Goal: Task Accomplishment & Management: Use online tool/utility

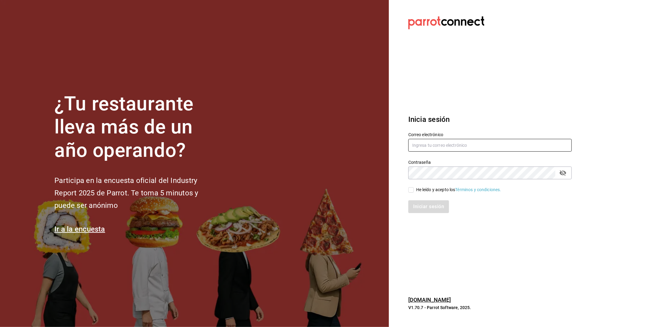
click at [427, 149] on input "text" at bounding box center [489, 145] width 163 height 13
type input "[EMAIL_ADDRESS][DOMAIN_NAME]"
click at [566, 175] on icon "passwordField" at bounding box center [562, 172] width 7 height 7
click at [411, 187] on input "He leído y acepto los Términos y condiciones." at bounding box center [410, 189] width 5 height 5
checkbox input "true"
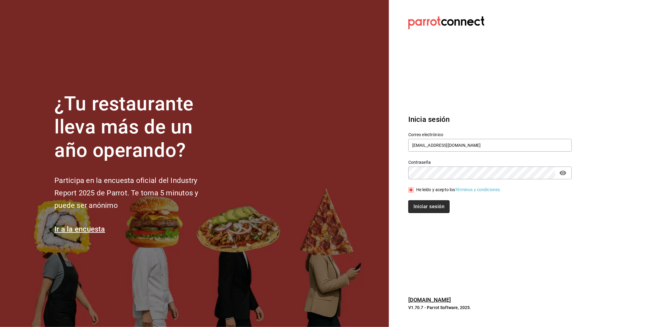
click at [419, 203] on button "Iniciar sesión" at bounding box center [428, 206] width 41 height 13
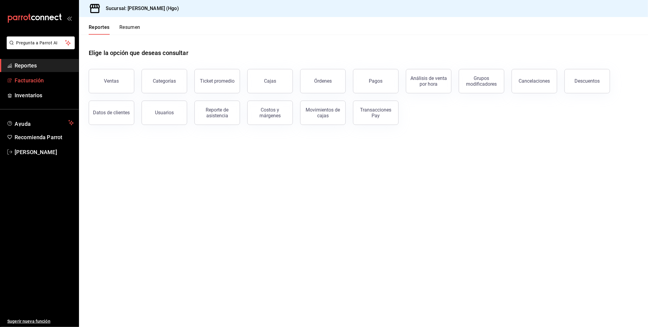
click at [40, 82] on span "Facturación" at bounding box center [44, 80] width 59 height 8
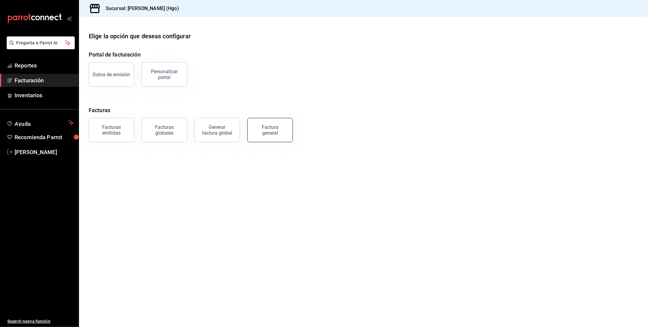
click at [265, 138] on button "Factura general" at bounding box center [270, 130] width 46 height 24
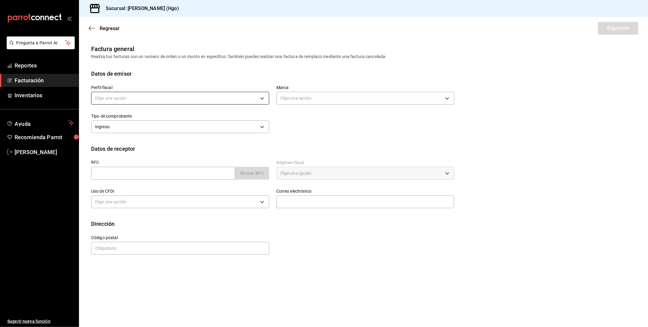
click at [179, 96] on body "Pregunta a Parrot AI Reportes Facturación Inventarios Ayuda Recomienda Parrot V…" at bounding box center [324, 163] width 648 height 327
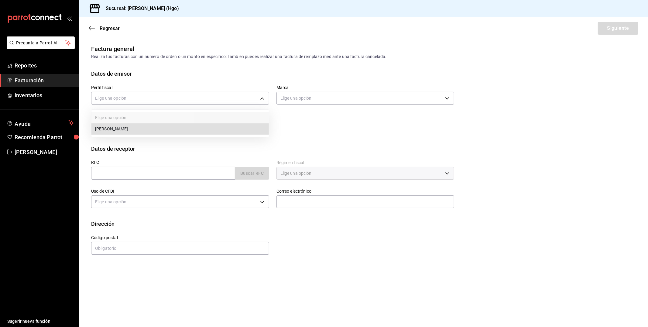
click at [179, 127] on li "[PERSON_NAME]" at bounding box center [179, 128] width 177 height 11
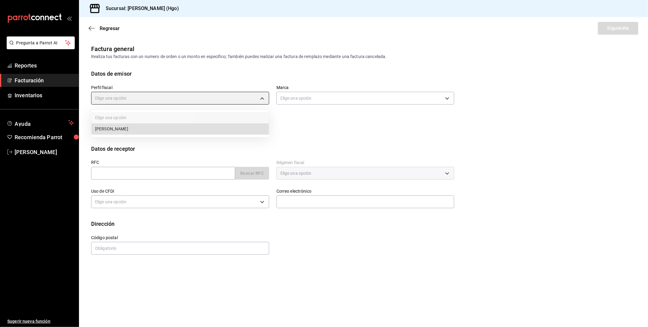
type input "143f57d4-a0c4-477f-919f-67aaf9315925"
type input "a4f139c2-eac0-4c86-bd9b-b12069b5a2fd"
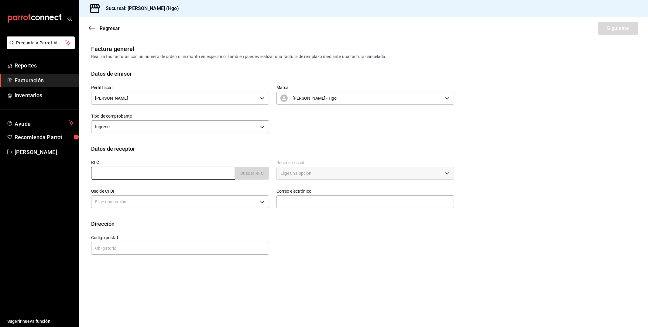
click at [147, 170] on input "text" at bounding box center [163, 173] width 144 height 13
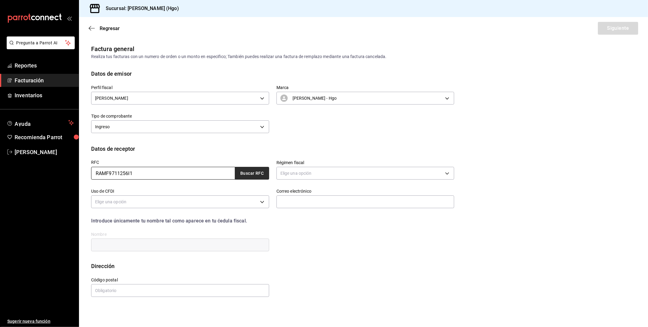
type input "RAMF9711256I1"
click at [248, 174] on button "Buscar RFC" at bounding box center [252, 173] width 34 height 13
type input "626"
type input "G03"
type input "fridakramos@gmail.com"
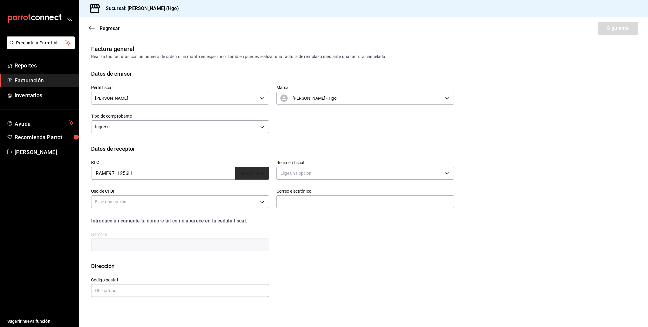
type input "04980"
type input "FRIDA KARIME RAMOS MUÑOZ"
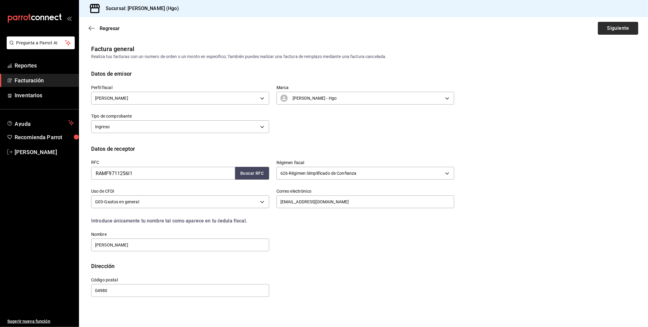
click at [623, 31] on button "Siguiente" at bounding box center [617, 28] width 40 height 13
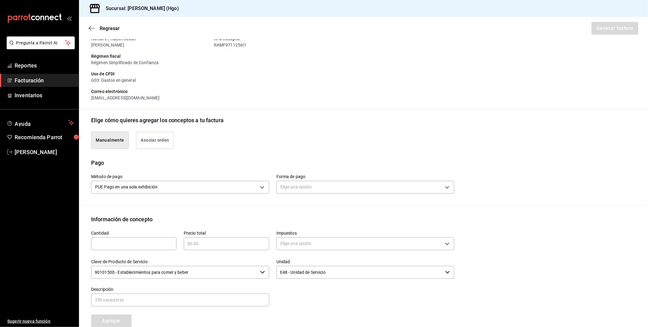
click at [158, 144] on button "Asociar orden" at bounding box center [155, 139] width 38 height 17
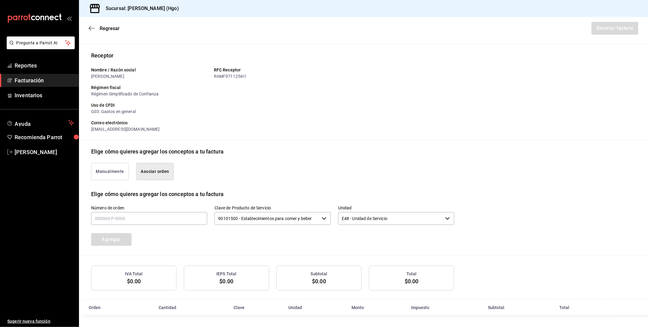
scroll to position [36, 0]
click at [153, 215] on input "text" at bounding box center [149, 218] width 116 height 13
type input "220925-p-0042"
click at [128, 243] on button "Agregar" at bounding box center [111, 239] width 40 height 13
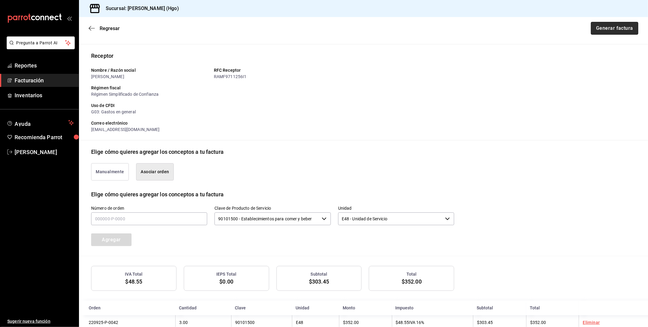
click at [615, 32] on button "Generar factura" at bounding box center [613, 28] width 47 height 13
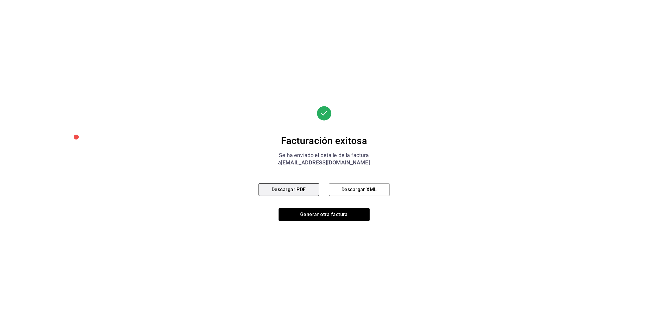
click at [296, 189] on button "Descargar PDF" at bounding box center [288, 189] width 61 height 13
click at [296, 217] on button "Generar otra factura" at bounding box center [323, 214] width 91 height 13
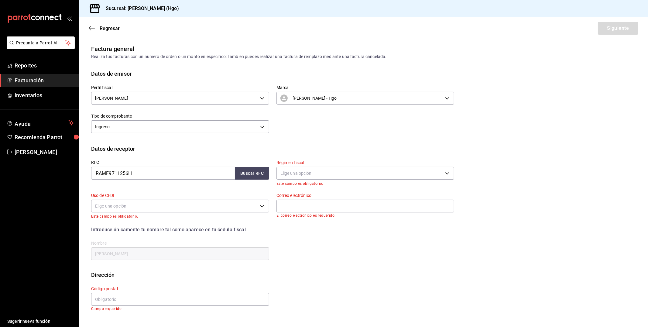
scroll to position [0, 0]
click at [143, 177] on input "RAMF9711256I1" at bounding box center [163, 173] width 144 height 13
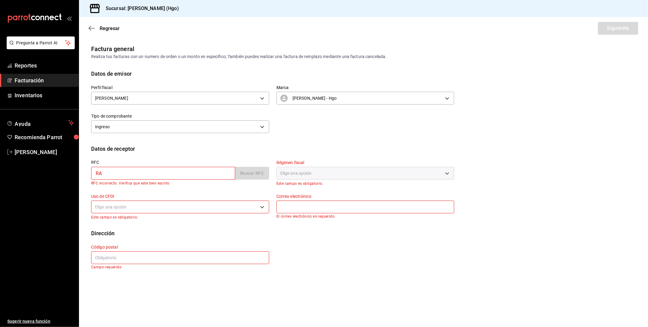
type input "R"
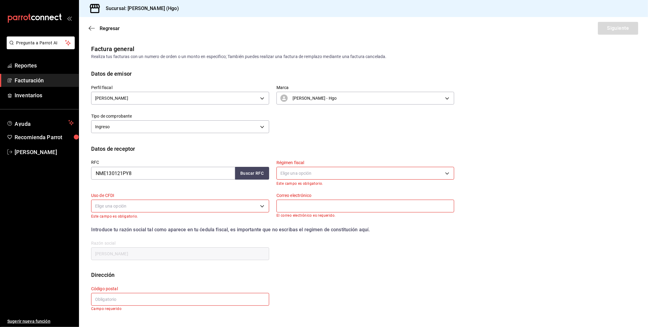
click at [263, 181] on div "RFC NME130121PY8 Buscar RFC" at bounding box center [176, 169] width 185 height 33
click at [262, 177] on button "Buscar RFC" at bounding box center [252, 173] width 34 height 13
click at [120, 173] on input "NME130121PY8" at bounding box center [163, 173] width 144 height 13
type input "NME130131PY8"
click at [243, 177] on button "Buscar RFC" at bounding box center [252, 173] width 34 height 13
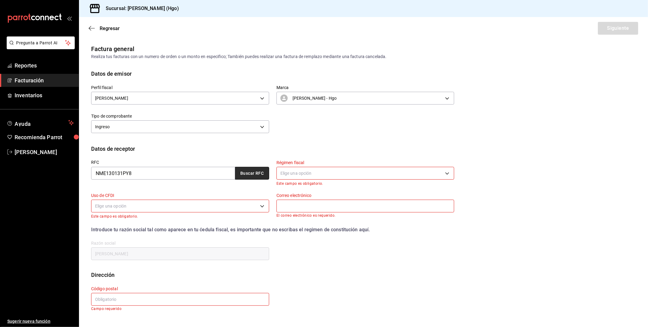
type input "623"
type input "G03"
type input "angel.roca@niasa.com.mx"
type input "11590"
type input "NIASA MEXICO"
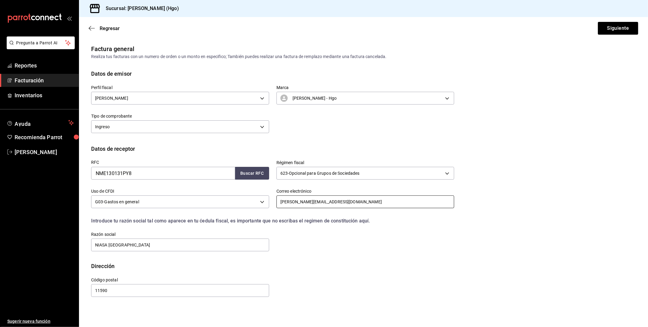
click at [335, 198] on input "angel.roca@niasa.com.mx" at bounding box center [365, 201] width 178 height 13
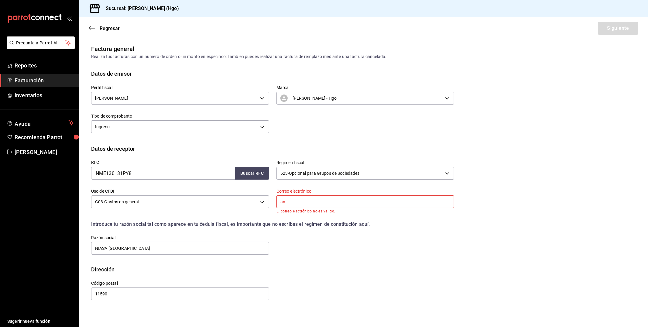
type input "a"
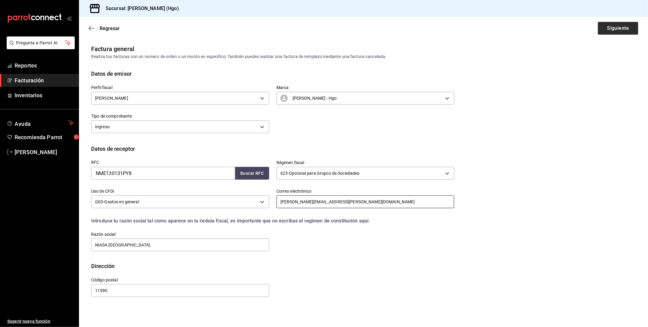
type input "javier.mariaca@niasa.com.mx"
click at [621, 33] on button "Siguiente" at bounding box center [617, 28] width 40 height 13
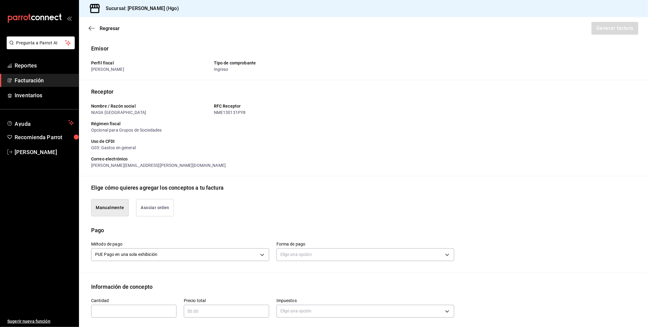
click at [142, 198] on div "Manualmente Asociar orden" at bounding box center [269, 204] width 370 height 25
click at [142, 204] on button "Asociar orden" at bounding box center [155, 207] width 38 height 17
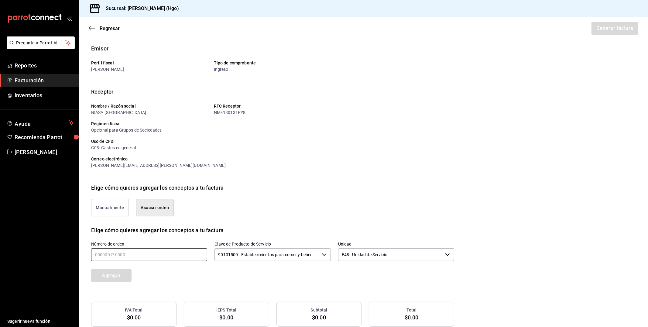
click at [143, 254] on input "text" at bounding box center [149, 254] width 116 height 13
type input "220925-p-0004"
click at [127, 277] on button "Agregar" at bounding box center [111, 275] width 40 height 13
click at [600, 30] on button "Generar factura" at bounding box center [613, 28] width 47 height 13
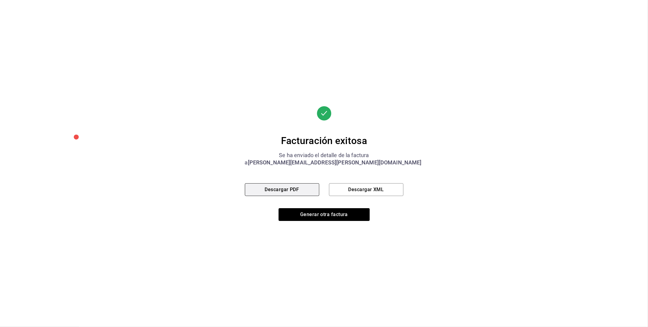
click at [316, 189] on button "Descargar PDF" at bounding box center [282, 189] width 74 height 13
click at [335, 215] on button "Generar otra factura" at bounding box center [323, 214] width 91 height 13
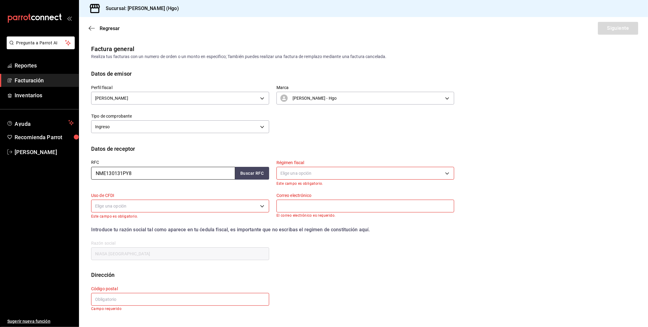
click at [144, 173] on input "NME130131PY8" at bounding box center [163, 173] width 144 height 13
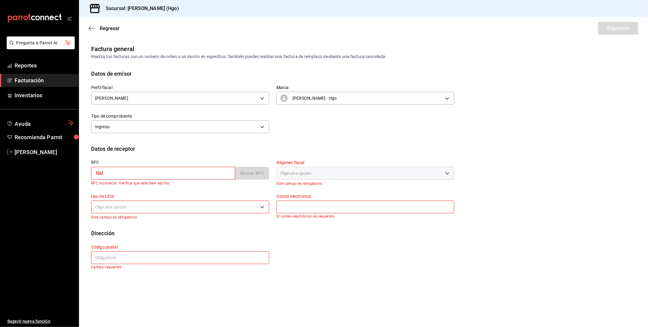
type input "N"
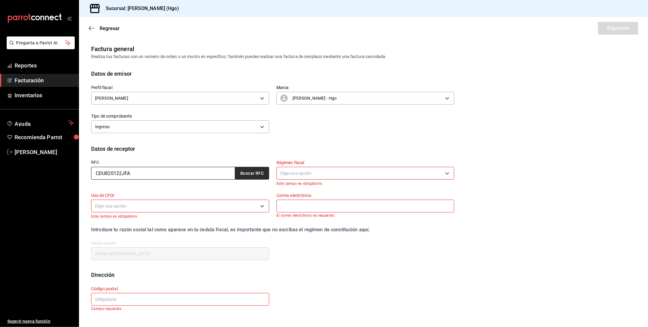
type input "CDU820122JFA"
click at [240, 173] on button "Buscar RFC" at bounding box center [252, 173] width 34 height 13
type input "601"
type input "G03"
type input "ocamacho@biopappel.com"
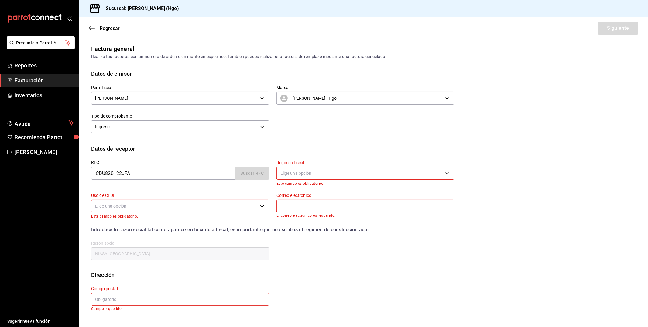
type input "11510"
type input "BIO PAPPEL"
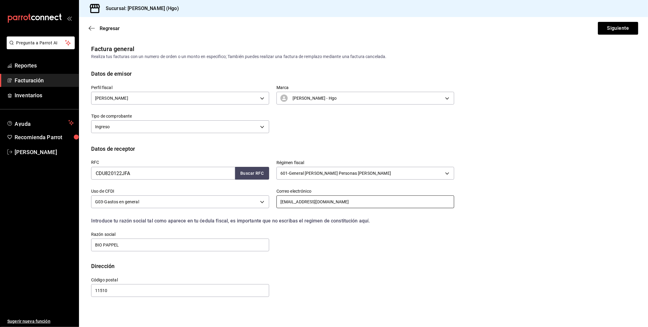
click at [300, 200] on input "ocamacho@biopappel.com" at bounding box center [365, 201] width 178 height 13
type input "anuno@biopappel.com"
click at [617, 33] on button "Siguiente" at bounding box center [617, 28] width 40 height 13
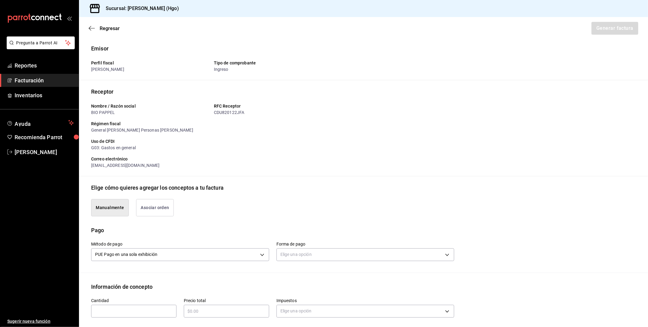
click at [163, 207] on button "Asociar orden" at bounding box center [155, 207] width 38 height 17
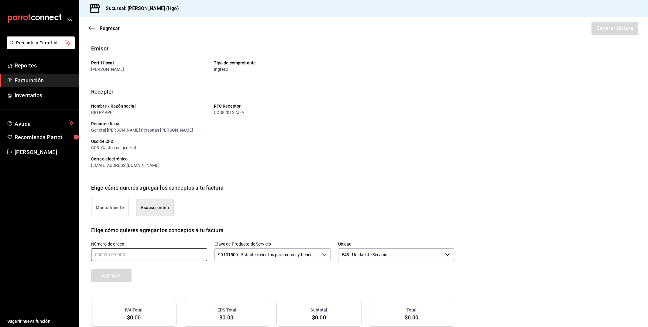
click at [152, 254] on input "text" at bounding box center [149, 254] width 116 height 13
type input "220925-p-0007"
click at [117, 275] on button "Agregar" at bounding box center [111, 275] width 40 height 13
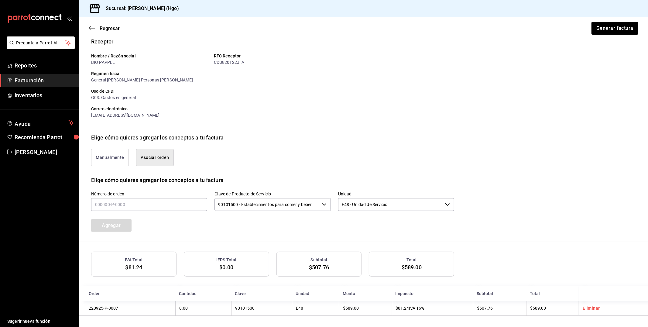
scroll to position [51, 0]
click at [625, 28] on button "Generar factura" at bounding box center [613, 28] width 47 height 13
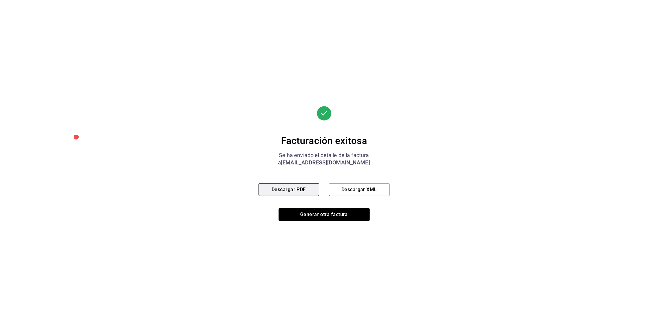
click at [296, 189] on button "Descargar PDF" at bounding box center [288, 189] width 61 height 13
click at [321, 211] on button "Generar otra factura" at bounding box center [323, 214] width 91 height 13
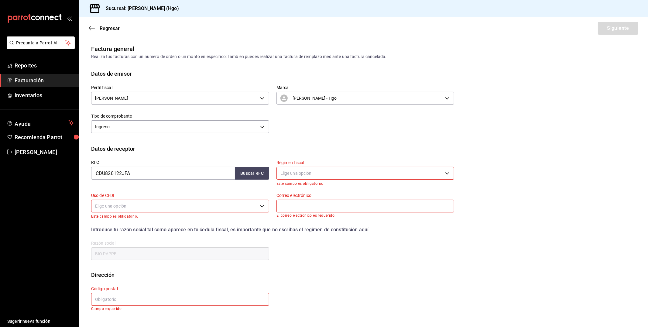
scroll to position [0, 0]
click at [145, 174] on input "CDU820122JFA" at bounding box center [163, 173] width 144 height 13
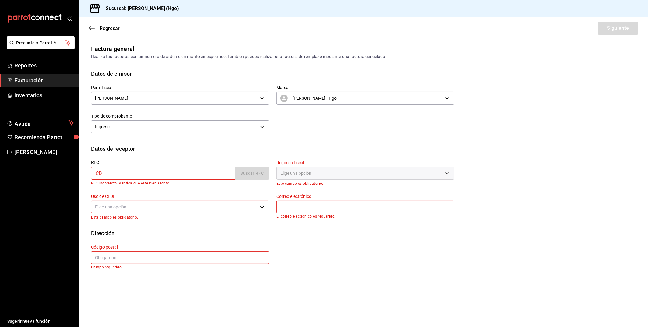
type input "C"
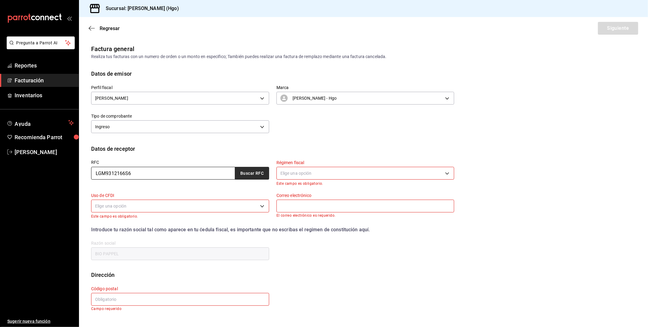
type input "LGM9312166S6"
click at [258, 171] on button "Buscar RFC" at bounding box center [252, 173] width 34 height 13
type input "601"
type input "G03"
type input "gioingambiental@gmail.com"
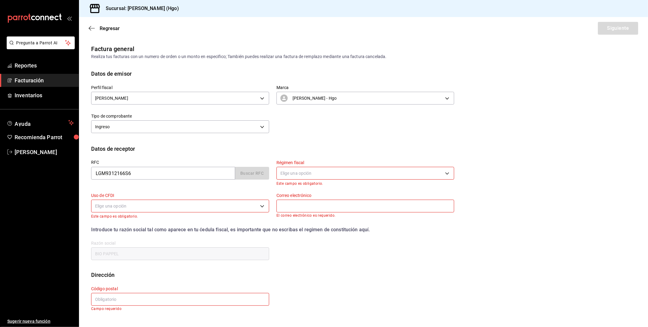
type input "15850"
type input "LABORATORIO DEL GRUPO MICROANALISIS"
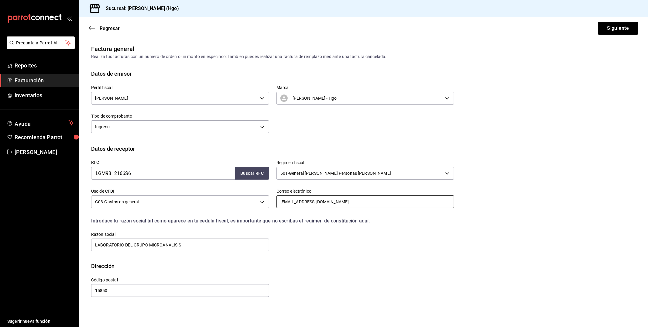
click at [338, 201] on input "gioingambiental@gmail.com" at bounding box center [365, 201] width 178 height 13
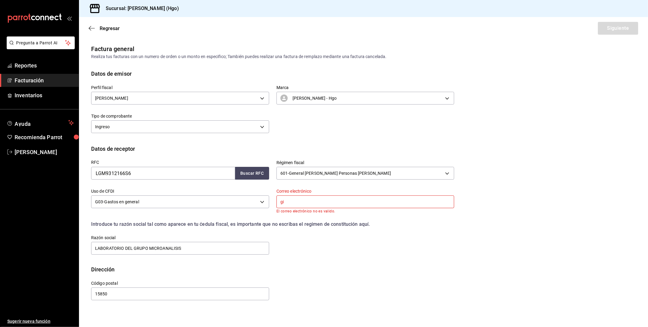
type input "g"
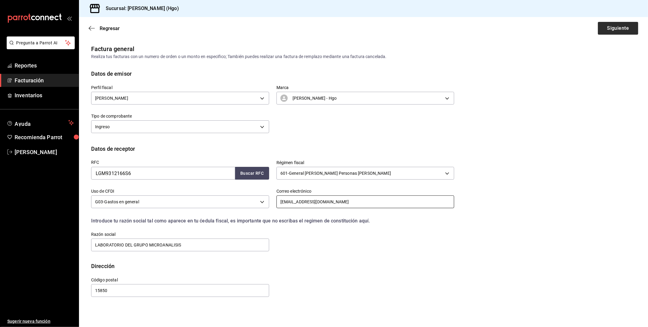
type input "isra_elodiabon@hotmail.com"
click at [618, 27] on button "Siguiente" at bounding box center [617, 28] width 40 height 13
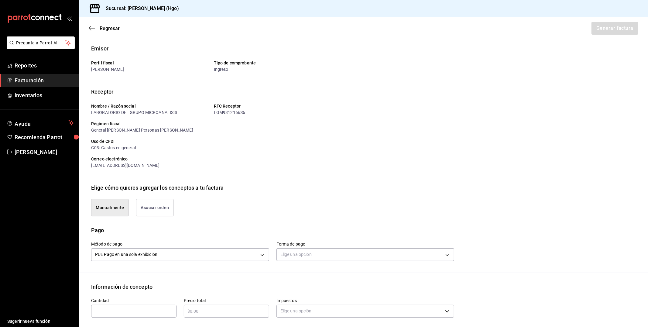
click at [163, 207] on button "Asociar orden" at bounding box center [155, 207] width 38 height 17
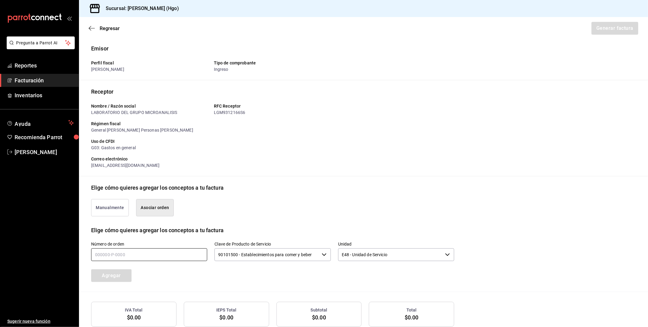
click at [145, 252] on input "text" at bounding box center [149, 254] width 116 height 13
type input "220925-p-0008"
click at [127, 277] on button "Agregar" at bounding box center [111, 275] width 40 height 13
click at [596, 27] on button "Generar factura" at bounding box center [613, 28] width 47 height 13
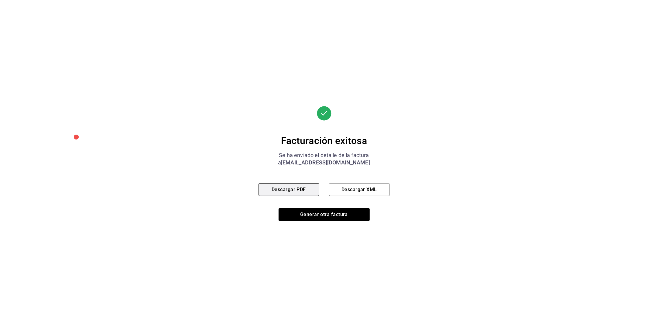
click at [298, 191] on button "Descargar PDF" at bounding box center [288, 189] width 61 height 13
click at [328, 211] on button "Generar otra factura" at bounding box center [323, 214] width 91 height 13
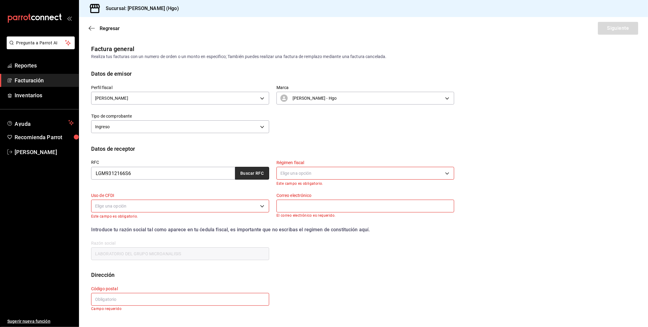
click at [250, 176] on button "Buscar RFC" at bounding box center [252, 173] width 34 height 13
type input "601"
type input "G03"
type input "isra_elodiabon@hotmail.com"
type input "15850"
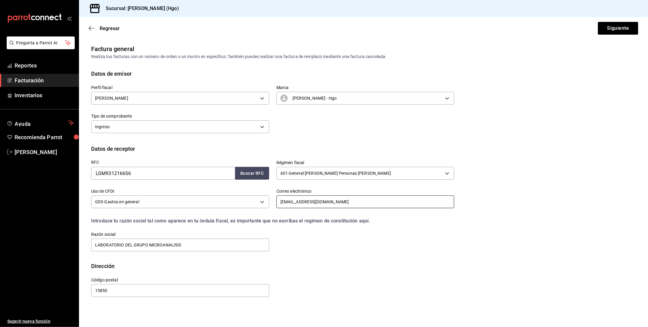
click at [345, 204] on input "isra_elodiabon@hotmail.com" at bounding box center [365, 201] width 178 height 13
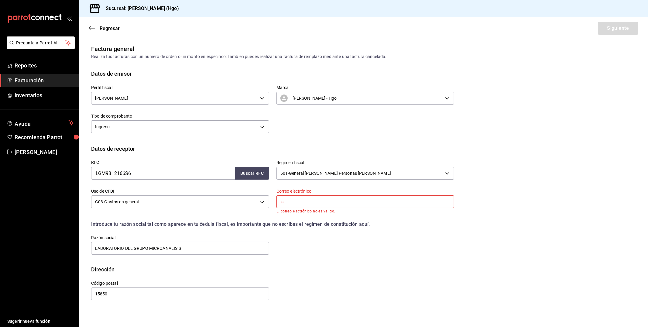
type input "i"
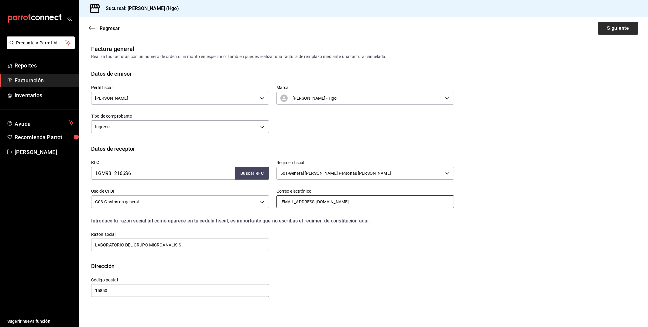
type input "angelesmaldonado799@gmail.com"
click at [624, 32] on button "Siguiente" at bounding box center [617, 28] width 40 height 13
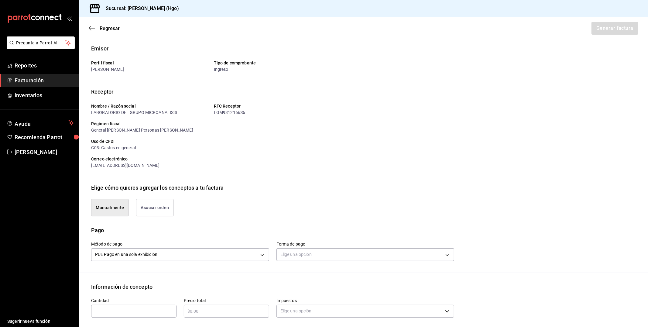
click at [161, 203] on button "Asociar orden" at bounding box center [155, 207] width 38 height 17
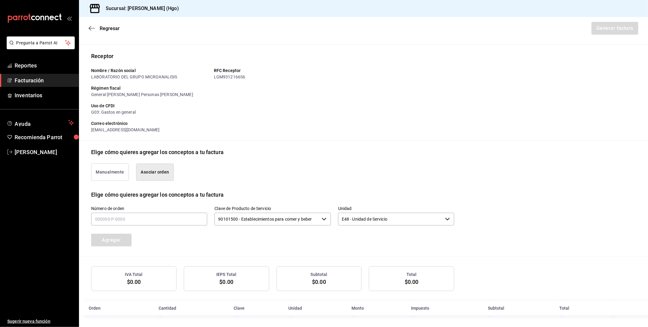
scroll to position [36, 0]
click at [134, 217] on input "text" at bounding box center [149, 218] width 116 height 13
type input "220925-p-0003"
click at [123, 241] on button "Agregar" at bounding box center [111, 239] width 40 height 13
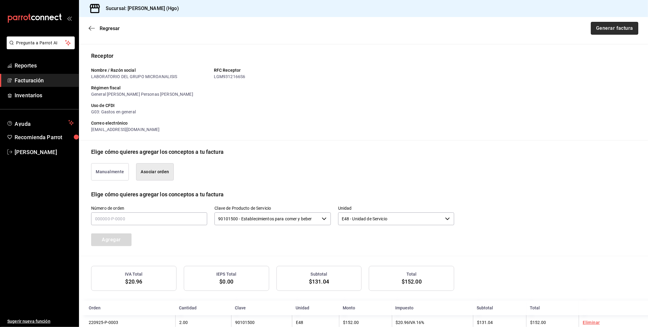
click at [599, 26] on button "Generar factura" at bounding box center [613, 28] width 47 height 13
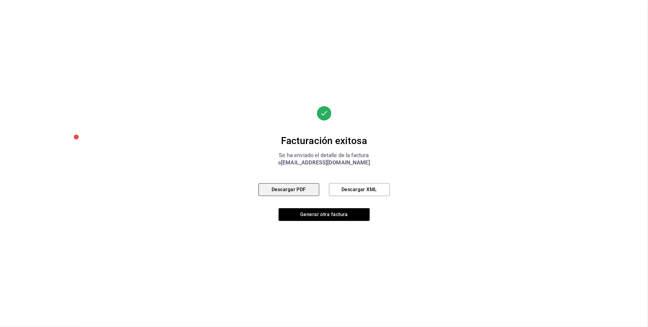
click at [314, 185] on button "Descargar PDF" at bounding box center [288, 189] width 61 height 13
click at [328, 216] on button "Generar otra factura" at bounding box center [323, 214] width 91 height 13
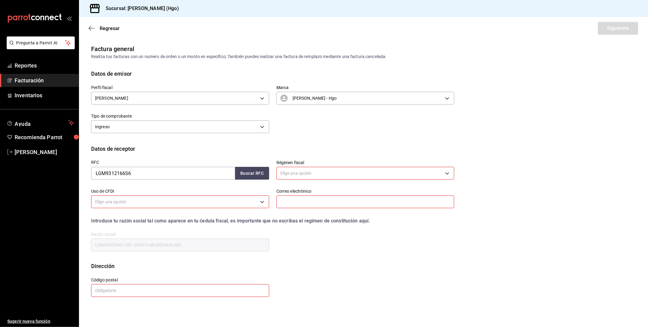
scroll to position [0, 0]
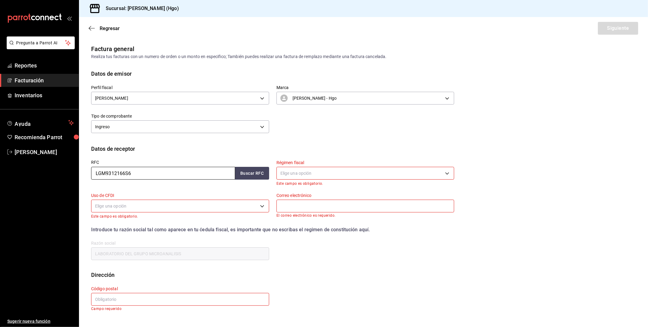
click at [140, 170] on input "LGM9312166S6" at bounding box center [163, 173] width 144 height 13
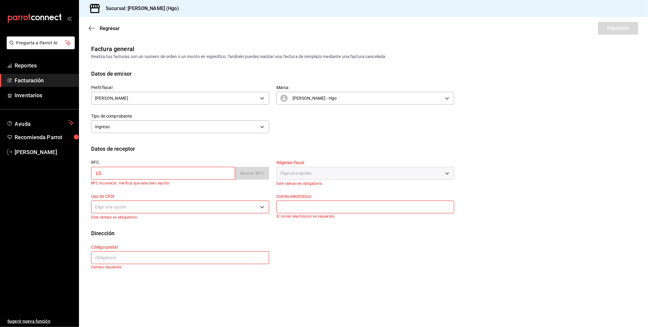
type input "L"
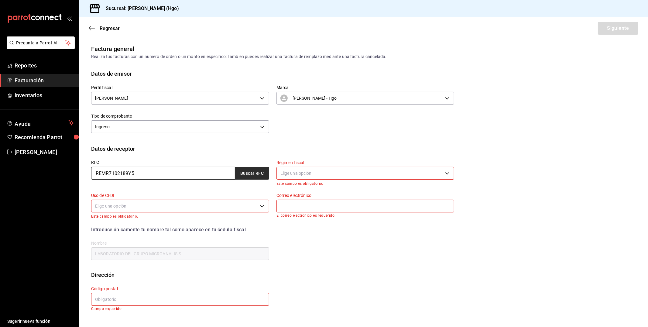
type input "REMR7102189Y5"
click at [259, 175] on button "Buscar RFC" at bounding box center [252, 173] width 34 height 13
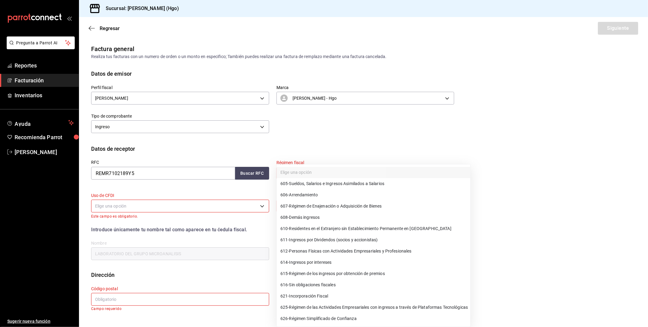
click at [292, 175] on body "Pregunta a Parrot AI Reportes Facturación Inventarios Ayuda Recomienda Parrot V…" at bounding box center [324, 163] width 648 height 327
click at [374, 251] on span "612 - Personas Físicas con Actividades Empresariales y Profesionales" at bounding box center [345, 251] width 131 height 6
type input "612"
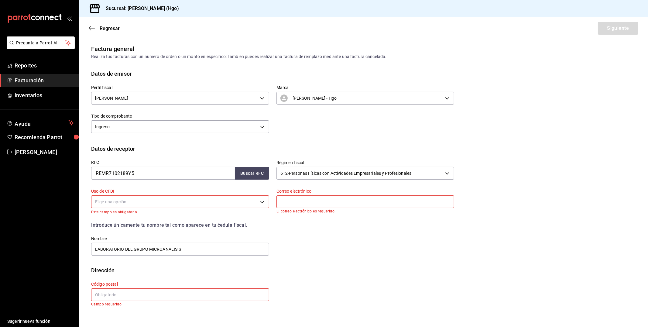
click at [208, 202] on body "Pregunta a Parrot AI Reportes Facturación Inventarios Ayuda Recomienda Parrot V…" at bounding box center [324, 163] width 648 height 327
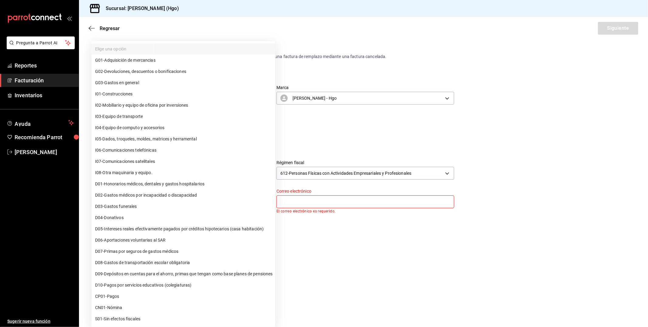
click at [188, 86] on li "G03 - Gastos en general" at bounding box center [183, 82] width 184 height 11
type input "G03"
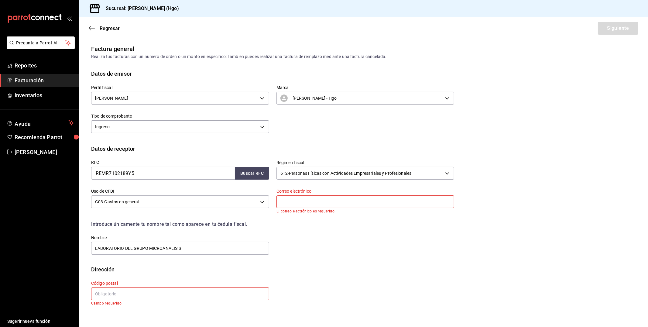
click at [313, 209] on p "El correo electrónico es requerido." at bounding box center [365, 211] width 178 height 4
click at [314, 203] on input "text" at bounding box center [365, 201] width 178 height 13
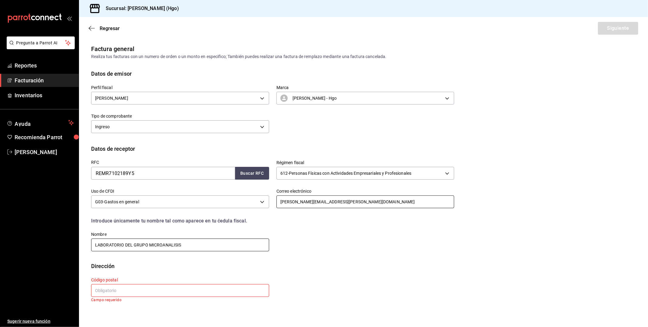
type input "rodrigo.reyes@outlook.com"
click at [183, 243] on input "LABORATORIO DEL GRUPO MICROANALISIS" at bounding box center [180, 244] width 178 height 13
type input "L"
type input "RODRIGO EDMUNDO REYES MAKIN"
click at [138, 287] on input "text" at bounding box center [180, 290] width 178 height 13
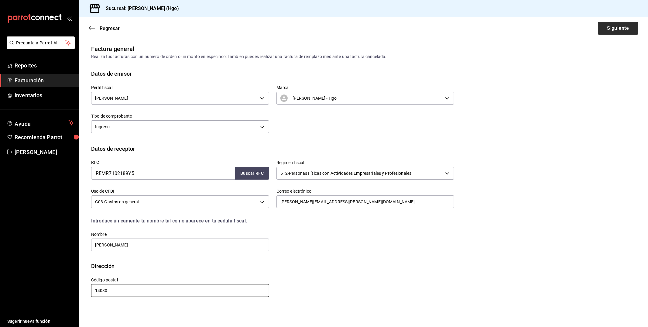
type input "14030"
click at [611, 24] on button "Siguiente" at bounding box center [617, 28] width 40 height 13
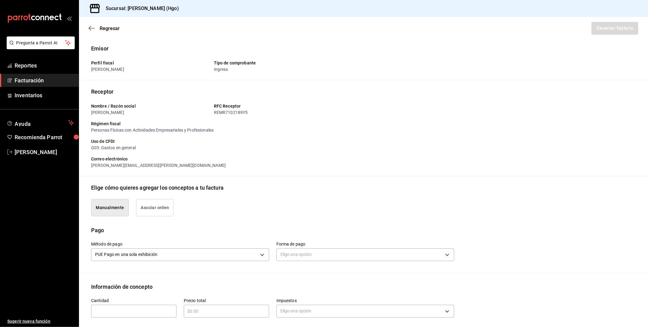
click at [166, 203] on button "Asociar orden" at bounding box center [155, 207] width 38 height 17
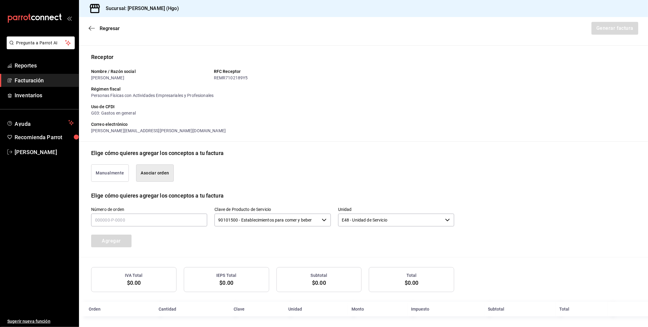
scroll to position [36, 0]
click at [170, 217] on input "text" at bounding box center [149, 218] width 116 height 13
type input "220925-p-0013"
click at [108, 240] on button "Agregar" at bounding box center [111, 239] width 40 height 13
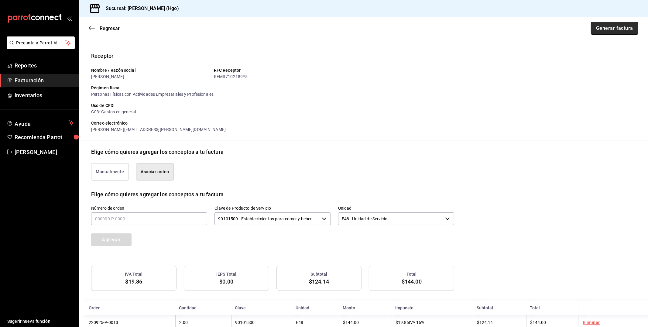
click at [608, 26] on button "Generar factura" at bounding box center [613, 28] width 47 height 13
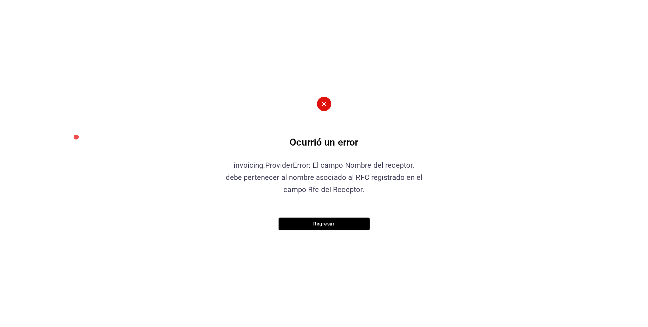
click at [357, 221] on button "Regresar" at bounding box center [323, 223] width 91 height 13
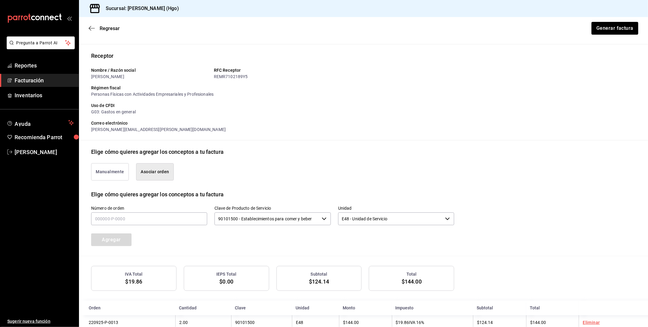
click at [92, 25] on div "Regresar Generar factura" at bounding box center [363, 28] width 569 height 22
click at [91, 28] on icon "button" at bounding box center [92, 28] width 6 height 0
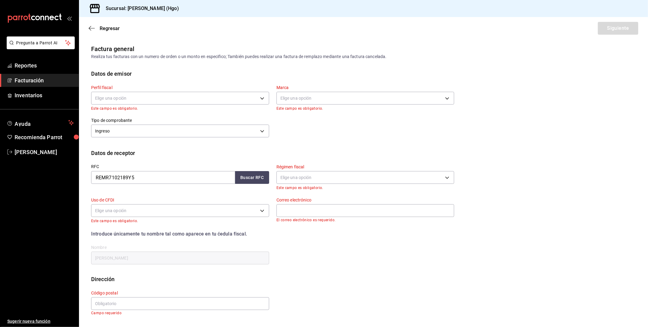
scroll to position [0, 0]
click at [217, 97] on body "Pregunta a Parrot AI Reportes Facturación Inventarios Ayuda Recomienda Parrot V…" at bounding box center [324, 163] width 648 height 327
click at [216, 128] on li "[PERSON_NAME]" at bounding box center [179, 128] width 177 height 11
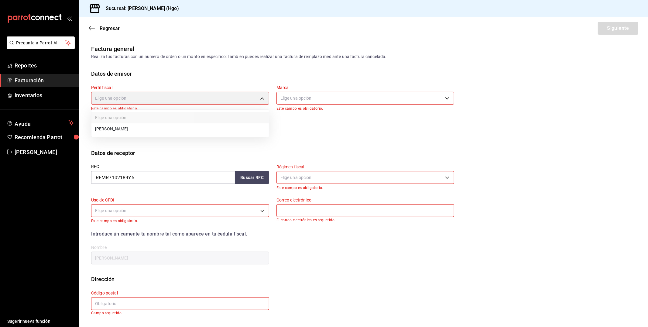
type input "143f57d4-a0c4-477f-919f-67aaf9315925"
type input "a4f139c2-eac0-4c86-bd9b-b12069b5a2fd"
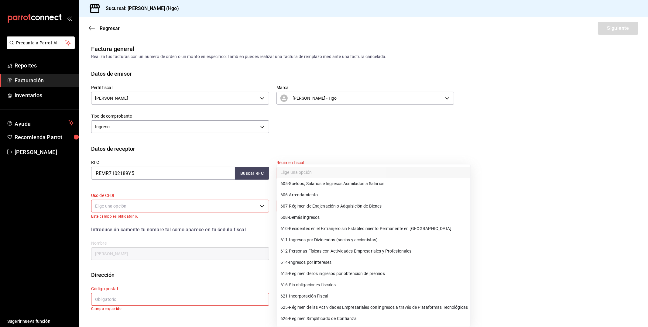
click at [305, 172] on body "Pregunta a Parrot AI Reportes Facturación Inventarios Ayuda Recomienda Parrot V…" at bounding box center [324, 163] width 648 height 327
click at [378, 248] on span "612 - Personas Físicas con Actividades Empresariales y Profesionales" at bounding box center [345, 251] width 131 height 6
type input "612"
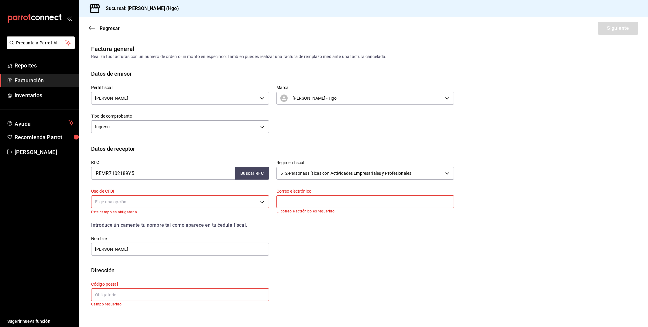
click at [181, 202] on body "Pregunta a Parrot AI Reportes Facturación Inventarios Ayuda Recomienda Parrot V…" at bounding box center [324, 163] width 648 height 327
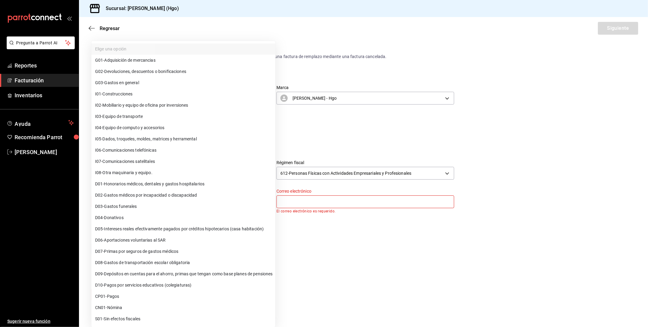
click at [179, 86] on li "G03 - Gastos en general" at bounding box center [183, 82] width 184 height 11
type input "G03"
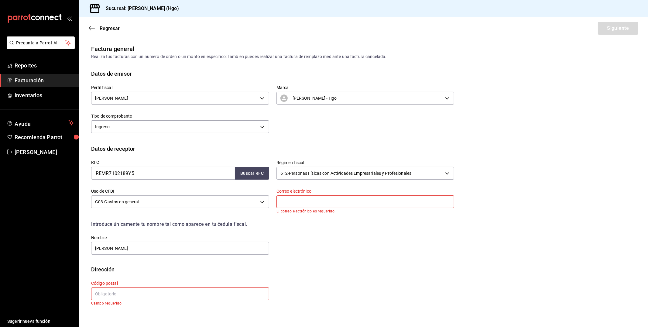
click at [310, 197] on input "text" at bounding box center [365, 201] width 178 height 13
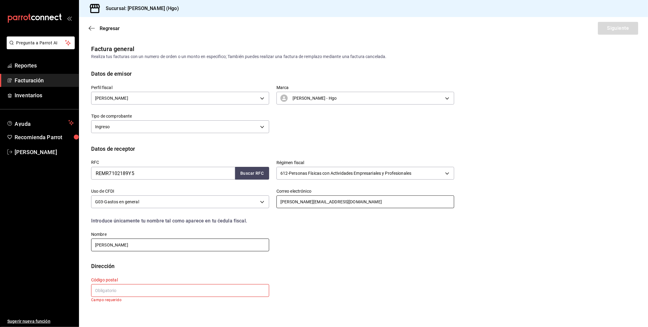
type input "rodrigoe.reyes@outlook.com"
click at [171, 247] on input "RODRIGO EDMUNDO REYES MAKIN" at bounding box center [180, 244] width 178 height 13
type input "R"
type input "RODRIGO RAYMUNDO REYES MAKIN"
click at [130, 288] on input "text" at bounding box center [180, 290] width 178 height 13
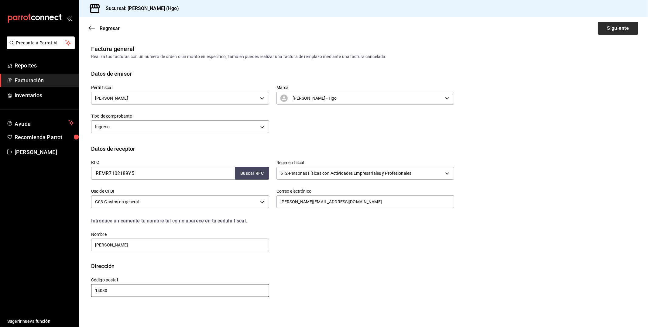
type input "14030"
click at [612, 29] on button "Siguiente" at bounding box center [617, 28] width 40 height 13
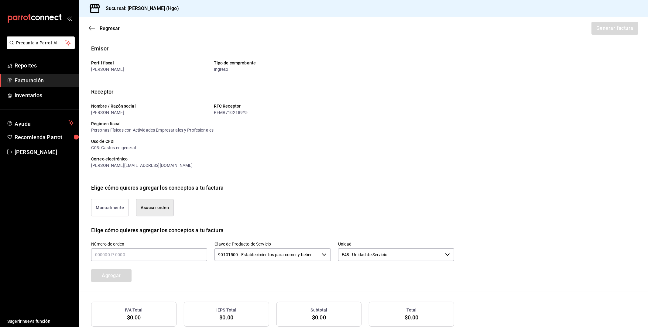
click at [154, 207] on button "Asociar orden" at bounding box center [155, 207] width 38 height 17
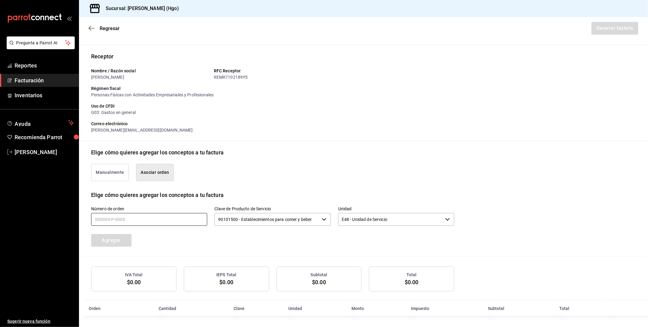
scroll to position [36, 0]
click at [140, 212] on input "text" at bounding box center [149, 218] width 116 height 13
type input "220925-p-0013"
click at [125, 238] on button "Agregar" at bounding box center [111, 239] width 40 height 13
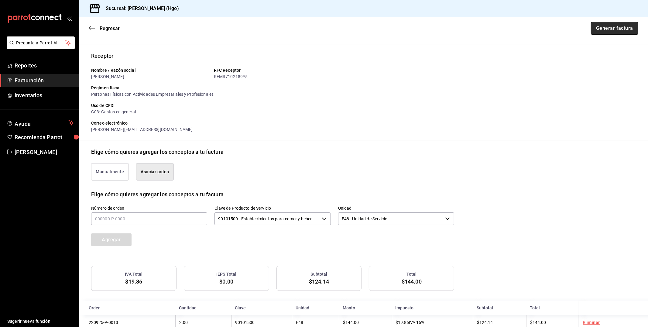
click at [609, 26] on button "Generar factura" at bounding box center [613, 28] width 47 height 13
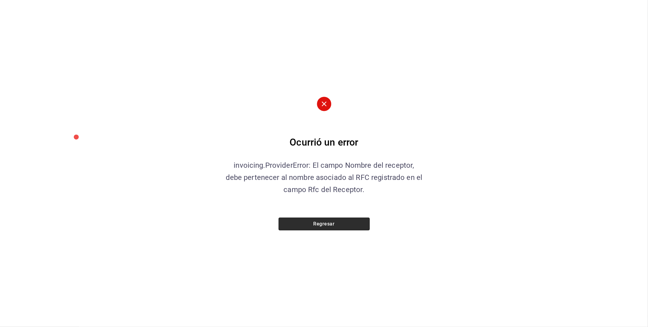
click at [327, 221] on button "Regresar" at bounding box center [323, 223] width 91 height 13
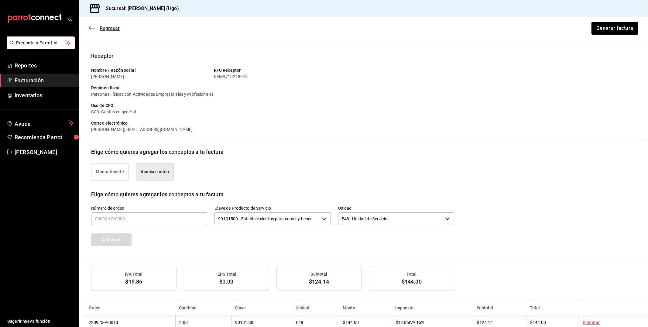
click at [95, 30] on span "Regresar" at bounding box center [104, 29] width 31 height 6
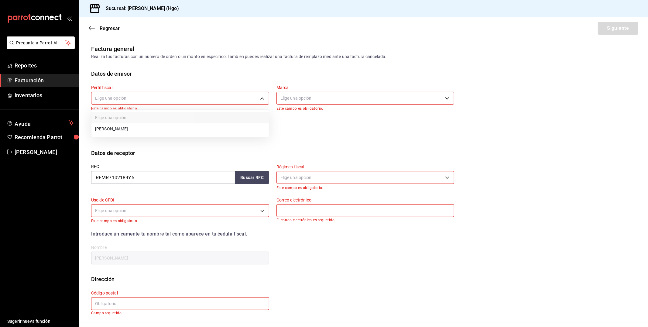
click at [137, 94] on body "Pregunta a Parrot AI Reportes Facturación Inventarios Ayuda Recomienda Parrot V…" at bounding box center [324, 163] width 648 height 327
click at [157, 128] on li "[PERSON_NAME]" at bounding box center [179, 128] width 177 height 11
type input "143f57d4-a0c4-477f-919f-67aaf9315925"
type input "a4f139c2-eac0-4c86-bd9b-b12069b5a2fd"
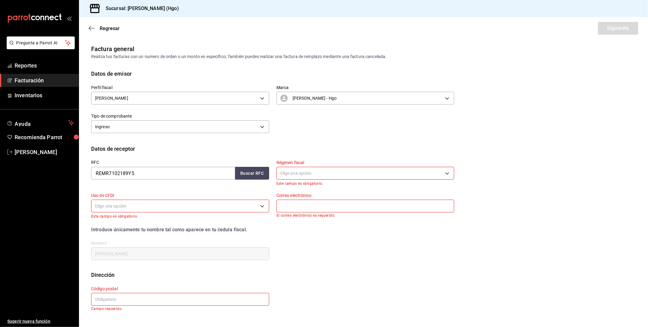
click at [310, 174] on body "Pregunta a Parrot AI Reportes Facturación Inventarios Ayuda Recomienda Parrot V…" at bounding box center [324, 163] width 648 height 327
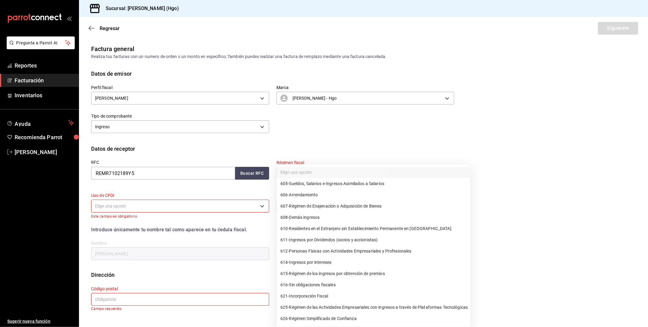
click at [384, 251] on span "612 - Personas Físicas con Actividades Empresariales y Profesionales" at bounding box center [345, 251] width 131 height 6
type input "612"
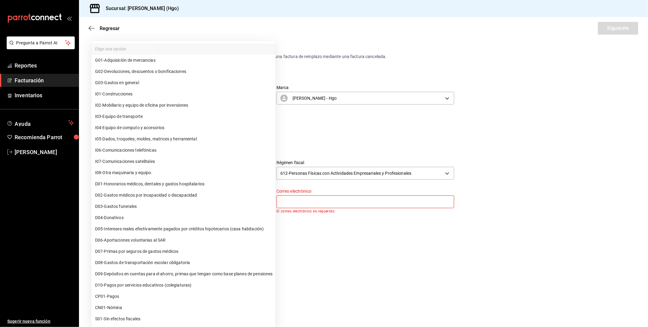
click at [196, 204] on body "Pregunta a Parrot AI Reportes Facturación Inventarios Ayuda Recomienda Parrot V…" at bounding box center [324, 163] width 648 height 327
click at [160, 86] on li "G03 - Gastos en general" at bounding box center [183, 82] width 184 height 11
type input "G03"
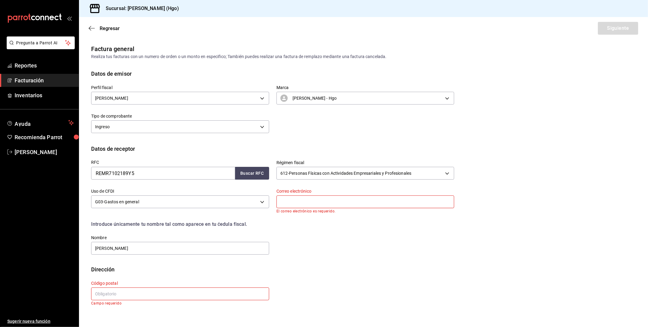
click at [315, 206] on input "text" at bounding box center [365, 201] width 178 height 13
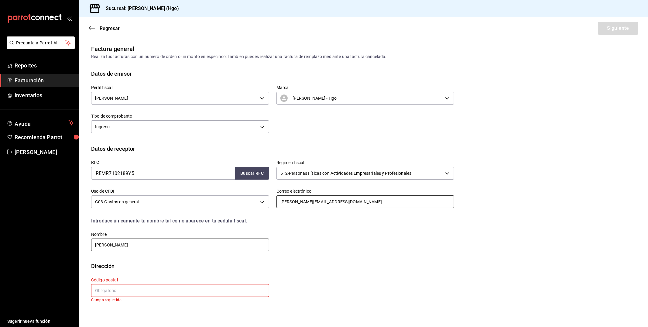
type input "rodrigoe.ryes@outlook.com"
click at [181, 248] on input "RODRIGO RAYMUNDO REYES MAKIN" at bounding box center [180, 244] width 178 height 13
type input "R"
type input "RODRIGO EDMUNDO REYES MAKIN"
click at [138, 288] on input "text" at bounding box center [180, 290] width 178 height 13
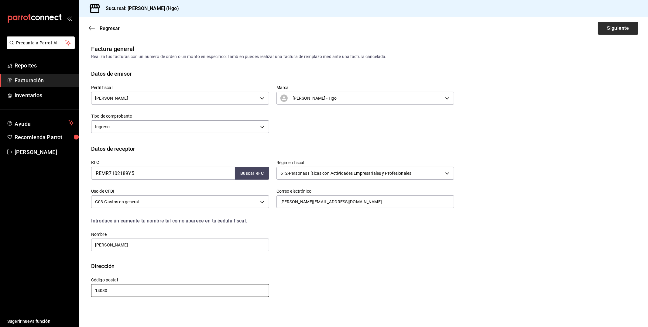
type input "14030"
click at [610, 27] on button "Siguiente" at bounding box center [617, 28] width 40 height 13
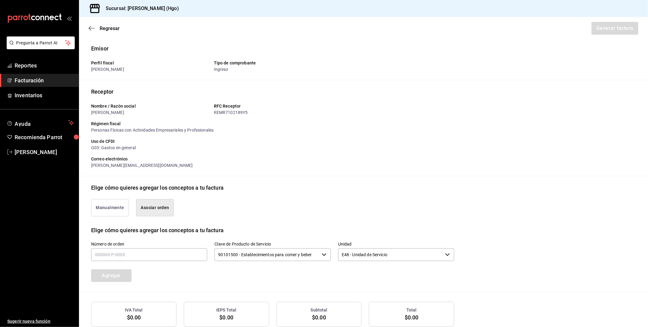
click at [161, 205] on button "Asociar orden" at bounding box center [155, 207] width 38 height 17
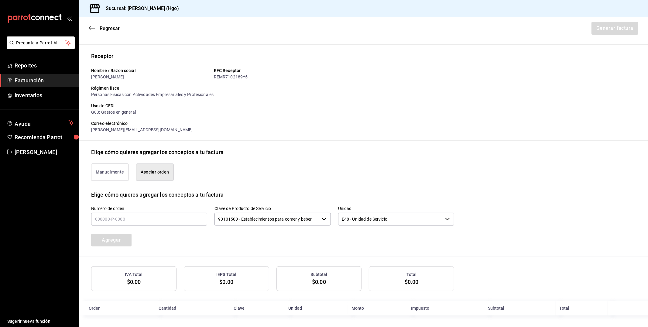
scroll to position [36, 0]
click at [150, 220] on input "text" at bounding box center [149, 218] width 116 height 13
type input "220925-p-0013"
click at [114, 243] on button "Agregar" at bounding box center [111, 239] width 40 height 13
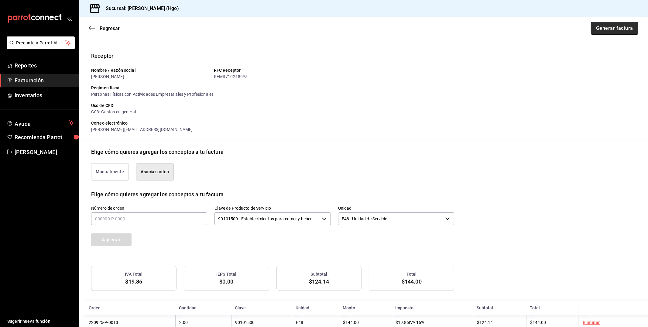
click at [621, 25] on button "Generar factura" at bounding box center [613, 28] width 47 height 13
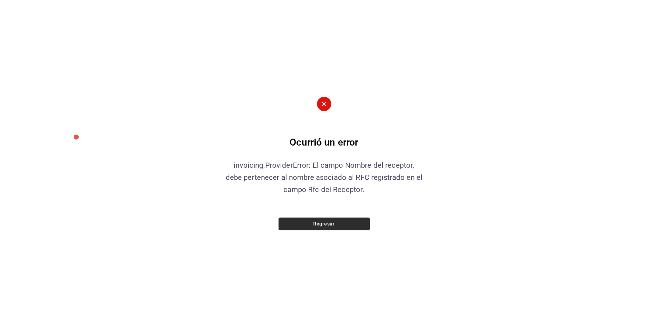
click at [343, 221] on button "Regresar" at bounding box center [323, 223] width 91 height 13
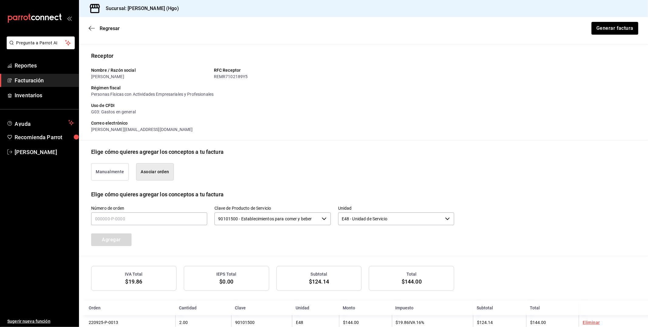
click at [90, 23] on div "Regresar Generar factura" at bounding box center [363, 28] width 569 height 22
click at [89, 28] on icon "button" at bounding box center [92, 28] width 6 height 5
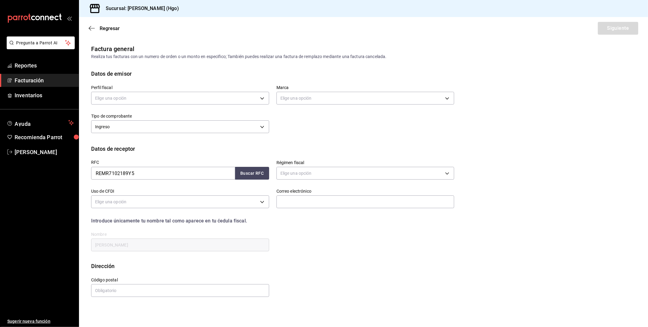
scroll to position [0, 0]
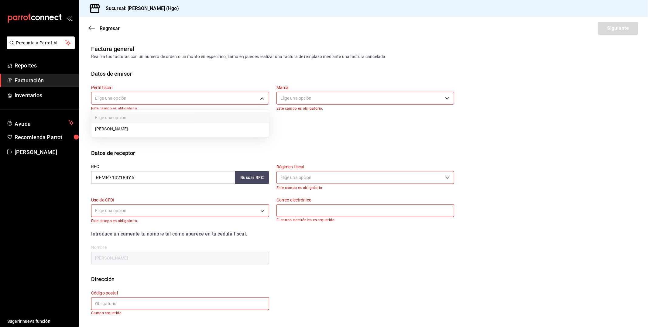
click at [173, 95] on body "Pregunta a Parrot AI Reportes Facturación Inventarios Ayuda Recomienda Parrot V…" at bounding box center [324, 163] width 648 height 327
click at [180, 128] on li "[PERSON_NAME]" at bounding box center [179, 128] width 177 height 11
type input "143f57d4-a0c4-477f-919f-67aaf9315925"
type input "a4f139c2-eac0-4c86-bd9b-b12069b5a2fd"
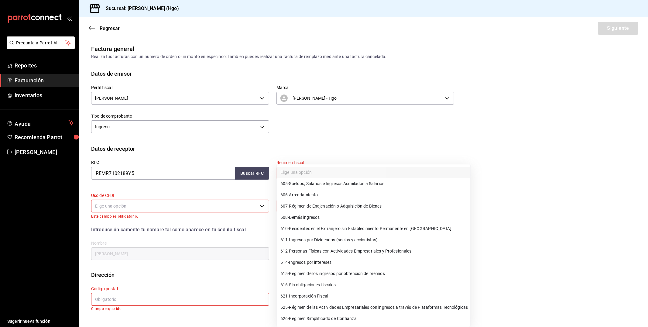
click at [304, 169] on body "Pregunta a Parrot AI Reportes Facturación Inventarios Ayuda Recomienda Parrot V…" at bounding box center [324, 163] width 648 height 327
click at [384, 249] on span "612 - Personas Físicas con Actividades Empresariales y Profesionales" at bounding box center [345, 251] width 131 height 6
type input "612"
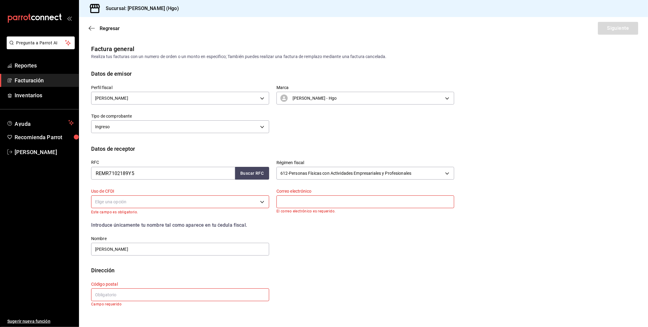
click at [196, 208] on div "Elige una opción" at bounding box center [180, 201] width 178 height 16
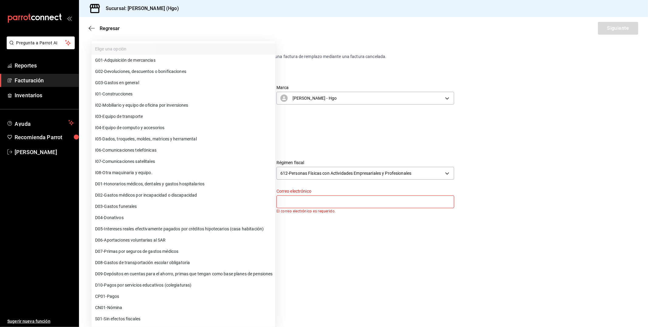
click at [195, 206] on body "Pregunta a Parrot AI Reportes Facturación Inventarios Ayuda Recomienda Parrot V…" at bounding box center [324, 163] width 648 height 327
click at [175, 84] on li "G03 - Gastos en general" at bounding box center [183, 82] width 184 height 11
type input "G03"
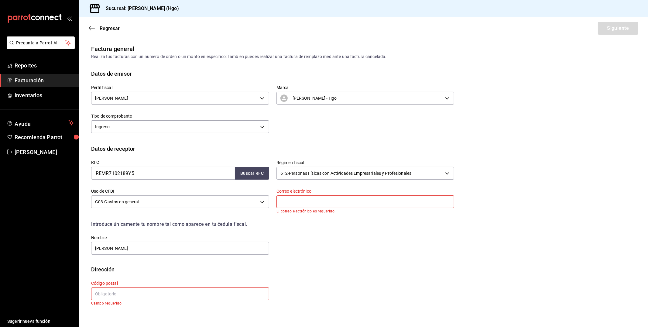
click at [310, 199] on input "text" at bounding box center [365, 201] width 178 height 13
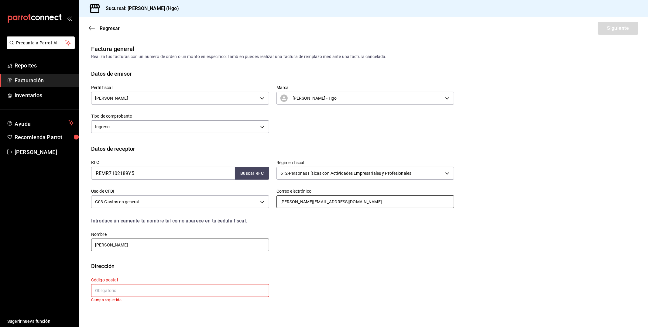
type input "rodrigoe.reyes@outlook.com"
click at [166, 243] on input "RODRIGO EDMUNDO REYES MAKIN" at bounding box center [180, 244] width 178 height 13
type input "RODRIGO EDMUNDO REYES MARIN"
click at [121, 293] on input "text" at bounding box center [180, 290] width 178 height 13
type input "14030"
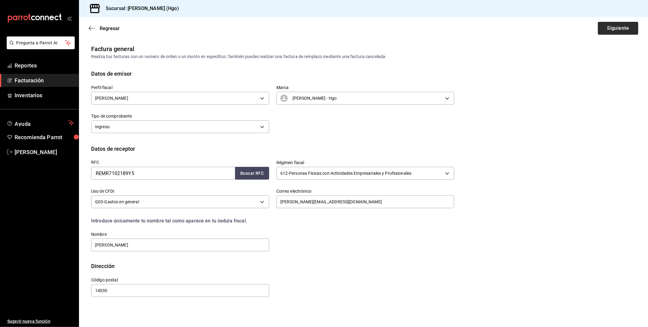
click at [621, 26] on button "Siguiente" at bounding box center [617, 28] width 40 height 13
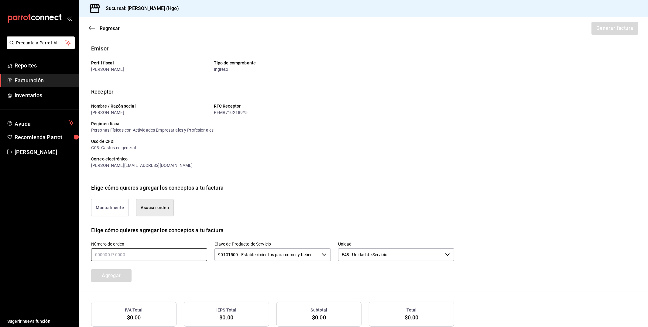
click at [147, 260] on input "text" at bounding box center [149, 254] width 116 height 13
type input "220925-p-0013"
click at [125, 275] on button "Agregar" at bounding box center [111, 275] width 40 height 13
click at [603, 24] on button "Generar factura" at bounding box center [613, 28] width 47 height 13
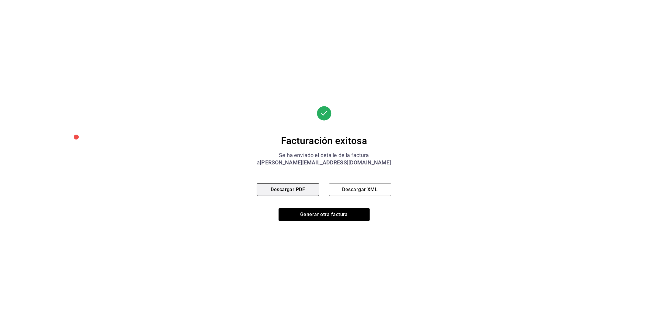
click at [305, 190] on button "Descargar PDF" at bounding box center [288, 189] width 62 height 13
click at [327, 212] on button "Generar otra factura" at bounding box center [323, 214] width 91 height 13
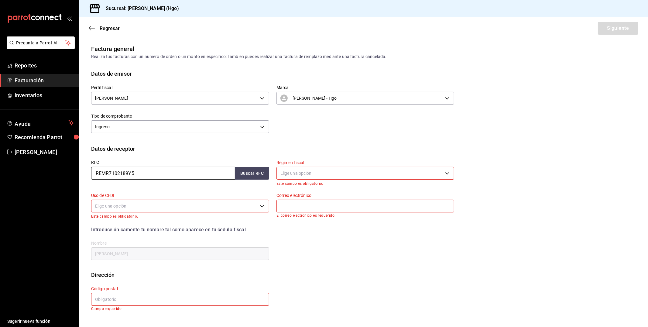
click at [143, 175] on input "REMR7102189Y5" at bounding box center [163, 173] width 144 height 13
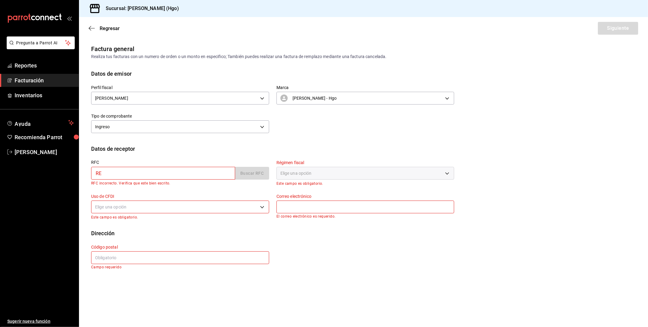
type input "R"
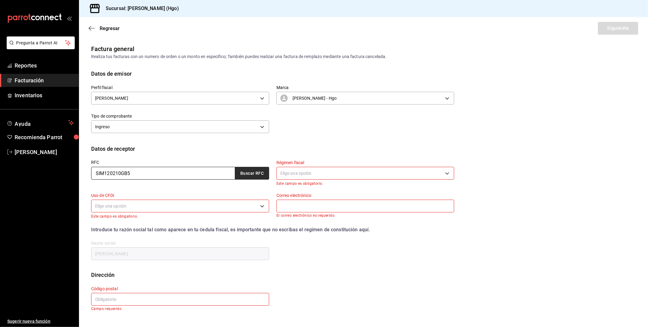
type input "SIM120210GB5"
click at [262, 171] on button "Buscar RFC" at bounding box center [252, 173] width 34 height 13
type input "simabi.dir@gmail.com"
type input "03810"
type input "SERVICIOS INTEGRALES DE MANTENIMIENTO Y LIMPIEZA A BIENES MUEBLES E INMUEBLES"
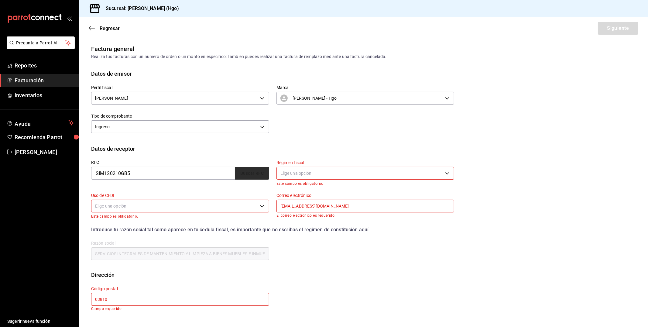
type input "601"
type input "G03"
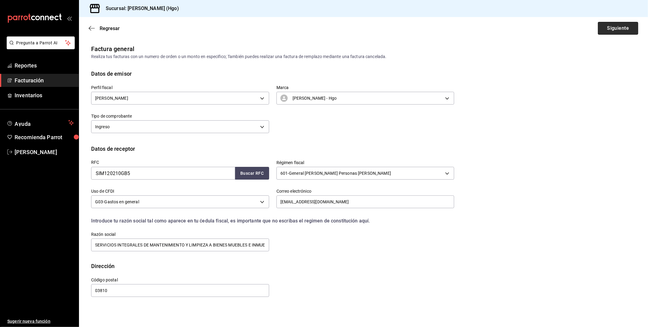
click at [629, 27] on button "Siguiente" at bounding box center [617, 28] width 40 height 13
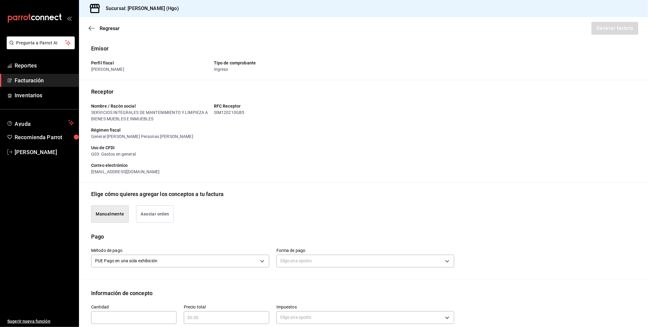
click at [162, 217] on button "Asociar orden" at bounding box center [155, 213] width 38 height 17
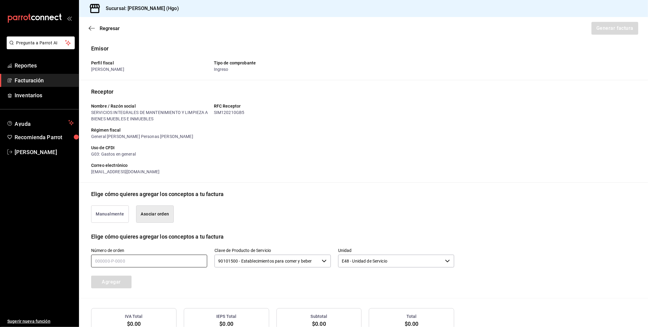
click at [133, 263] on input "text" at bounding box center [149, 260] width 116 height 13
type input "220925-p-0010"
click at [125, 284] on button "Agregar" at bounding box center [111, 281] width 40 height 13
click at [605, 30] on button "Generar factura" at bounding box center [613, 28] width 47 height 13
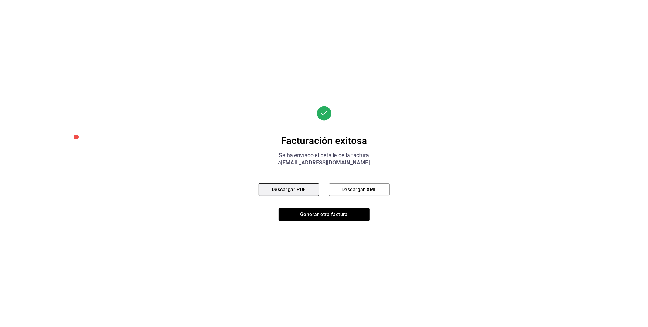
click at [299, 191] on button "Descargar PDF" at bounding box center [288, 189] width 61 height 13
click at [318, 213] on button "Generar otra factura" at bounding box center [323, 214] width 91 height 13
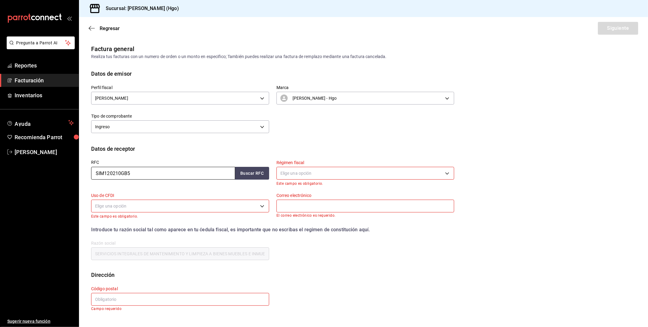
click at [153, 169] on input "SIM120210GB5" at bounding box center [163, 173] width 144 height 13
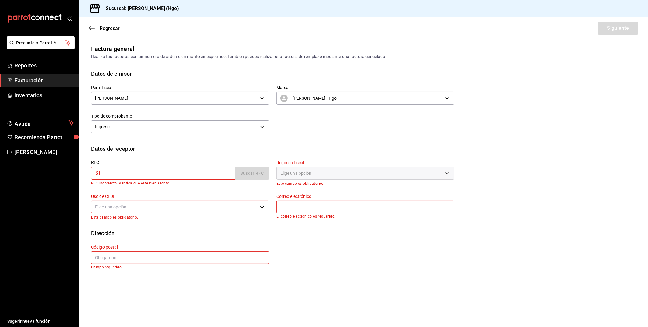
type input "S"
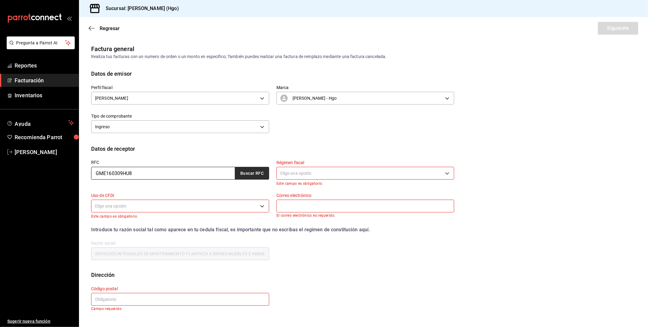
type input "GME160309HU8"
click at [254, 175] on button "Buscar RFC" at bounding box center [252, 173] width 34 height 13
type input "dreyes@sempraglobal.com.mx"
type input "06600"
type input "IENOVA GAS"
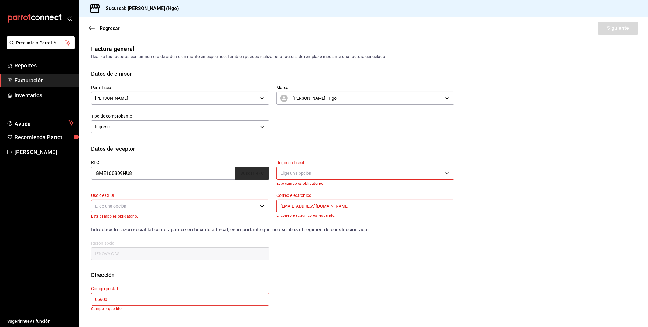
type input "601"
type input "G03"
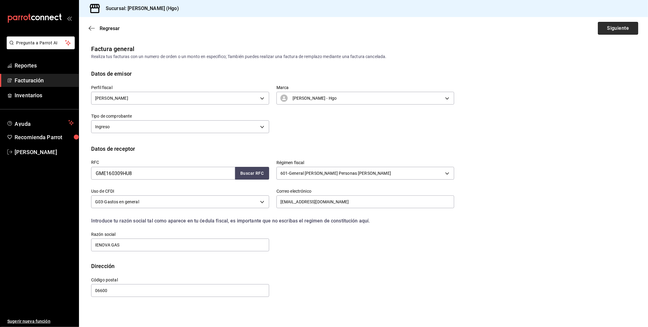
click at [618, 31] on button "Siguiente" at bounding box center [617, 28] width 40 height 13
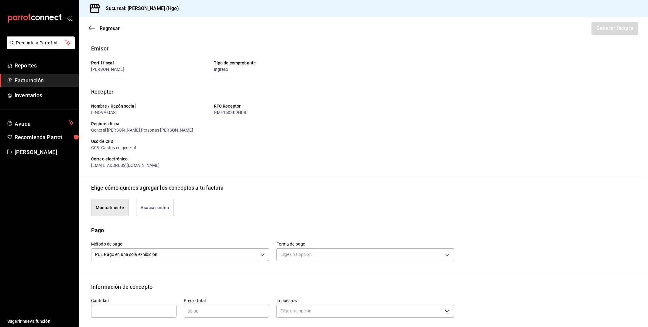
click at [155, 213] on button "Asociar orden" at bounding box center [155, 207] width 38 height 17
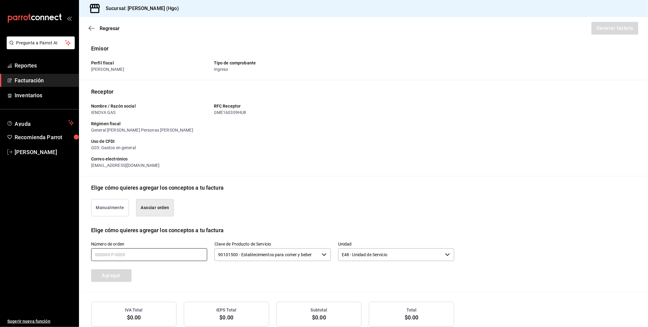
click at [151, 251] on input "text" at bounding box center [149, 254] width 116 height 13
type input "220925-p-0026"
click at [117, 272] on button "Agregar" at bounding box center [111, 275] width 40 height 13
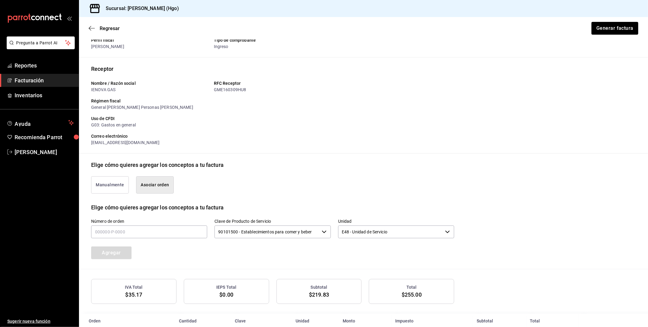
scroll to position [51, 0]
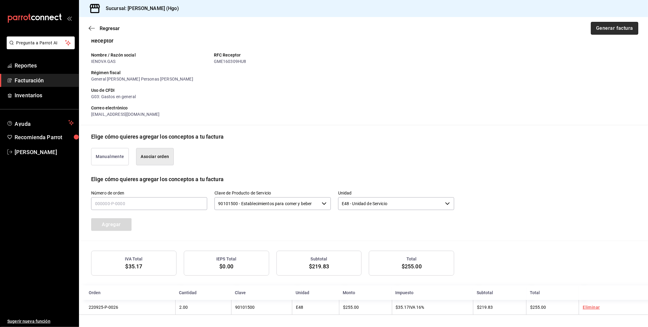
click at [623, 26] on button "Generar factura" at bounding box center [613, 28] width 47 height 13
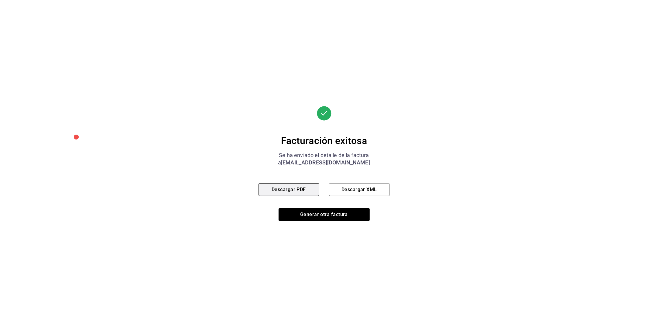
click at [307, 190] on button "Descargar PDF" at bounding box center [288, 189] width 61 height 13
click at [331, 214] on button "Generar otra factura" at bounding box center [323, 214] width 91 height 13
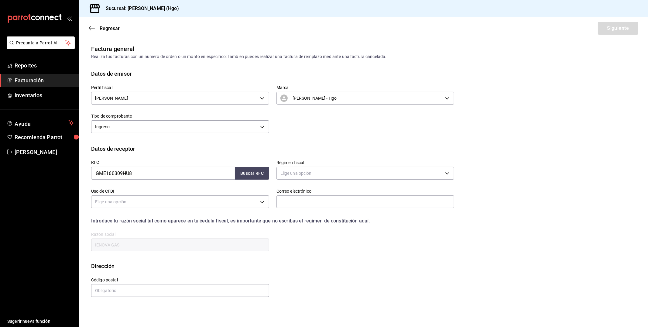
scroll to position [0, 0]
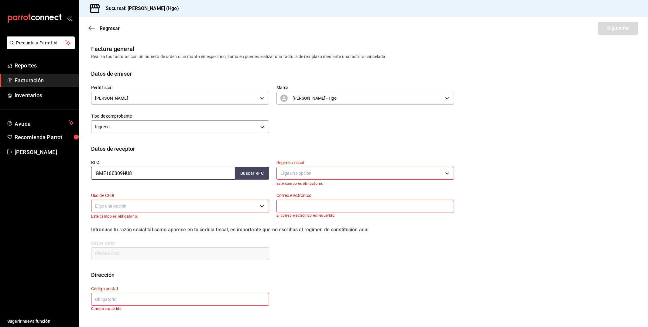
click at [145, 170] on input "GME160309HU8" at bounding box center [163, 173] width 144 height 13
click at [255, 174] on button "Buscar RFC" at bounding box center [252, 173] width 34 height 13
type input "dreyes@sempraglobal.com.mx"
type input "06600"
type input "601"
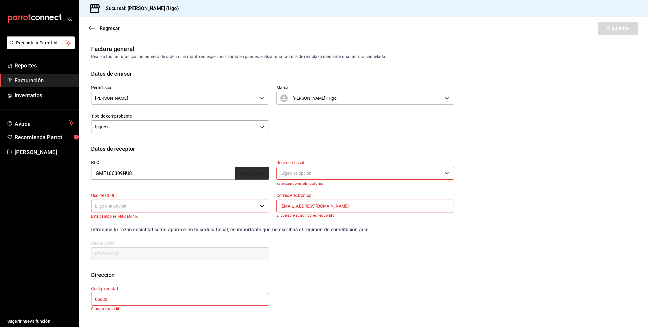
type input "G03"
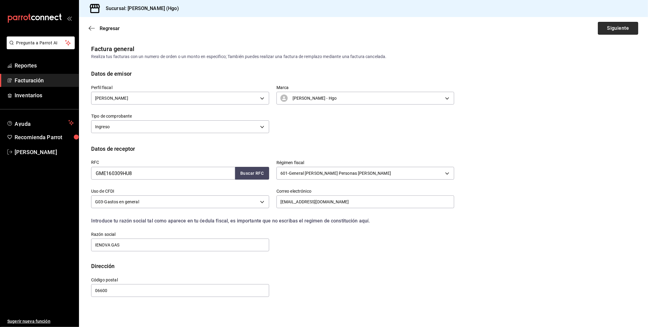
click at [620, 26] on button "Siguiente" at bounding box center [617, 28] width 40 height 13
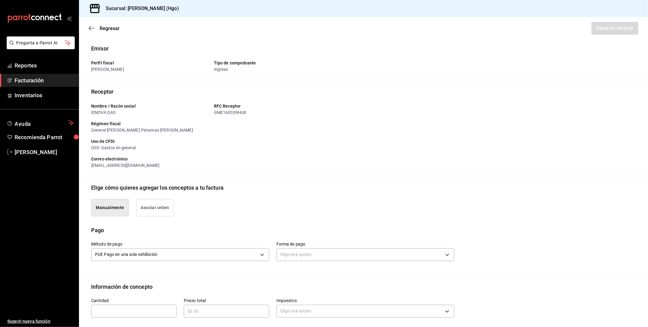
click at [156, 208] on button "Asociar orden" at bounding box center [155, 207] width 38 height 17
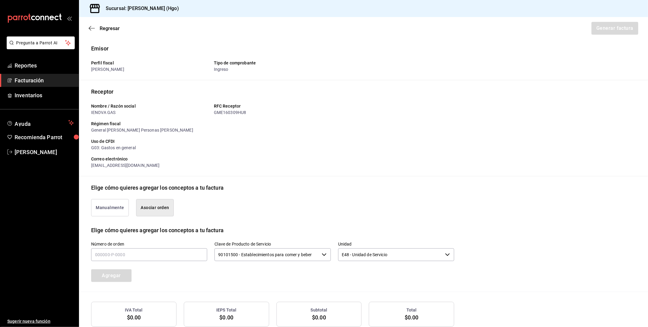
click at [160, 247] on div "Número de orden" at bounding box center [149, 251] width 116 height 20
click at [159, 247] on div "Número de orden" at bounding box center [149, 251] width 116 height 20
click at [160, 253] on input "text" at bounding box center [149, 254] width 116 height 13
type input "220925-p-0034"
click at [126, 277] on button "Agregar" at bounding box center [111, 275] width 40 height 13
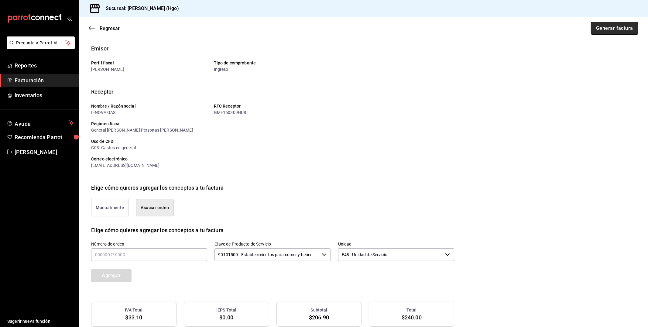
click at [616, 29] on button "Generar factura" at bounding box center [613, 28] width 47 height 13
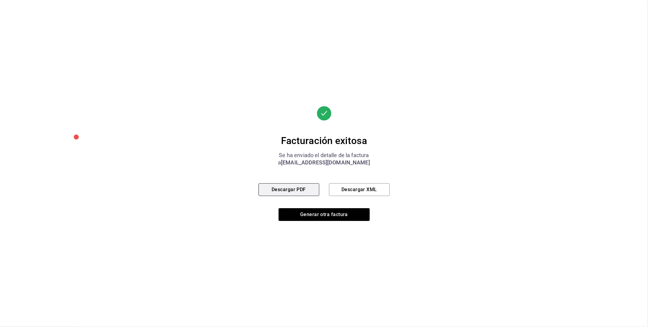
click at [296, 190] on button "Descargar PDF" at bounding box center [288, 189] width 61 height 13
click at [329, 215] on button "Generar otra factura" at bounding box center [323, 214] width 91 height 13
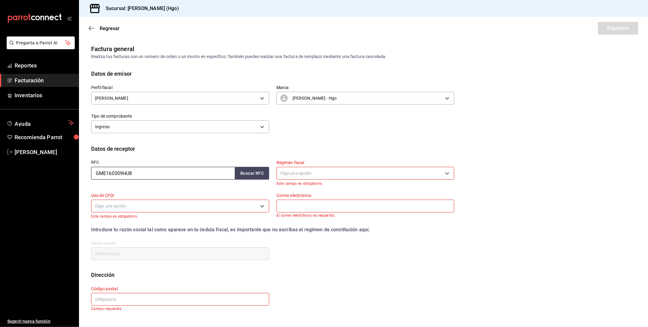
click at [140, 175] on input "GME160309HU8" at bounding box center [163, 173] width 144 height 13
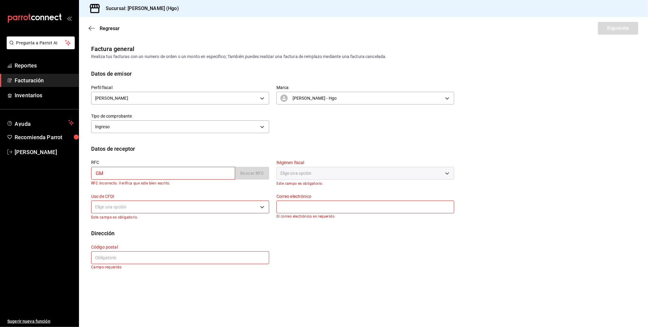
type input "G"
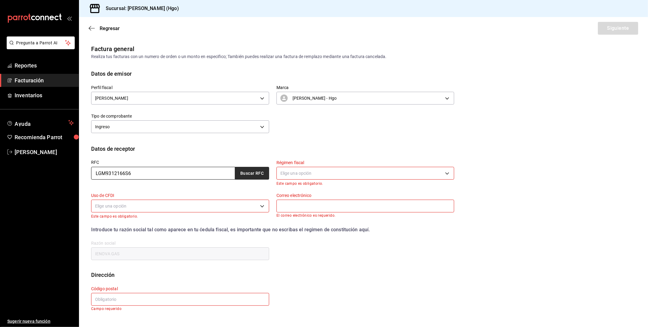
type input "LGM9312166S6"
click at [251, 174] on button "Buscar RFC" at bounding box center [252, 173] width 34 height 13
type input "angelesmaldonado799@gmail.com"
type input "15850"
type input "LABORATORIO DEL GRUPO MICROANALISIS"
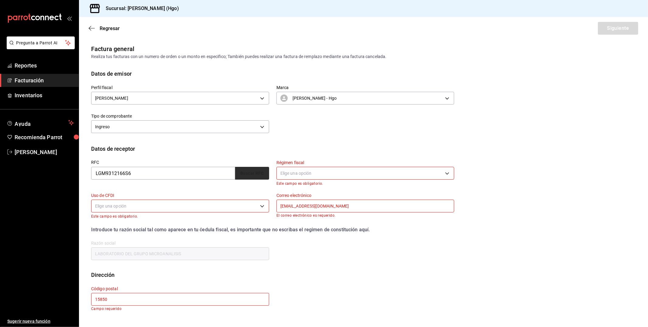
type input "601"
type input "G03"
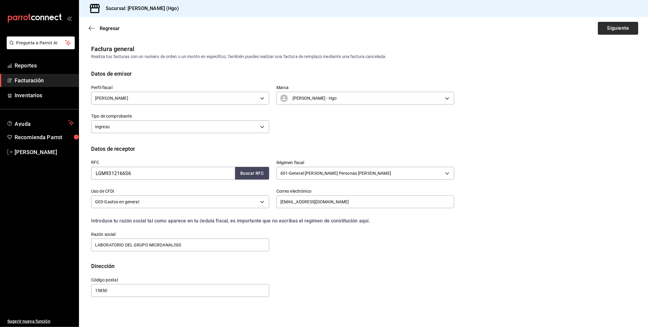
click at [615, 28] on button "Siguiente" at bounding box center [617, 28] width 40 height 13
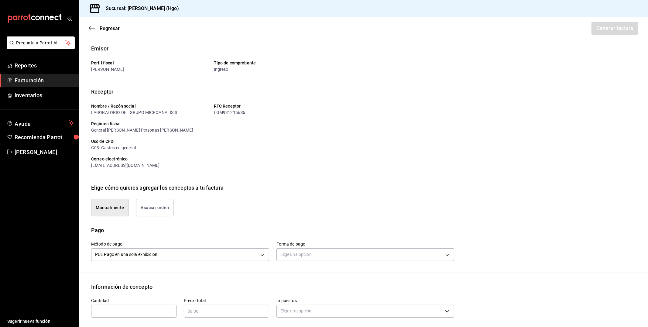
click at [158, 213] on button "Asociar orden" at bounding box center [155, 207] width 38 height 17
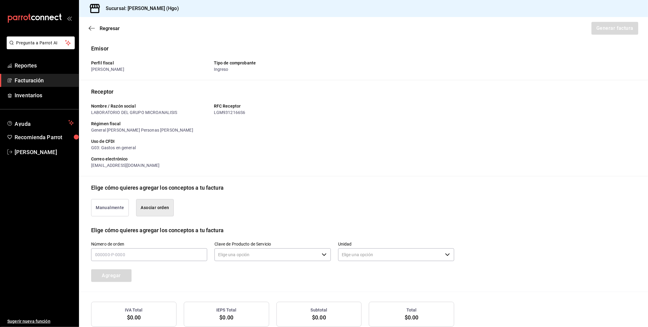
type input "90101500 - Establecimientos para comer y beber"
type input "E48 - Unidad de Servicio"
click at [143, 257] on input "text" at bounding box center [149, 254] width 116 height 13
type input "220925-p-0031"
click at [121, 275] on button "Agregar" at bounding box center [111, 275] width 40 height 13
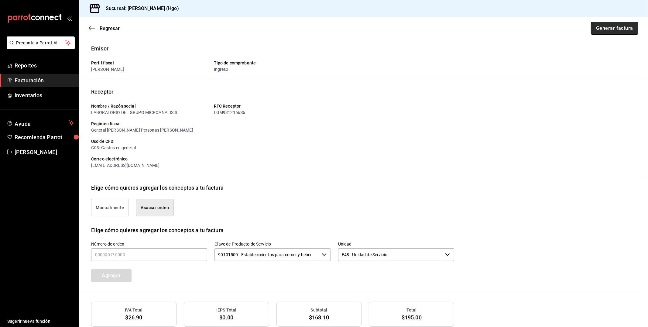
click at [600, 26] on button "Generar factura" at bounding box center [613, 28] width 47 height 13
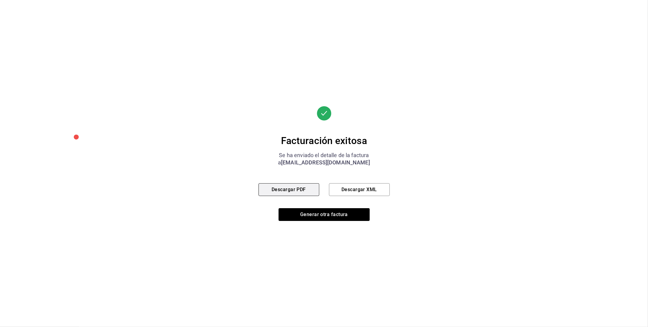
click at [310, 190] on button "Descargar PDF" at bounding box center [288, 189] width 61 height 13
click at [348, 213] on button "Generar otra factura" at bounding box center [323, 214] width 91 height 13
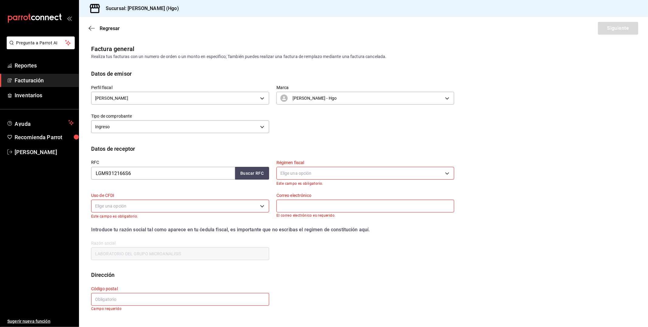
click at [242, 182] on div "RFC LGM9312166S6 Buscar RFC" at bounding box center [176, 169] width 185 height 33
click at [244, 179] on button "Buscar RFC" at bounding box center [252, 173] width 34 height 13
type input "601"
type input "G03"
type input "angelesmaldonado799@gmail.com"
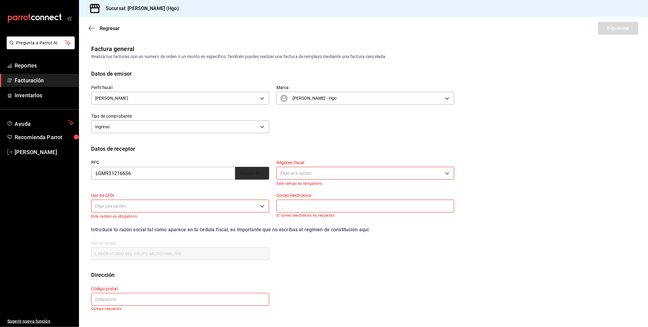
type input "15850"
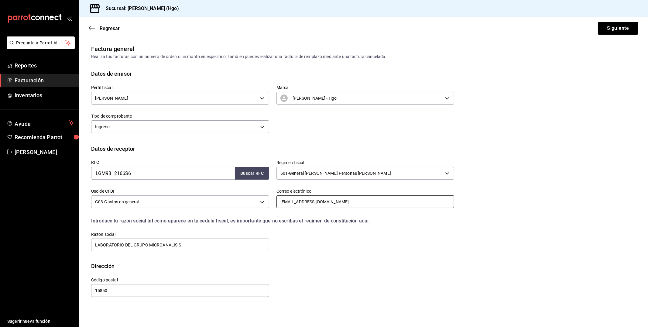
click at [361, 203] on input "angelesmaldonado799@gmail.com" at bounding box center [365, 201] width 178 height 13
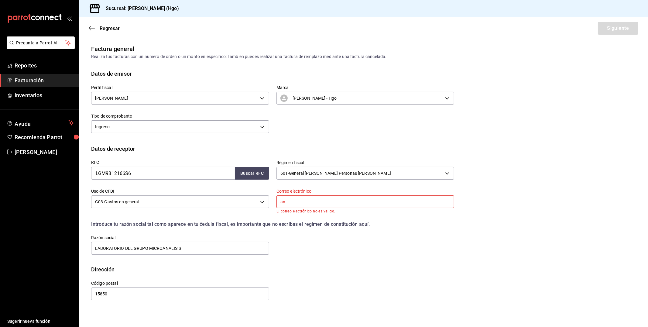
type input "a"
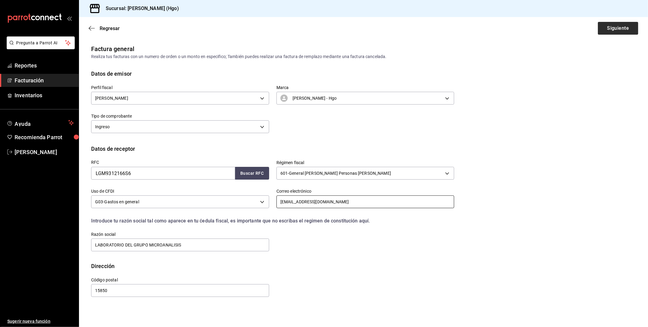
type input "isra_elodiabon@hotmail.com"
click at [616, 29] on button "Siguiente" at bounding box center [617, 28] width 40 height 13
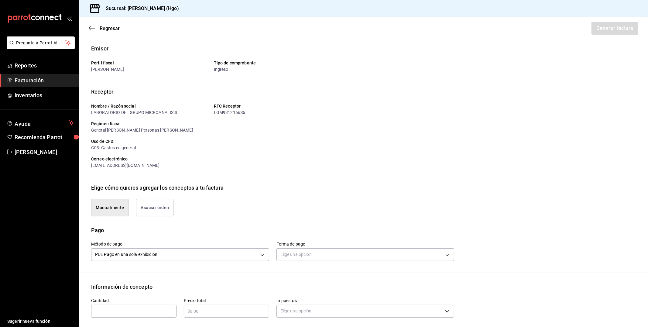
click at [173, 208] on button "Asociar orden" at bounding box center [155, 207] width 38 height 17
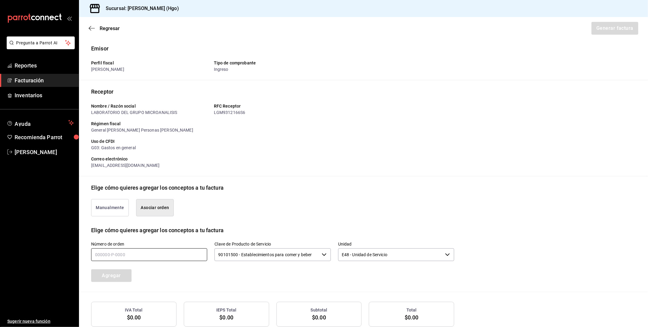
click at [164, 258] on input "text" at bounding box center [149, 254] width 116 height 13
type input "220925-p-0032"
click at [114, 274] on button "Agregar" at bounding box center [111, 275] width 40 height 13
click at [626, 28] on button "Generar factura" at bounding box center [613, 28] width 47 height 13
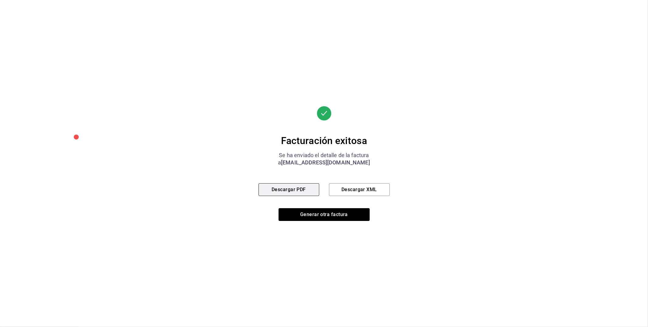
click at [290, 191] on button "Descargar PDF" at bounding box center [288, 189] width 61 height 13
click at [342, 208] on button "Generar otra factura" at bounding box center [323, 214] width 91 height 13
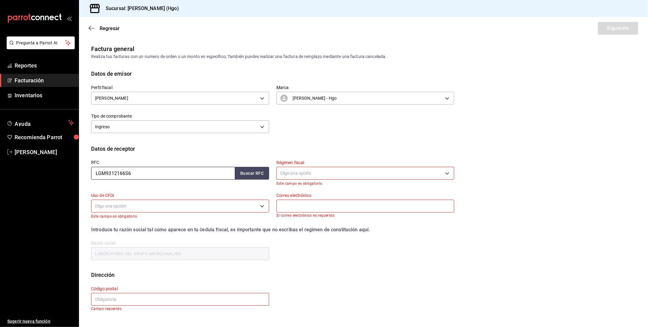
click at [144, 171] on input "LGM9312166S6" at bounding box center [163, 173] width 144 height 13
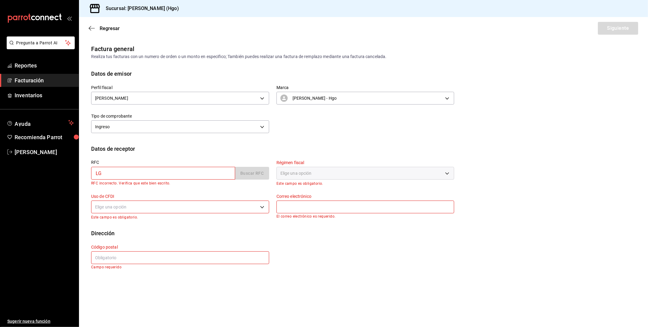
type input "L"
type input "Q"
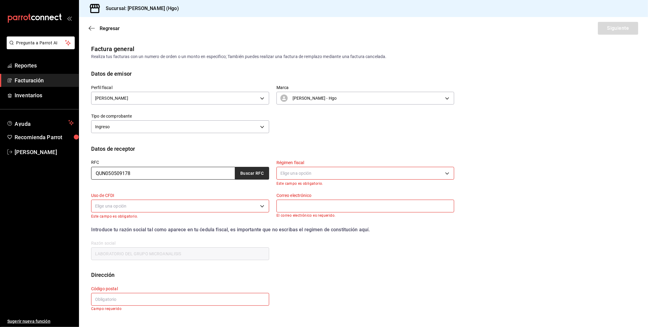
type input "QUN050509178"
click at [257, 174] on button "Buscar RFC" at bounding box center [252, 173] width 34 height 13
type input "601"
type input "G03"
type input "auxcompras@univalix.com.mx"
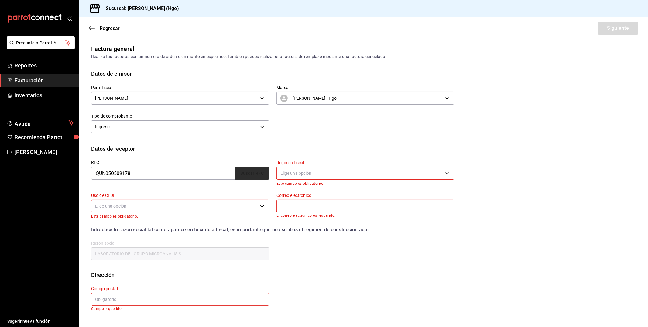
type input "43805"
type input "QUIMICA UNIVALIX"
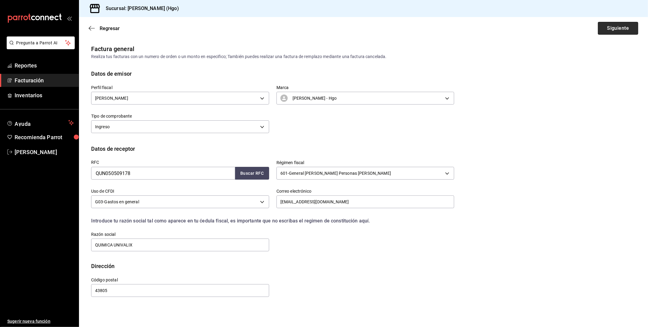
click at [609, 32] on button "Siguiente" at bounding box center [617, 28] width 40 height 13
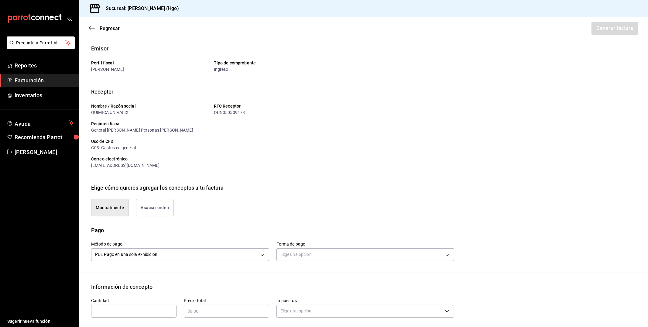
click at [157, 205] on button "Asociar orden" at bounding box center [155, 207] width 38 height 17
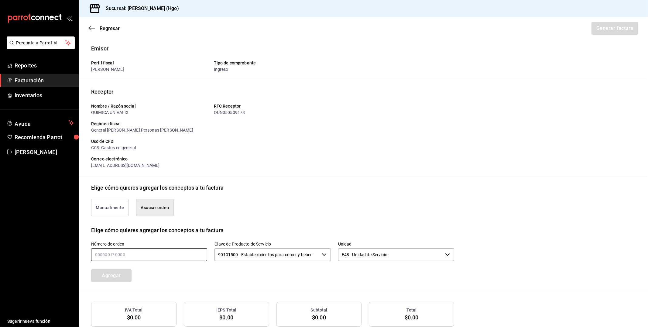
click at [153, 257] on input "text" at bounding box center [149, 254] width 116 height 13
type input "220925-p-0039"
click at [122, 277] on button "Agregar" at bounding box center [111, 275] width 40 height 13
click at [611, 31] on button "Generar factura" at bounding box center [613, 28] width 47 height 13
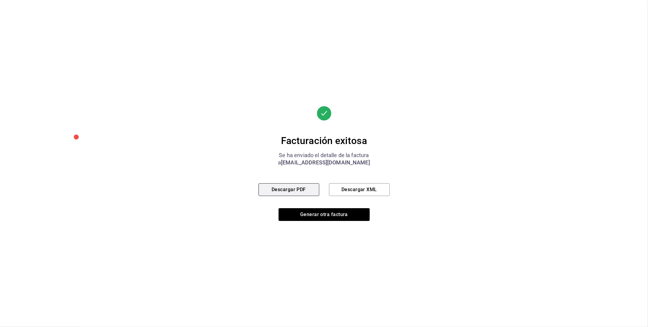
click at [299, 191] on button "Descargar PDF" at bounding box center [288, 189] width 61 height 13
click at [318, 215] on button "Generar otra factura" at bounding box center [323, 214] width 91 height 13
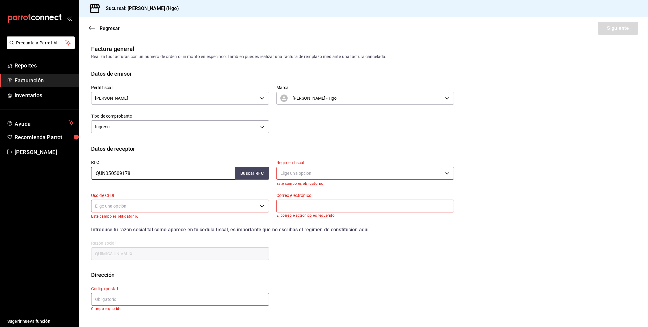
drag, startPoint x: 127, startPoint y: 167, endPoint x: 132, endPoint y: 174, distance: 8.7
click at [128, 169] on input "QUN050509178" at bounding box center [163, 173] width 144 height 13
click at [133, 174] on input "QUN050509178" at bounding box center [163, 173] width 144 height 13
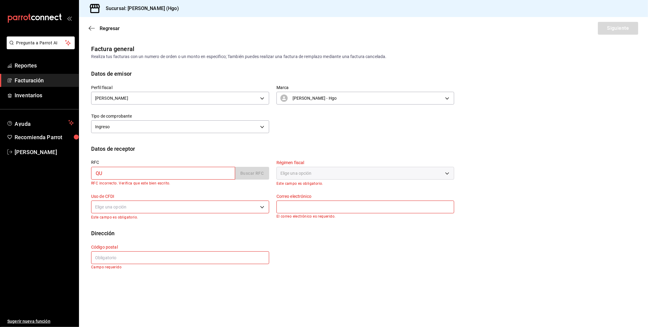
type input "Q"
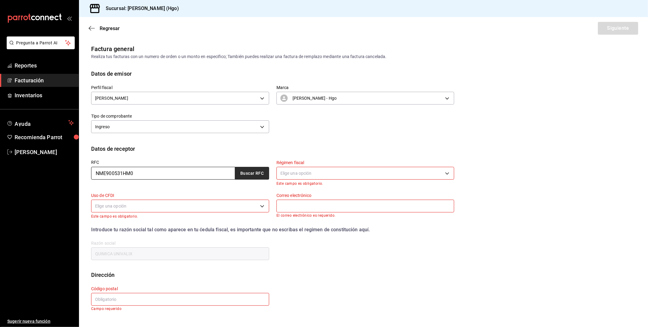
type input "NME900531HM0"
click at [247, 172] on button "Buscar RFC" at bounding box center [252, 173] width 34 height 13
type input "ambalderas@ecolap.com"
type input "05348"
type input "NALCO DE MEXICO"
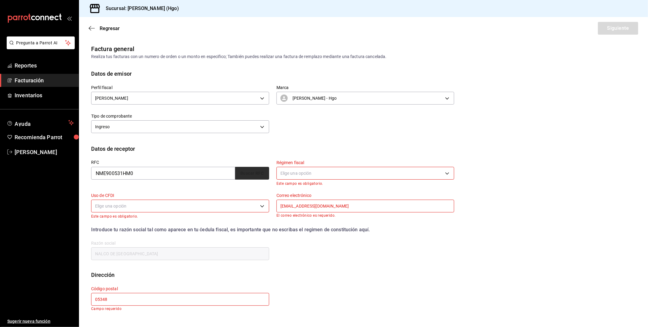
type input "601"
type input "G03"
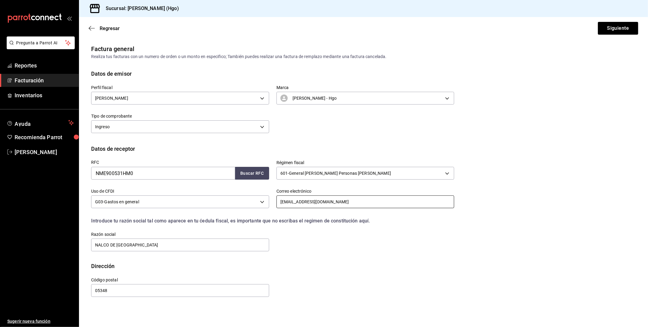
click at [304, 200] on input "ambalderas@ecolap.com" at bounding box center [365, 201] width 178 height 13
click at [319, 201] on input "ortiz.rebeca@ecolap.com" at bounding box center [365, 201] width 178 height 13
type input "ortiz.rebeca@ecolab.com"
click at [620, 22] on button "Siguiente" at bounding box center [617, 28] width 40 height 13
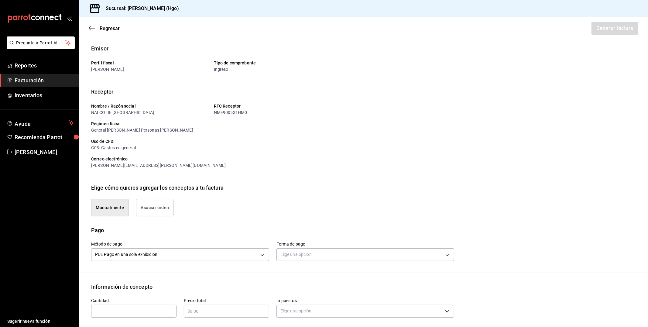
click at [162, 210] on button "Asociar orden" at bounding box center [155, 207] width 38 height 17
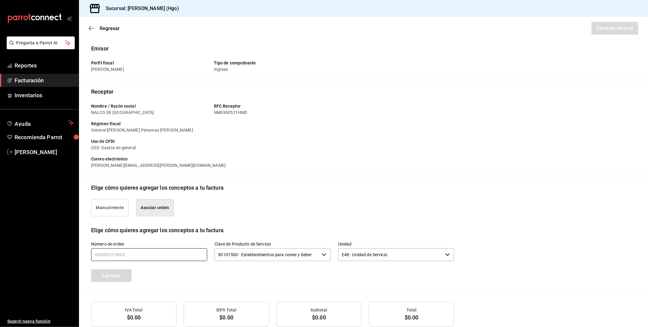
click at [150, 249] on input "text" at bounding box center [149, 254] width 116 height 13
type input "220925-p-0017"
click at [128, 274] on button "Agregar" at bounding box center [111, 275] width 40 height 13
click at [625, 28] on button "Generar factura" at bounding box center [613, 28] width 47 height 13
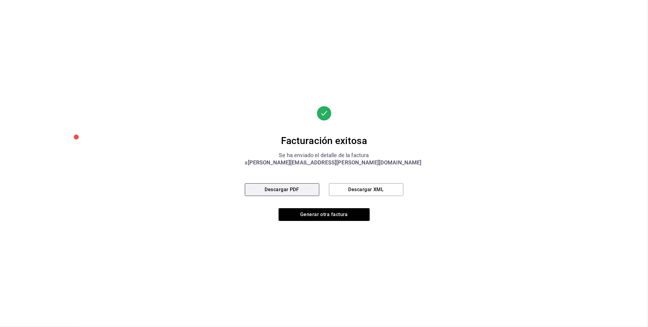
click at [309, 192] on button "Descargar PDF" at bounding box center [282, 189] width 74 height 13
click at [340, 215] on button "Generar otra factura" at bounding box center [323, 214] width 91 height 13
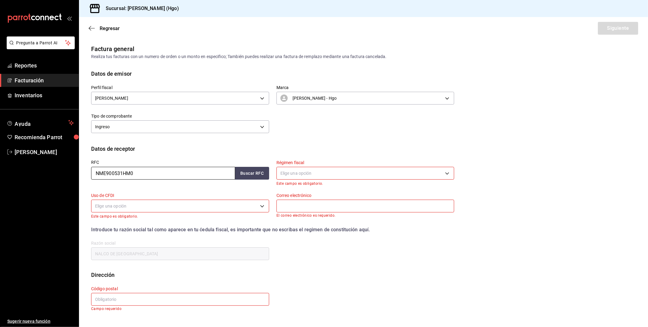
click at [141, 175] on input "NME900531HM0" at bounding box center [163, 173] width 144 height 13
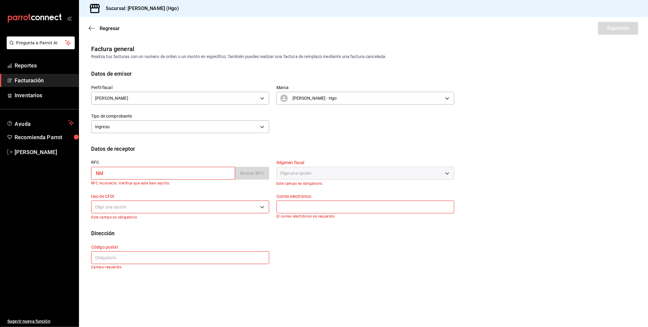
type input "N"
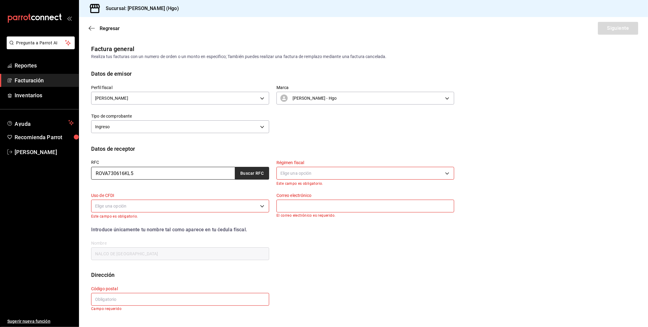
type input "ROVA730616KL5"
click at [254, 169] on button "Buscar RFC" at bounding box center [252, 173] width 34 height 13
type input "[EMAIL_ADDRESS][DOMAIN_NAME]"
type input "43823"
type input "[PERSON_NAME]"
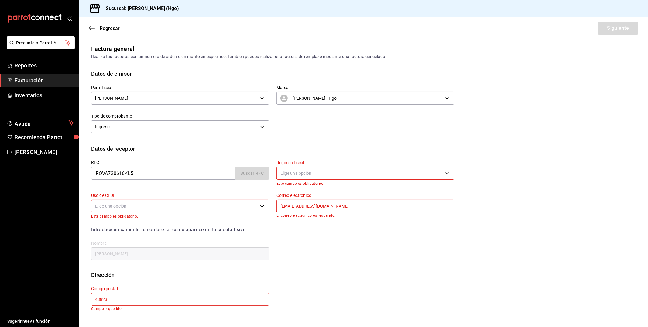
type input "612"
type input "G03"
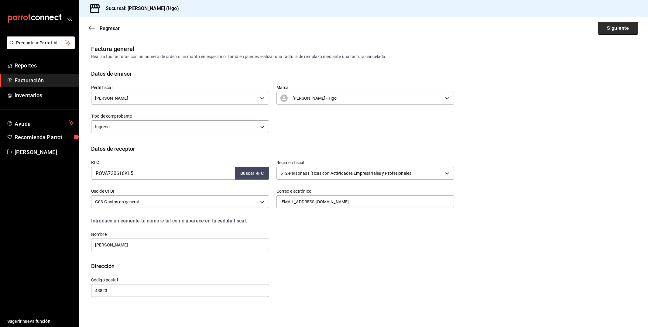
click at [624, 31] on button "Siguiente" at bounding box center [617, 28] width 40 height 13
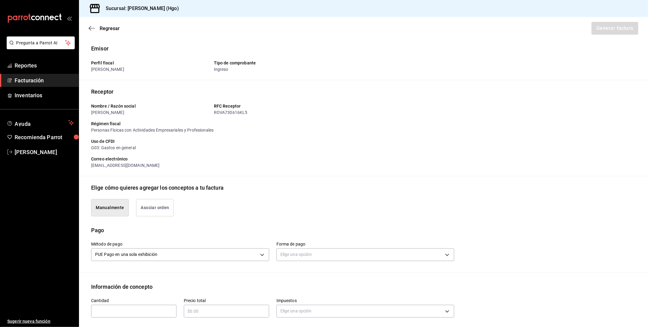
click at [167, 203] on button "Asociar orden" at bounding box center [155, 207] width 38 height 17
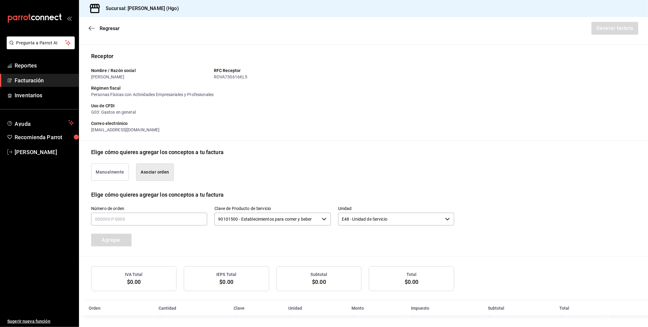
scroll to position [36, 0]
click at [145, 214] on input "text" at bounding box center [149, 218] width 116 height 13
type input "220925-p-0001"
click at [113, 241] on button "Agregar" at bounding box center [111, 239] width 40 height 13
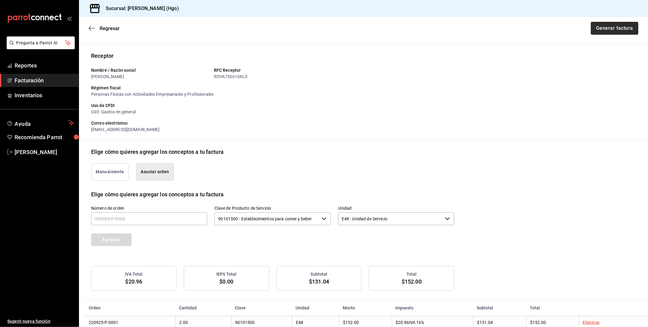
click at [605, 28] on button "Generar factura" at bounding box center [613, 28] width 47 height 13
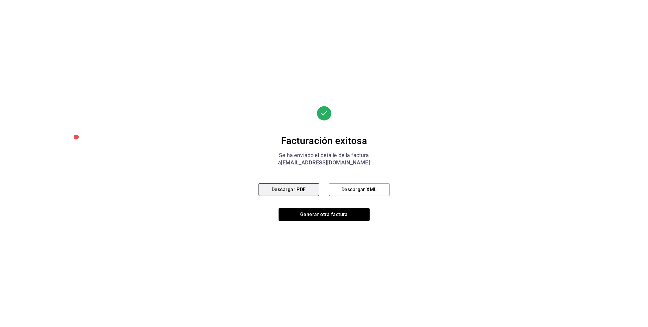
click at [311, 191] on button "Descargar PDF" at bounding box center [288, 189] width 61 height 13
click at [353, 210] on button "Generar otra factura" at bounding box center [323, 214] width 91 height 13
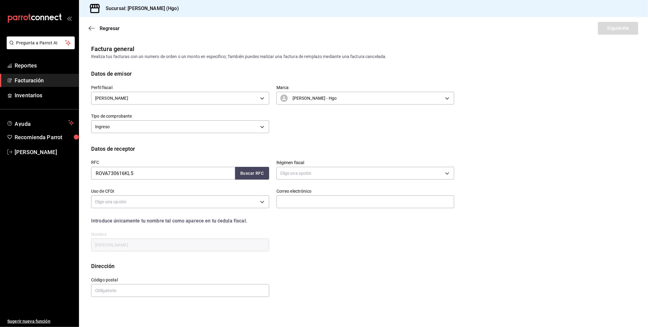
scroll to position [0, 0]
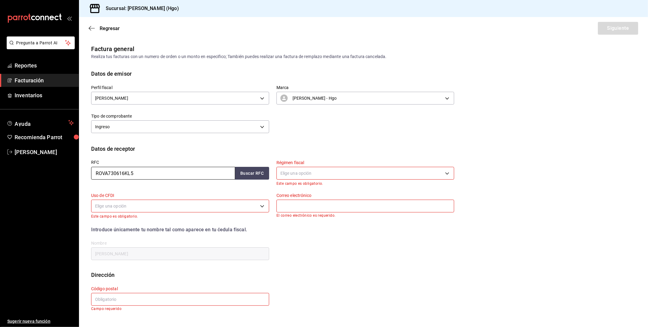
click at [148, 175] on input "ROVA730616KL5" at bounding box center [163, 173] width 144 height 13
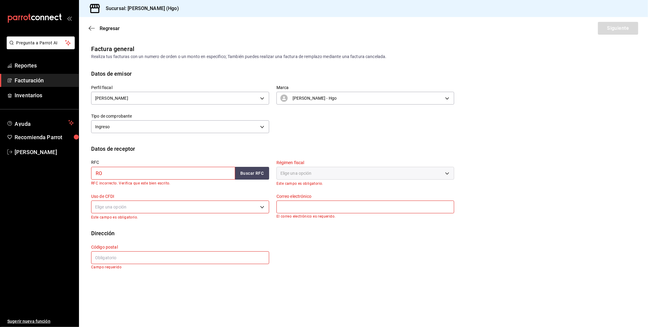
type input "R"
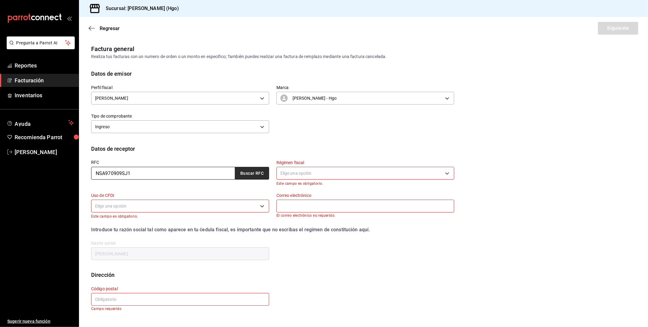
type input "NSA970909SJ1"
click at [242, 168] on button "Buscar RFC" at bounding box center [252, 173] width 34 height 13
click at [243, 168] on button "Buscar RFC" at bounding box center [252, 173] width 34 height 13
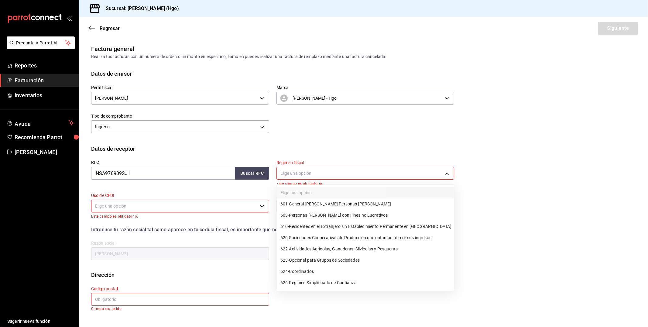
click at [297, 169] on body "Pregunta a Parrot AI Reportes Facturación Inventarios Ayuda Recomienda Parrot V…" at bounding box center [324, 163] width 648 height 327
click at [366, 202] on li "601 - General de Ley Personas Morales" at bounding box center [365, 203] width 177 height 11
type input "601"
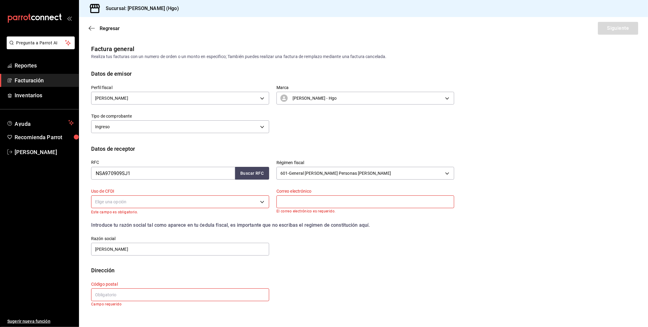
click at [200, 202] on body "Pregunta a Parrot AI Reportes Facturación Inventarios Ayuda Recomienda Parrot V…" at bounding box center [324, 163] width 648 height 327
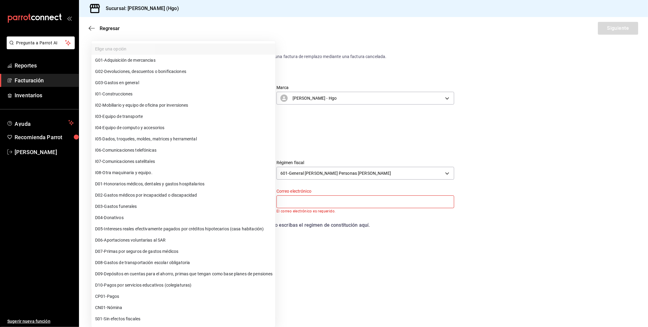
click at [154, 84] on li "G03 - Gastos en general" at bounding box center [183, 82] width 184 height 11
type input "G03"
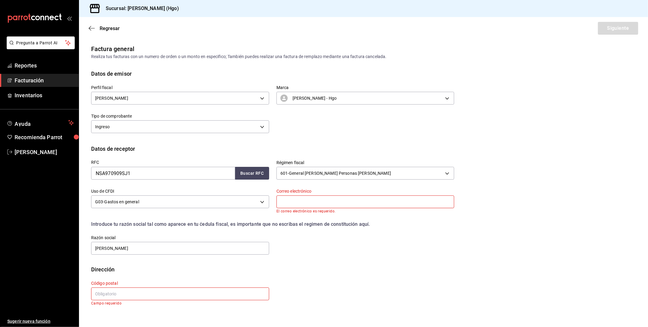
click at [336, 201] on input "text" at bounding box center [365, 201] width 178 height 13
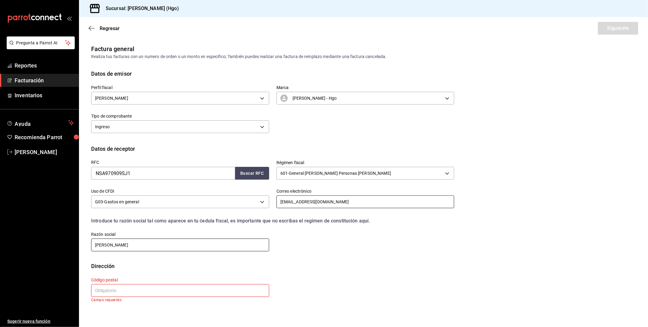
type input "ahernandez@gponutec.com"
click at [174, 249] on input "[PERSON_NAME]" at bounding box center [180, 244] width 178 height 13
type input "A"
type input "NUEVOS SERVICIOS ADMINISTRATIVOS"
click at [120, 286] on input "text" at bounding box center [180, 290] width 178 height 13
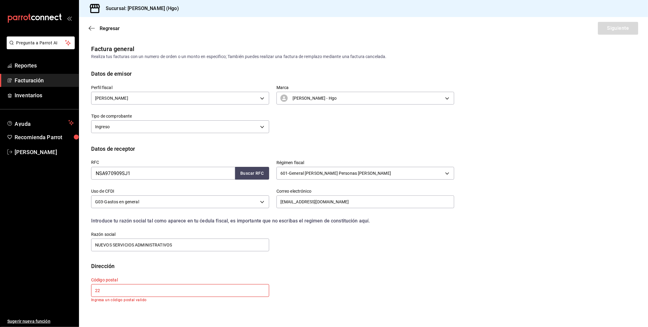
type input "2"
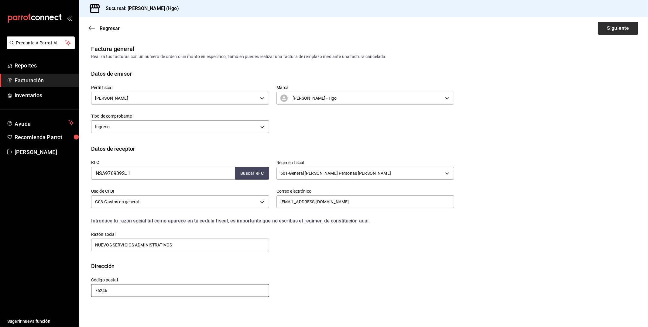
type input "76246"
click at [635, 29] on button "Siguiente" at bounding box center [617, 28] width 40 height 13
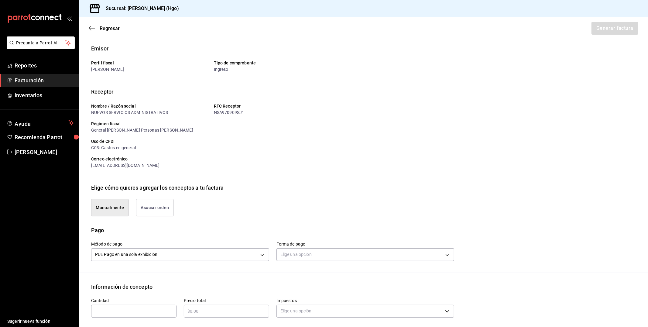
click at [160, 210] on button "Asociar orden" at bounding box center [155, 207] width 38 height 17
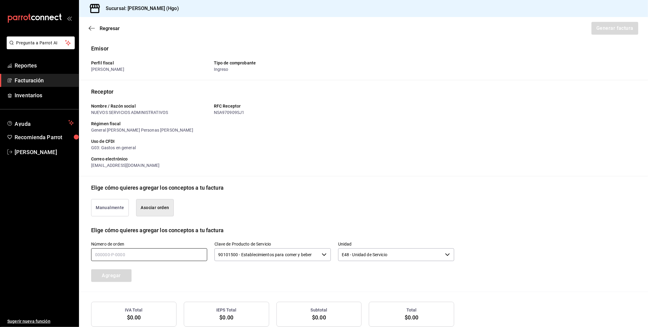
click at [149, 256] on input "text" at bounding box center [149, 254] width 116 height 13
type input "220925-p-0050"
click at [113, 280] on button "Agregar" at bounding box center [111, 275] width 40 height 13
click at [624, 27] on button "Generar factura" at bounding box center [613, 28] width 47 height 13
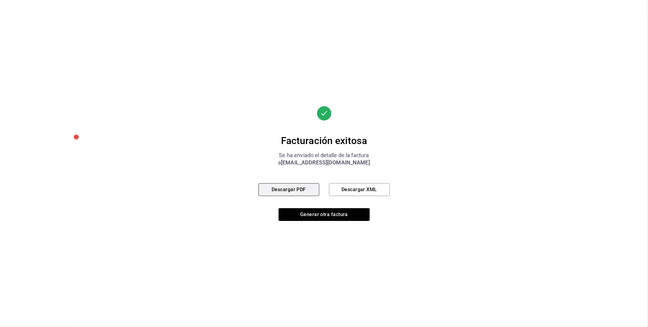
click at [302, 189] on button "Descargar PDF" at bounding box center [288, 189] width 61 height 13
click at [325, 214] on button "Generar otra factura" at bounding box center [323, 214] width 91 height 13
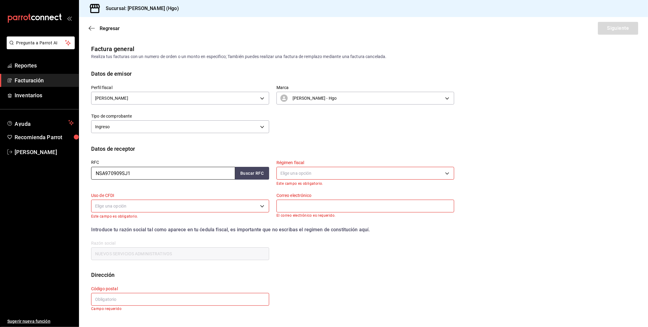
click at [138, 175] on input "NSA970909SJ1" at bounding box center [163, 173] width 144 height 13
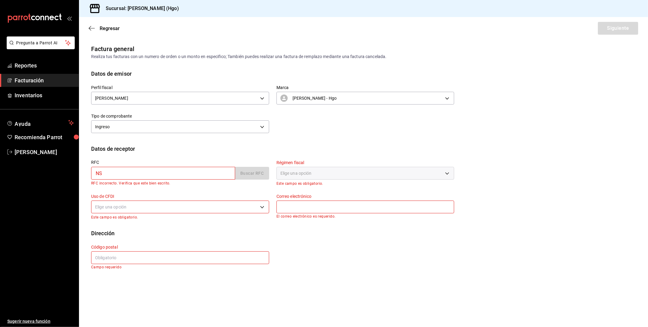
type input "N"
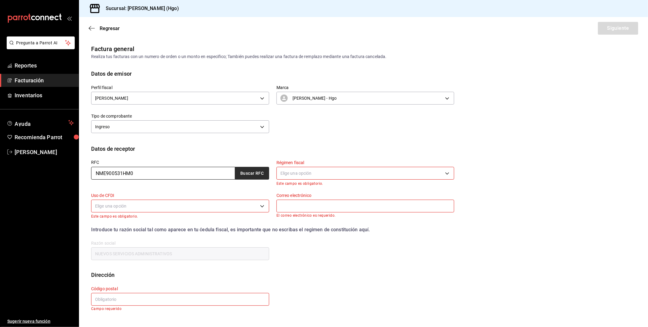
type input "NME900531HM0"
click at [254, 174] on button "Buscar RFC" at bounding box center [252, 173] width 34 height 13
type input "601"
type input "G03"
type input "ortiz.rebeca@ecolab.com"
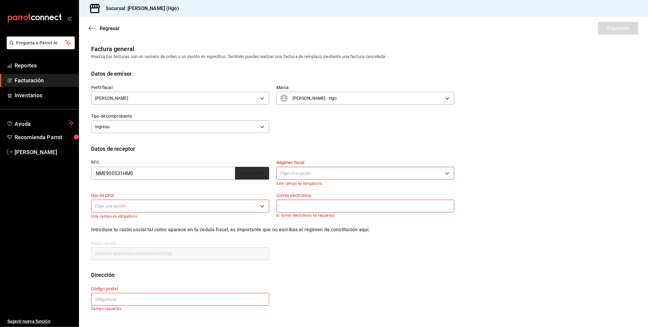
type input "05348"
type input "NALCO DE MEXICO"
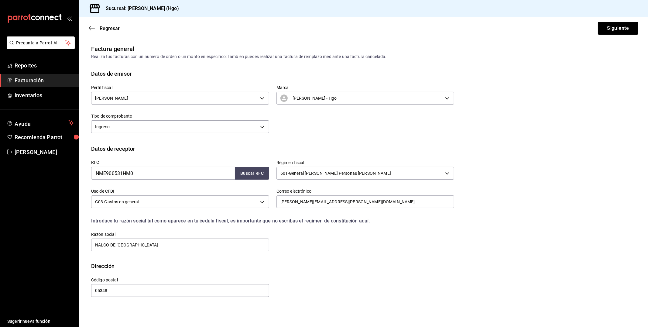
click at [617, 20] on div "Regresar Siguiente" at bounding box center [363, 28] width 569 height 22
click at [618, 26] on button "Siguiente" at bounding box center [617, 28] width 40 height 13
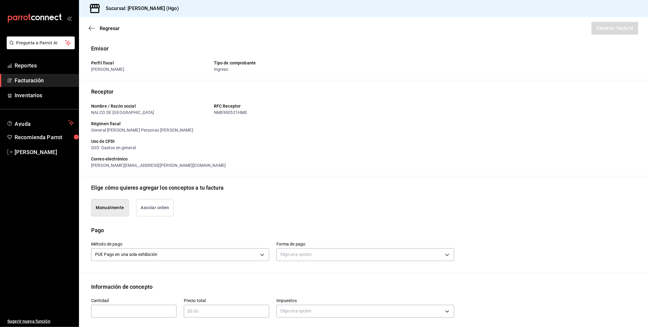
click at [167, 206] on button "Asociar orden" at bounding box center [155, 207] width 38 height 17
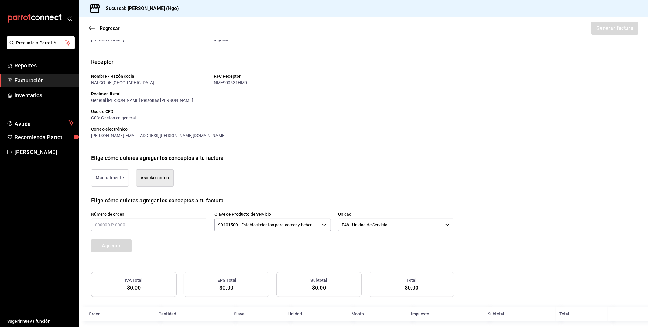
scroll to position [36, 0]
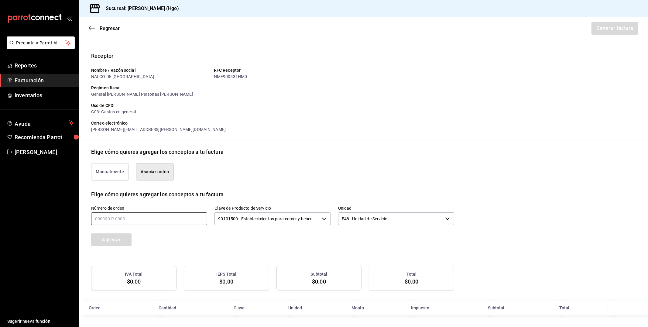
click at [137, 213] on input "text" at bounding box center [149, 218] width 116 height 13
type input "220925-p-0002"
click at [113, 234] on button "Agregar" at bounding box center [111, 239] width 40 height 13
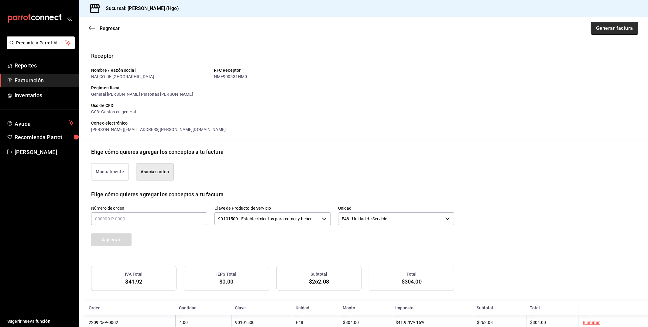
click at [620, 30] on button "Generar factura" at bounding box center [613, 28] width 47 height 13
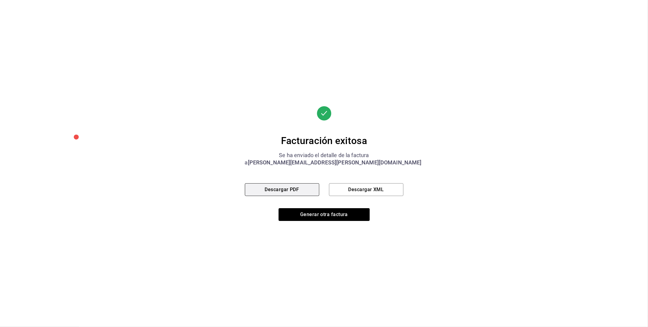
click at [307, 193] on button "Descargar PDF" at bounding box center [282, 189] width 74 height 13
click at [349, 214] on button "Generar otra factura" at bounding box center [323, 214] width 91 height 13
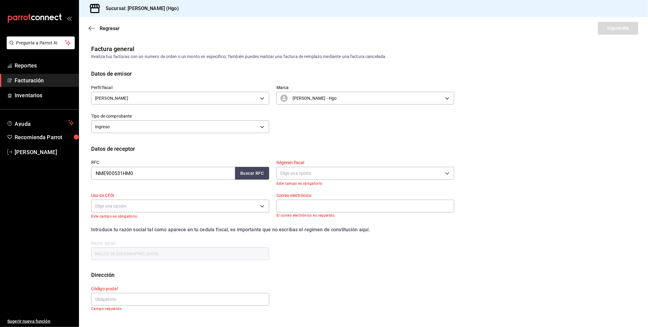
scroll to position [0, 0]
click at [146, 178] on input "NME900531HM0" at bounding box center [163, 173] width 144 height 13
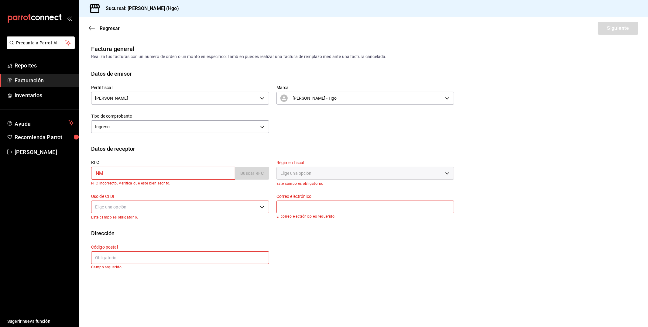
type input "N"
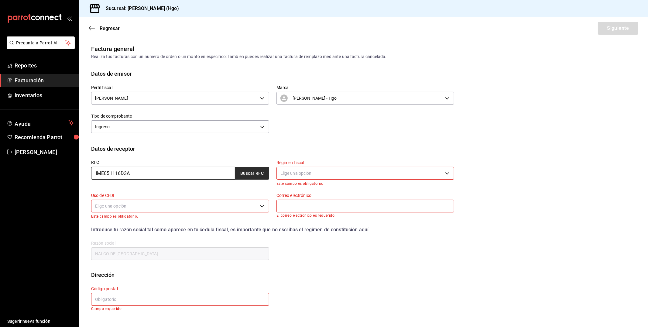
type input "IME051116D3A"
click at [258, 172] on button "Buscar RFC" at bounding box center [252, 173] width 34 height 13
click at [328, 171] on body "Pregunta a Parrot AI Reportes Facturación Inventarios Ayuda Recomienda Parrot V…" at bounding box center [324, 163] width 648 height 327
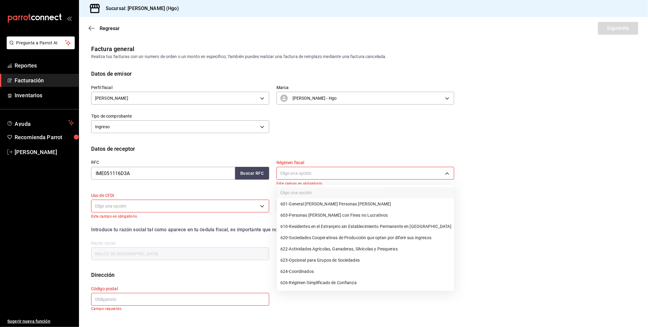
click at [335, 203] on span "601 - General de Ley Personas Morales" at bounding box center [335, 204] width 111 height 6
type input "601"
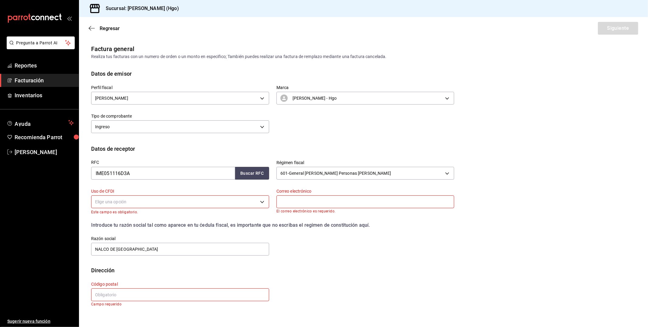
click at [224, 203] on body "Pregunta a Parrot AI Reportes Facturación Inventarios Ayuda Recomienda Parrot V…" at bounding box center [324, 163] width 648 height 327
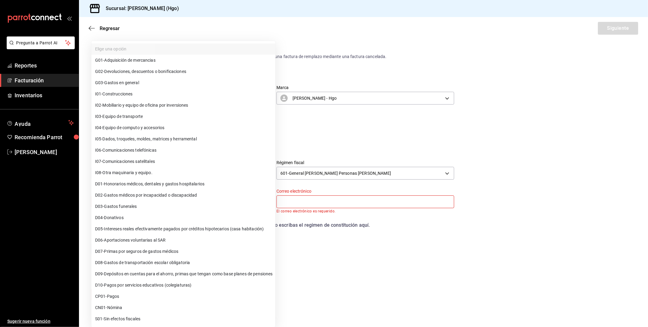
click at [186, 83] on li "G03 - Gastos en general" at bounding box center [183, 82] width 184 height 11
type input "G03"
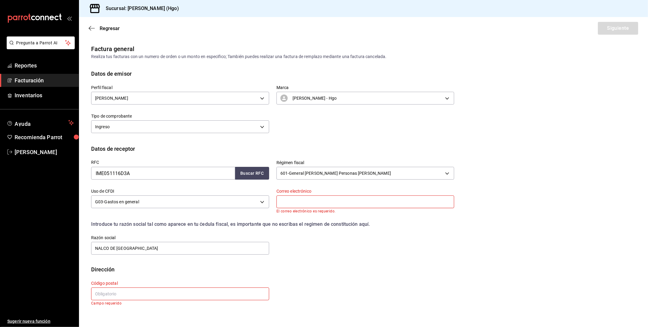
click at [326, 200] on input "text" at bounding box center [365, 201] width 178 height 13
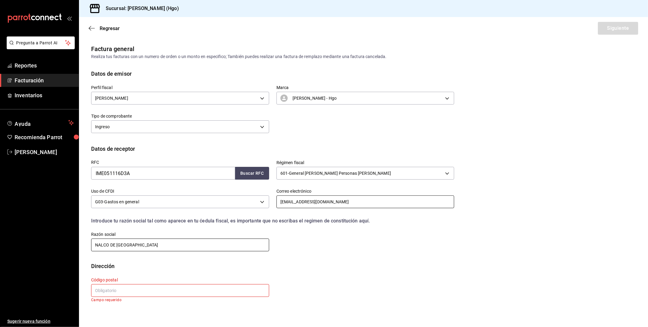
type input "ebarberi@vetanco.com"
click at [135, 242] on input "NALCO DE MEXICO" at bounding box center [180, 244] width 178 height 13
type input "N"
type input "IRDENCO DE MEXICO"
click at [125, 286] on input "text" at bounding box center [180, 290] width 178 height 13
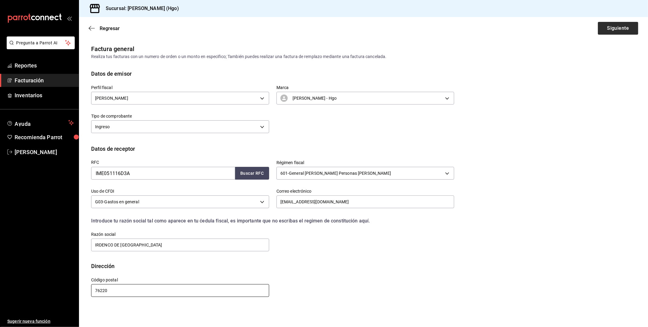
type input "76220"
click at [614, 29] on button "Siguiente" at bounding box center [617, 28] width 40 height 13
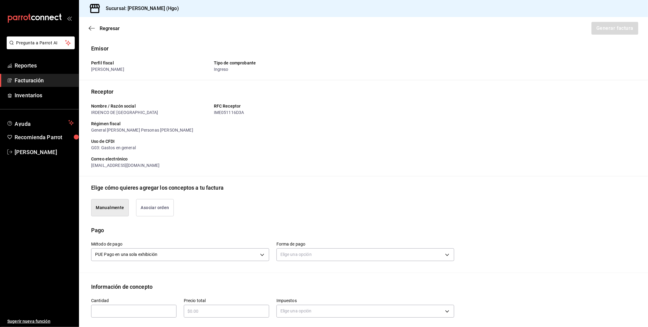
click at [155, 197] on div "Manualmente Asociar orden" at bounding box center [269, 204] width 370 height 25
click at [157, 202] on button "Asociar orden" at bounding box center [155, 207] width 38 height 17
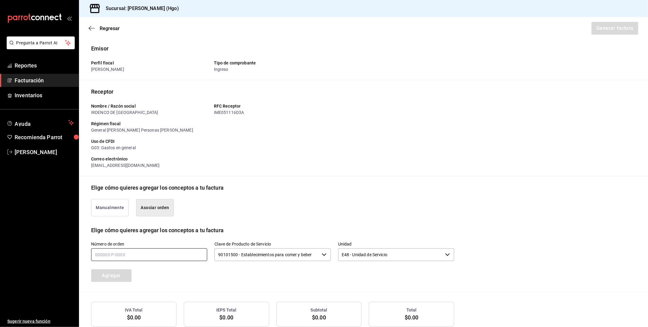
click at [148, 254] on input "text" at bounding box center [149, 254] width 116 height 13
type input "230925-p-0023"
click at [126, 277] on button "Agregar" at bounding box center [111, 275] width 40 height 13
click at [612, 28] on button "Generar factura" at bounding box center [613, 28] width 47 height 13
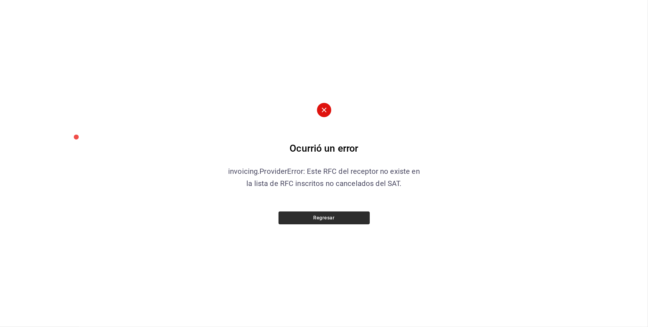
click at [340, 220] on button "Regresar" at bounding box center [323, 217] width 91 height 13
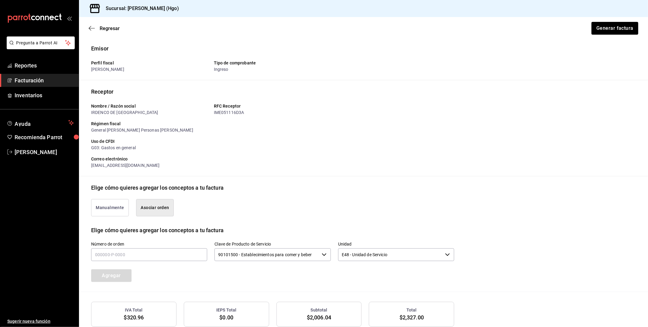
click at [612, 35] on div "Regresar Generar factura" at bounding box center [363, 28] width 569 height 22
click at [612, 33] on button "Generar factura" at bounding box center [613, 28] width 47 height 13
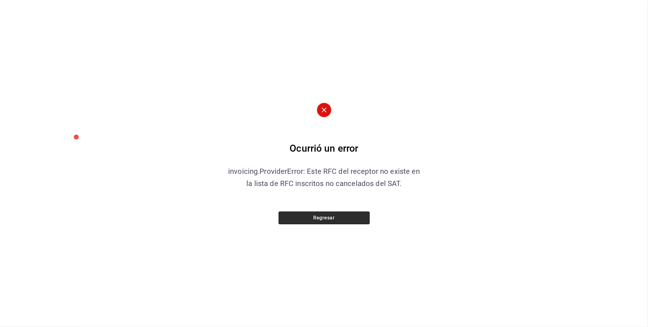
click at [331, 213] on button "Regresar" at bounding box center [323, 217] width 91 height 13
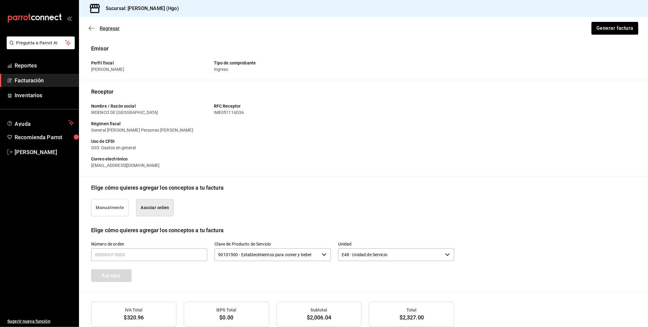
click at [92, 29] on icon "button" at bounding box center [92, 28] width 6 height 5
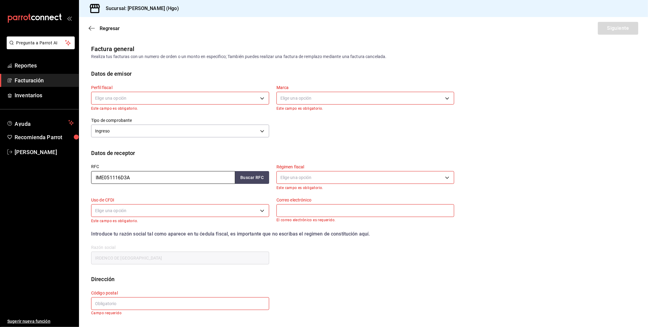
click at [131, 175] on input "IME051116D3A" at bounding box center [163, 177] width 144 height 13
type input "IME051116D34"
click at [259, 179] on button "Buscar RFC" at bounding box center [252, 177] width 34 height 13
type input "ebarberi@vetanco.com"
type input "76220"
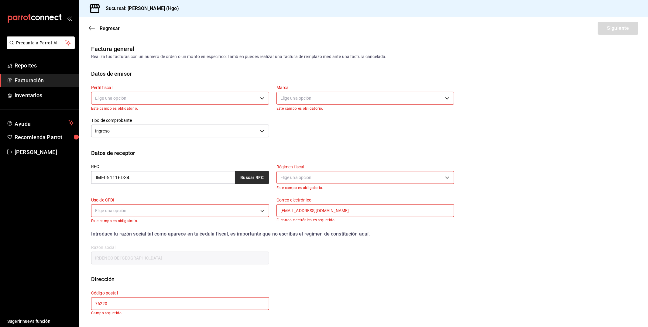
type input "601"
type input "G03"
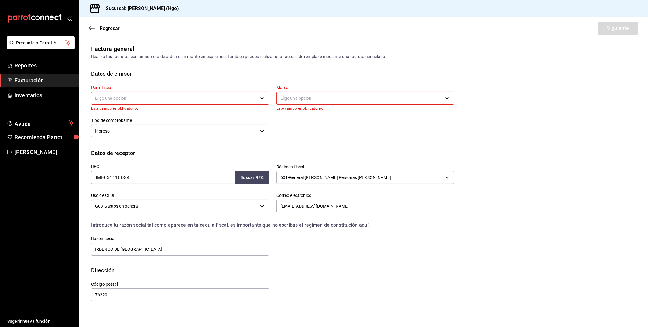
click at [208, 98] on body "Pregunta a Parrot AI Reportes Facturación Inventarios Ayuda Recomienda Parrot V…" at bounding box center [324, 163] width 648 height 327
click at [202, 131] on li "[PERSON_NAME]" at bounding box center [179, 128] width 177 height 11
type input "143f57d4-a0c4-477f-919f-67aaf9315925"
type input "a4f139c2-eac0-4c86-bd9b-b12069b5a2fd"
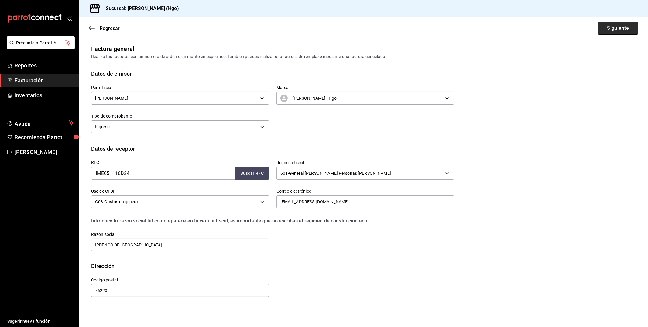
click at [626, 27] on button "Siguiente" at bounding box center [617, 28] width 40 height 13
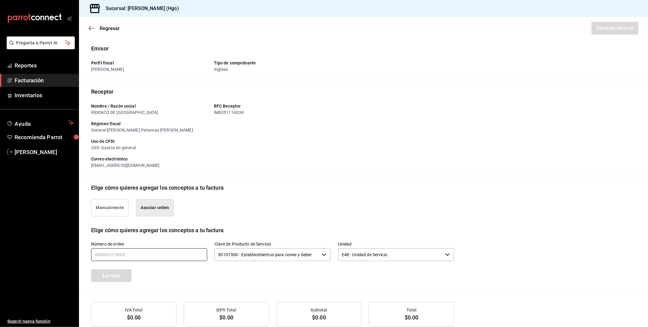
click at [144, 255] on input "text" at bounding box center [149, 254] width 116 height 13
type input "3_____-_-____"
type input "230925-p-0023"
click at [112, 279] on button "Agregar" at bounding box center [111, 275] width 40 height 13
click at [614, 29] on button "Generar factura" at bounding box center [613, 28] width 47 height 13
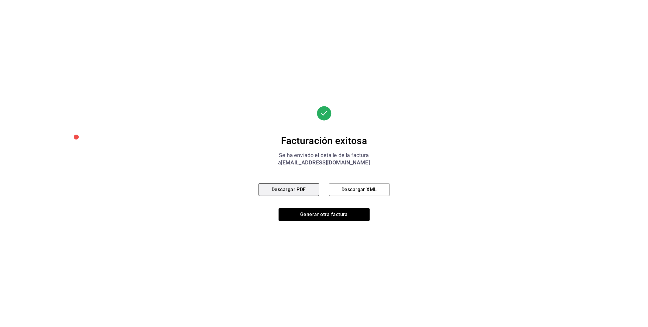
click at [303, 189] on button "Descargar PDF" at bounding box center [288, 189] width 61 height 13
click at [318, 216] on button "Generar otra factura" at bounding box center [323, 214] width 91 height 13
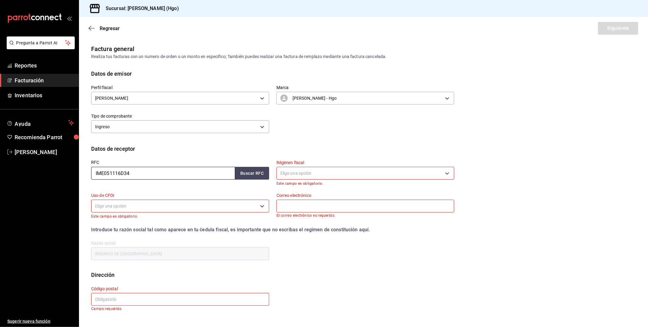
click at [135, 172] on input "IME051116D34" at bounding box center [163, 173] width 144 height 13
click at [247, 177] on button "Buscar RFC" at bounding box center [252, 173] width 34 height 13
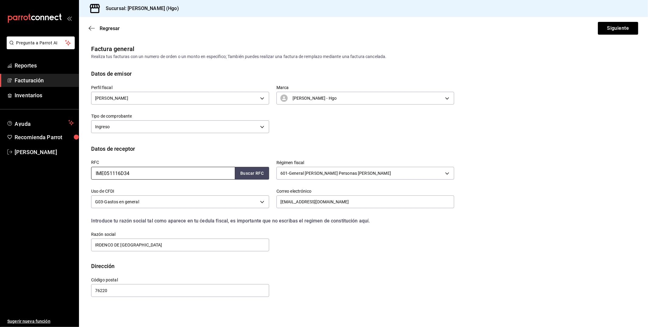
click at [138, 172] on input "IME051116D34" at bounding box center [163, 173] width 144 height 13
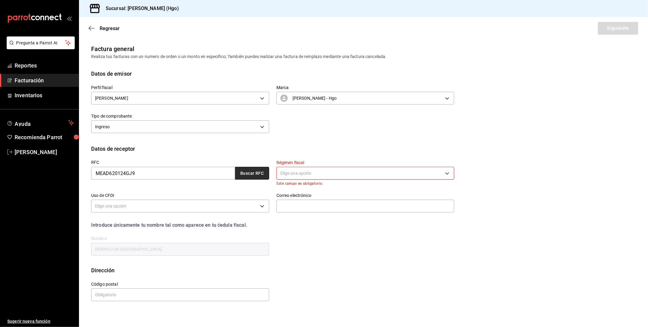
click at [250, 168] on button "Buscar RFC" at bounding box center [252, 173] width 34 height 13
click at [253, 175] on button "Buscar RFC" at bounding box center [252, 173] width 34 height 13
click at [292, 173] on body "Pregunta a Parrot AI Reportes Facturación Inventarios Ayuda Recomienda Parrot V…" at bounding box center [324, 163] width 648 height 327
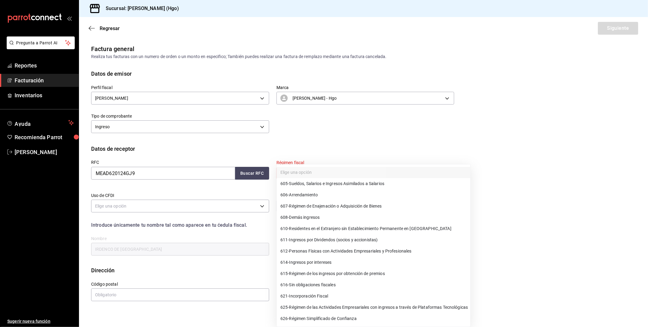
click at [391, 317] on li "626 - Régimen Simplificado de Confianza" at bounding box center [373, 318] width 193 height 11
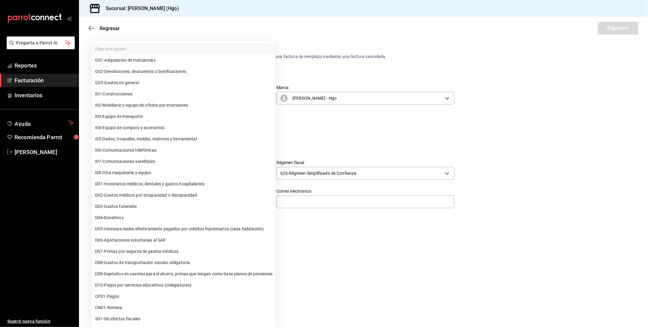
click at [168, 205] on body "Pregunta a Parrot AI Reportes Facturación Inventarios Ayuda Recomienda Parrot V…" at bounding box center [324, 163] width 648 height 327
click at [159, 81] on li "G03 - Gastos en general" at bounding box center [183, 82] width 184 height 11
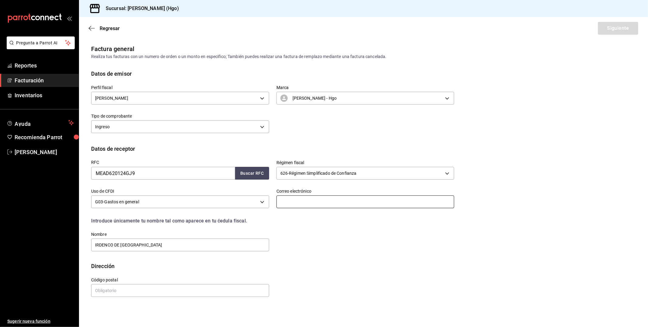
click at [308, 198] on input "text" at bounding box center [365, 201] width 178 height 13
click at [146, 242] on input "IRDENCO DE MEXICO" at bounding box center [180, 244] width 178 height 13
click at [124, 293] on input "text" at bounding box center [180, 290] width 178 height 13
click at [617, 27] on button "Siguiente" at bounding box center [617, 28] width 40 height 13
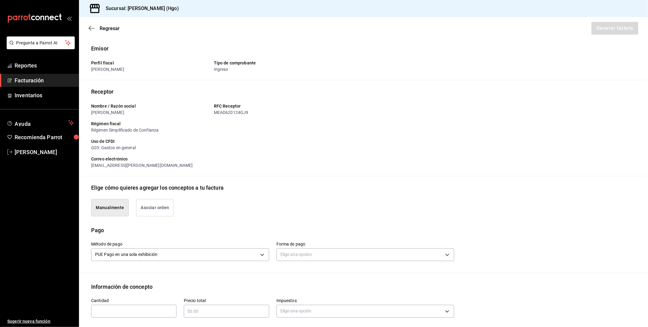
click at [156, 212] on button "Asociar orden" at bounding box center [155, 207] width 38 height 17
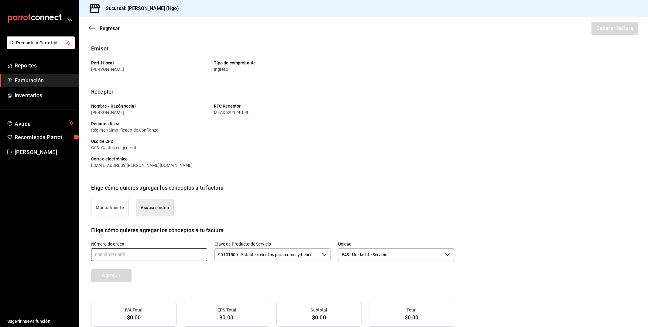
click at [149, 253] on input "text" at bounding box center [149, 254] width 116 height 13
click at [121, 275] on button "Agregar" at bounding box center [111, 275] width 40 height 13
click at [621, 28] on button "Generar factura" at bounding box center [613, 28] width 47 height 13
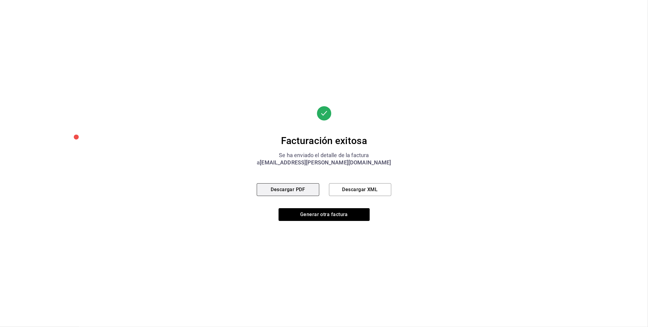
click at [315, 191] on button "Descargar PDF" at bounding box center [288, 189] width 62 height 13
click at [312, 218] on button "Generar otra factura" at bounding box center [323, 214] width 91 height 13
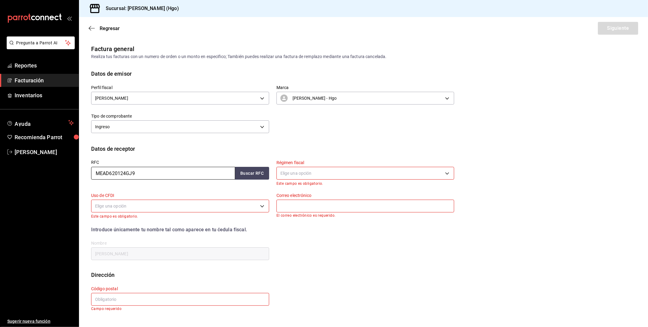
click at [152, 167] on input "MEAD620124GJ9" at bounding box center [163, 173] width 144 height 13
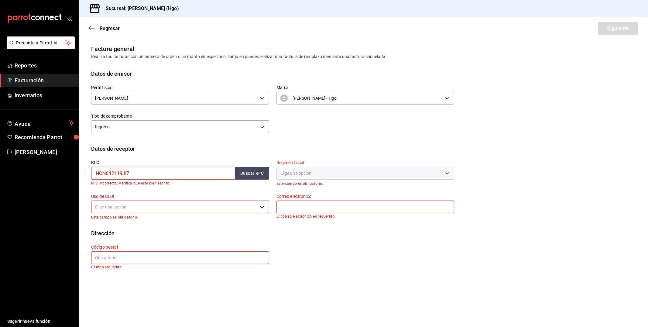
click at [127, 172] on input "HON642119JI7" at bounding box center [163, 173] width 144 height 13
click at [114, 173] on input "HON642119JI7" at bounding box center [163, 173] width 144 height 13
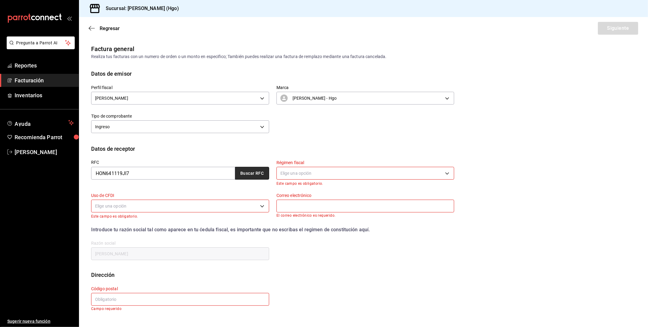
click at [245, 175] on button "Buscar RFC" at bounding box center [252, 173] width 34 height 13
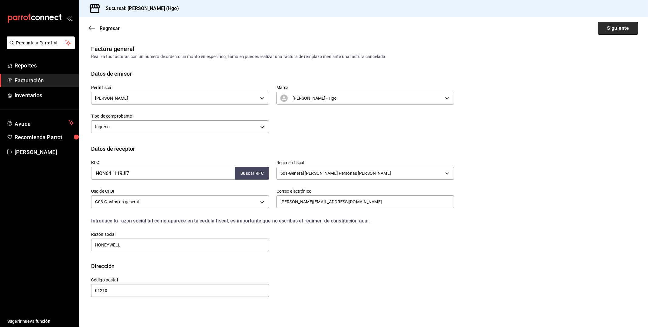
click at [627, 26] on button "Siguiente" at bounding box center [617, 28] width 40 height 13
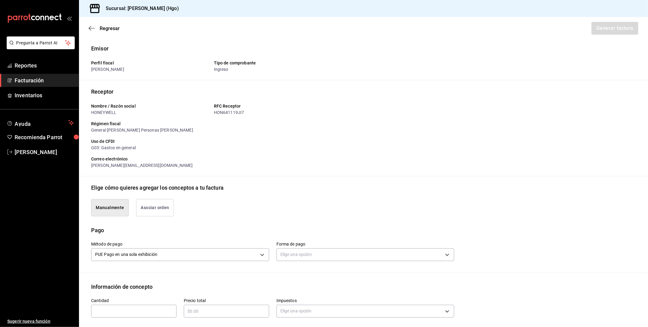
click at [160, 212] on button "Asociar orden" at bounding box center [155, 207] width 38 height 17
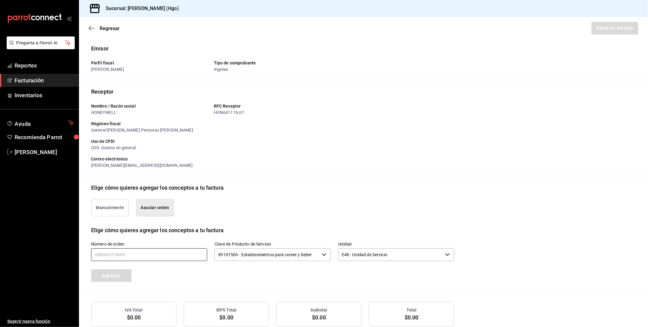
click at [146, 257] on input "text" at bounding box center [149, 254] width 116 height 13
click at [117, 272] on button "Agregar" at bounding box center [111, 275] width 40 height 13
click at [608, 30] on button "Generar factura" at bounding box center [613, 28] width 47 height 13
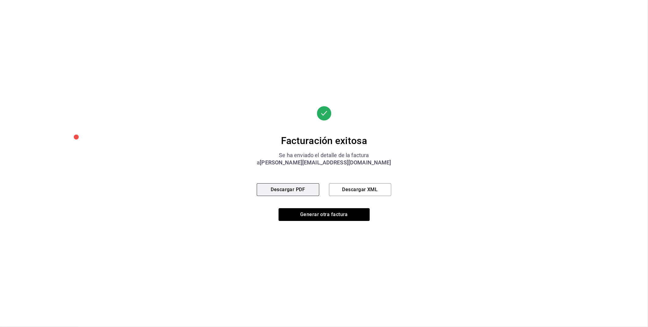
click at [313, 192] on button "Descargar PDF" at bounding box center [288, 189] width 62 height 13
click at [300, 214] on button "Generar otra factura" at bounding box center [323, 214] width 91 height 13
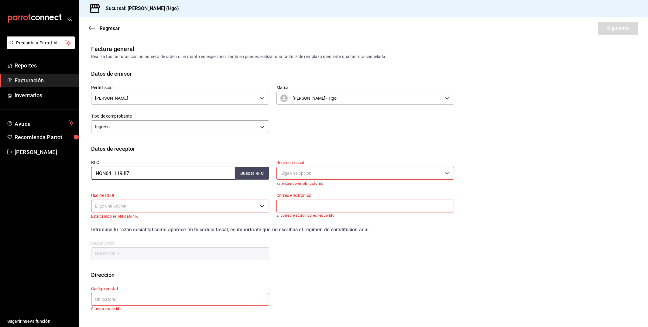
click at [166, 177] on input "HON641119JI7" at bounding box center [163, 173] width 144 height 13
click at [260, 174] on button "Buscar RFC" at bounding box center [252, 173] width 34 height 13
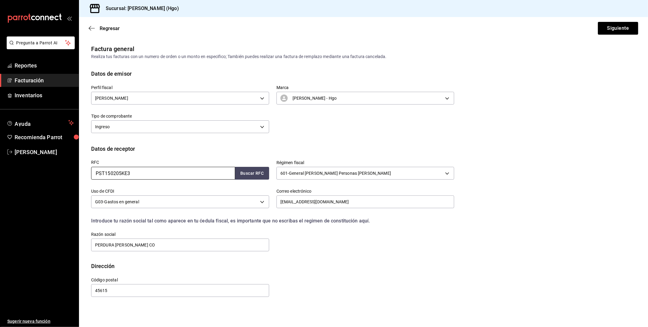
click at [153, 171] on input "PST150205KE3" at bounding box center [163, 173] width 144 height 13
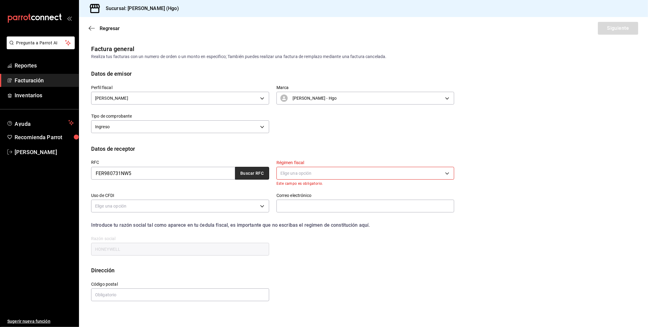
click at [259, 174] on button "Buscar RFC" at bounding box center [252, 173] width 34 height 13
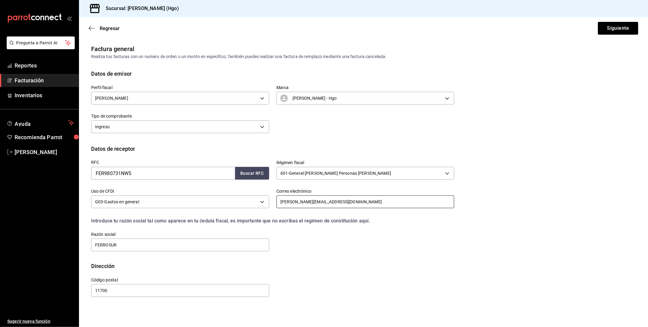
click at [343, 205] on input "Miguel.clara@ferromex.mx" at bounding box center [365, 201] width 178 height 13
click at [608, 27] on button "Siguiente" at bounding box center [617, 28] width 40 height 13
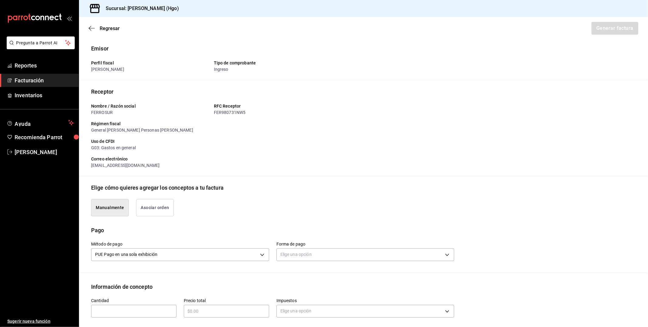
click at [157, 213] on button "Asociar orden" at bounding box center [155, 207] width 38 height 17
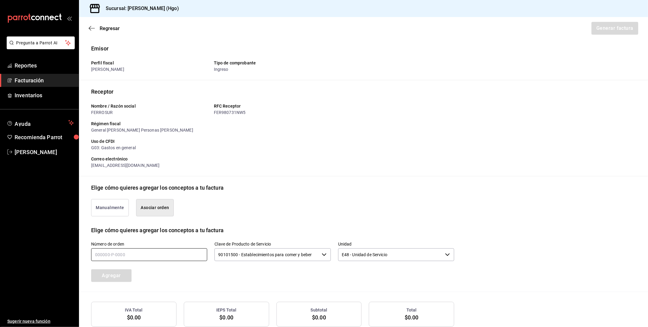
click at [140, 257] on input "text" at bounding box center [149, 254] width 116 height 13
click at [116, 278] on button "Agregar" at bounding box center [111, 275] width 40 height 13
click at [592, 27] on button "Generar factura" at bounding box center [613, 28] width 47 height 13
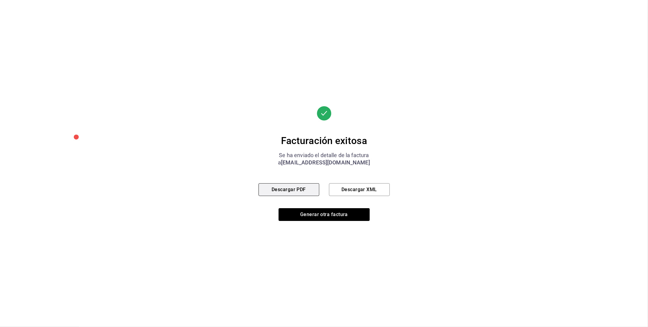
click at [308, 194] on button "Descargar PDF" at bounding box center [288, 189] width 61 height 13
click at [324, 218] on button "Generar otra factura" at bounding box center [323, 214] width 91 height 13
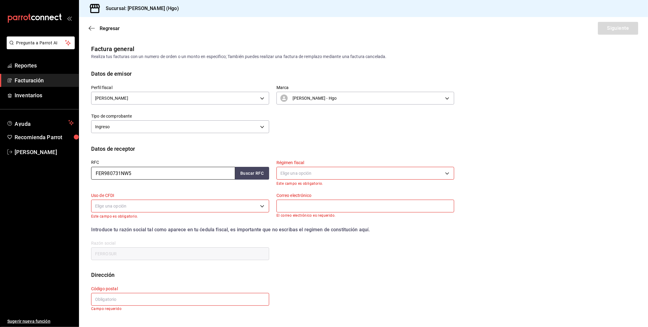
click at [141, 172] on input "FER980731NW5" at bounding box center [163, 173] width 144 height 13
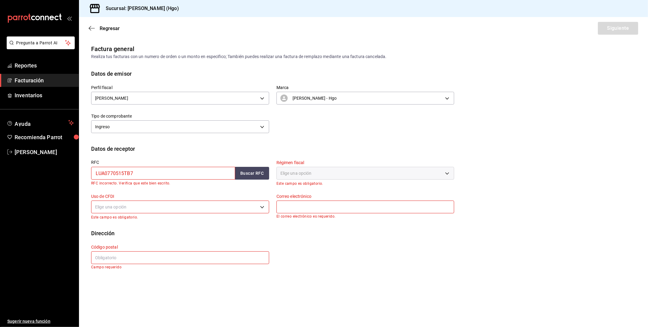
click at [113, 172] on input "LUA0770515TB7" at bounding box center [163, 173] width 144 height 13
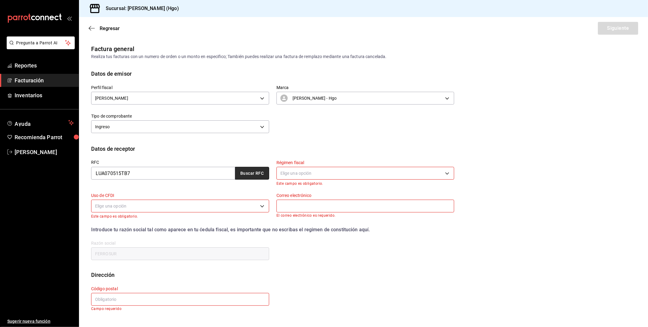
click at [250, 171] on button "Buscar RFC" at bounding box center [252, 173] width 34 height 13
drag, startPoint x: 106, startPoint y: 172, endPoint x: 111, endPoint y: 172, distance: 5.5
click at [107, 172] on input "LUA070515TB7" at bounding box center [163, 173] width 144 height 13
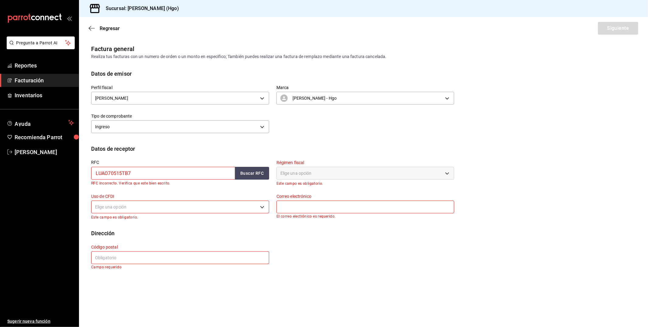
click at [111, 172] on input "LUAO70515TB7" at bounding box center [163, 173] width 144 height 13
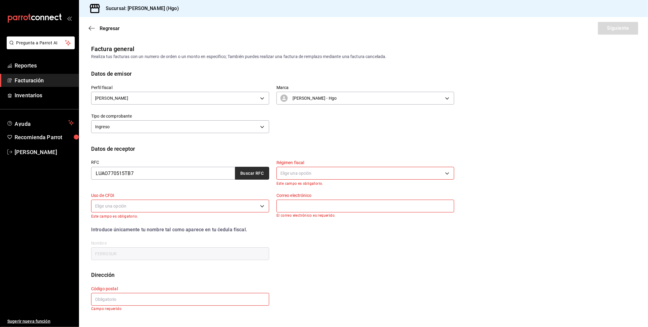
click at [247, 176] on button "Buscar RFC" at bounding box center [252, 173] width 34 height 13
click at [249, 174] on button "Buscar RFC" at bounding box center [252, 173] width 34 height 13
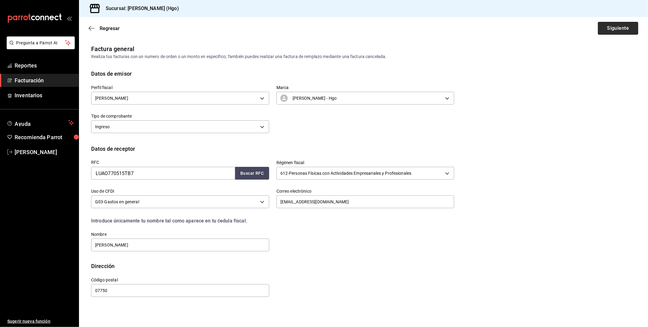
click at [606, 29] on button "Siguiente" at bounding box center [617, 28] width 40 height 13
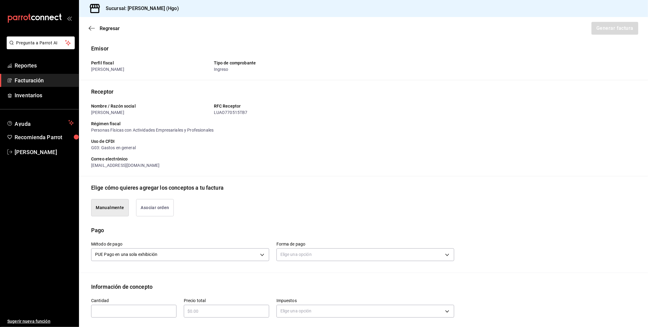
click at [152, 204] on button "Asociar orden" at bounding box center [155, 207] width 38 height 17
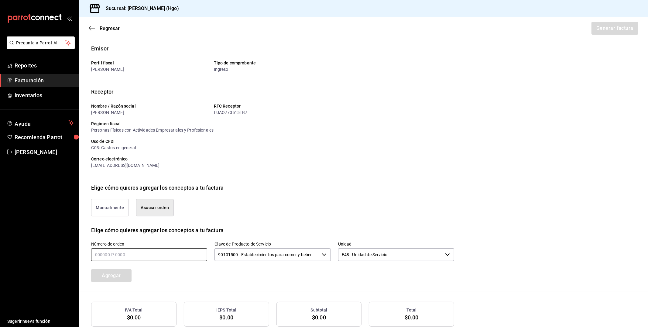
click at [138, 253] on input "text" at bounding box center [149, 254] width 116 height 13
click at [118, 277] on button "Agregar" at bounding box center [111, 275] width 40 height 13
click at [590, 22] on button "Generar factura" at bounding box center [613, 28] width 47 height 13
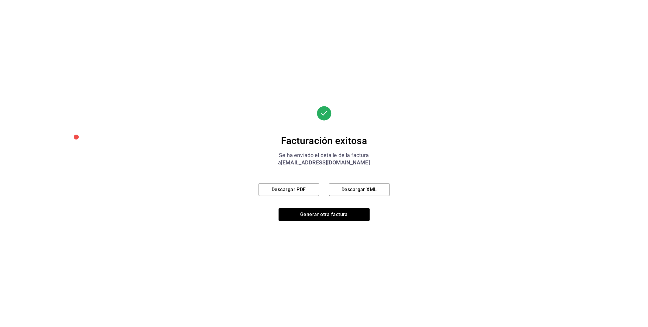
click at [305, 182] on div "Facturación exitosa Se ha enviado el detalle de la factura a facturasluna22@gma…" at bounding box center [323, 163] width 131 height 115
click at [309, 190] on button "Descargar PDF" at bounding box center [288, 189] width 61 height 13
click at [329, 212] on button "Generar otra factura" at bounding box center [323, 214] width 91 height 13
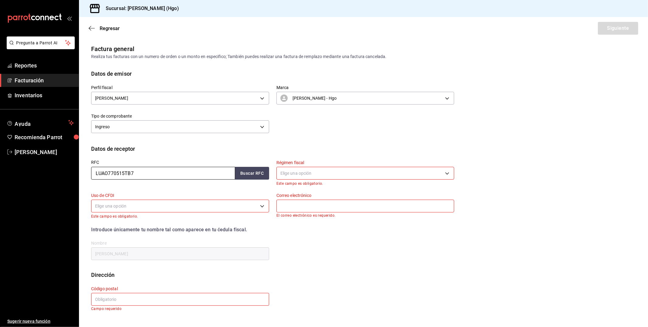
click at [157, 175] on input "LUAO770515TB7" at bounding box center [163, 173] width 144 height 13
click at [260, 171] on button "Buscar RFC" at bounding box center [252, 173] width 34 height 13
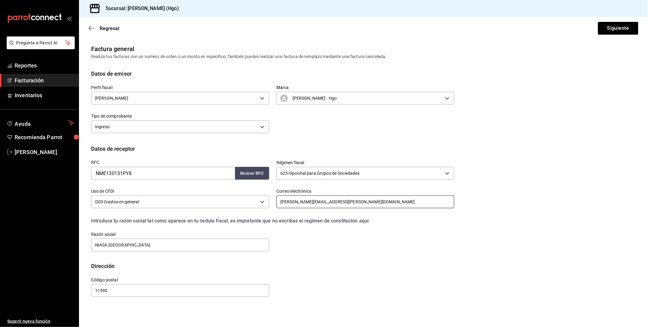
click at [307, 203] on input "javier.mariaca@niasa.com.mx" at bounding box center [365, 201] width 178 height 13
click at [611, 26] on button "Siguiente" at bounding box center [617, 28] width 40 height 13
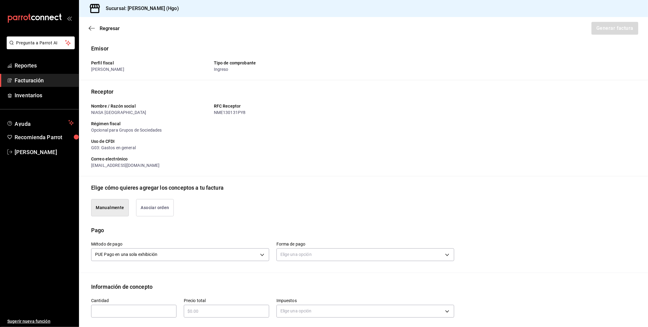
click at [163, 211] on button "Asociar orden" at bounding box center [155, 207] width 38 height 17
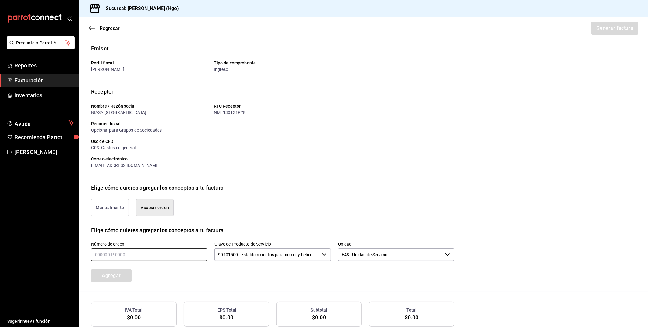
click at [171, 254] on input "text" at bounding box center [149, 254] width 116 height 13
click at [114, 277] on button "Agregar" at bounding box center [111, 275] width 40 height 13
click at [599, 33] on button "Generar factura" at bounding box center [613, 28] width 47 height 13
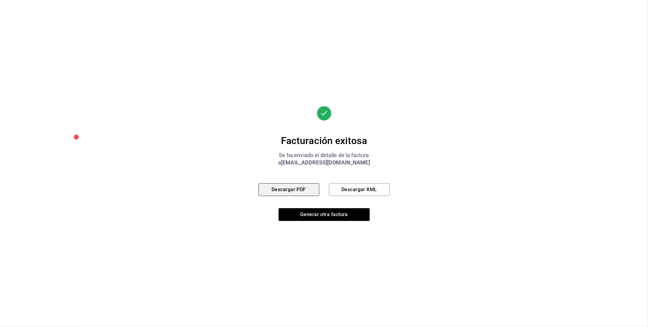
click at [310, 191] on button "Descargar PDF" at bounding box center [288, 189] width 61 height 13
click at [320, 216] on button "Generar otra factura" at bounding box center [323, 214] width 91 height 13
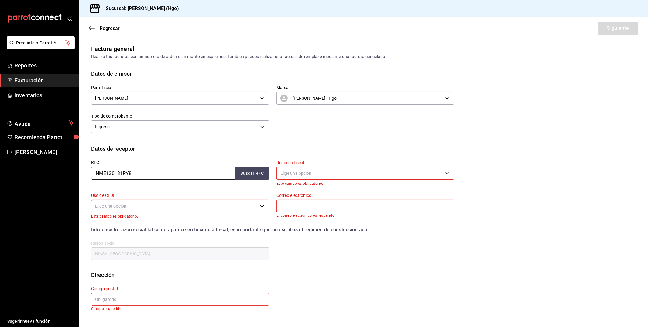
click at [141, 170] on input "NME130131PY8" at bounding box center [163, 173] width 144 height 13
click at [251, 174] on button "Buscar RFC" at bounding box center [252, 173] width 34 height 13
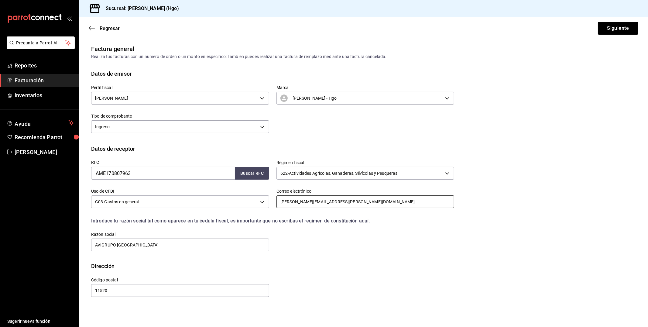
click at [302, 201] on input "jose.bedolla@avigrupo.com" at bounding box center [365, 201] width 178 height 13
click at [629, 29] on button "Siguiente" at bounding box center [617, 28] width 40 height 13
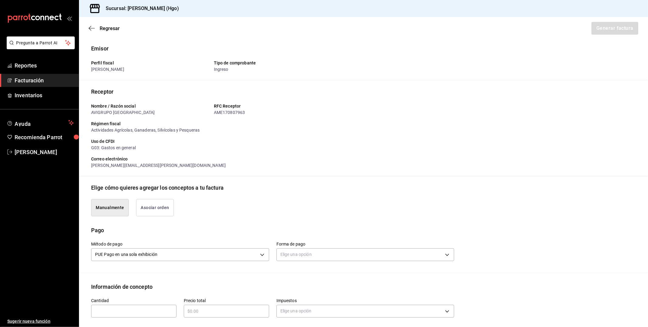
click at [165, 208] on button "Asociar orden" at bounding box center [155, 207] width 38 height 17
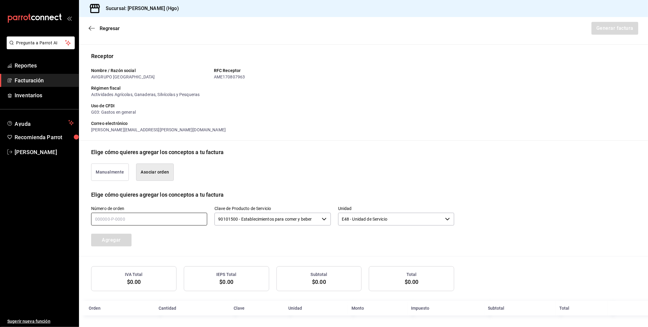
scroll to position [36, 0]
click at [168, 220] on input "text" at bounding box center [149, 218] width 116 height 13
click at [128, 240] on button "Agregar" at bounding box center [111, 239] width 40 height 13
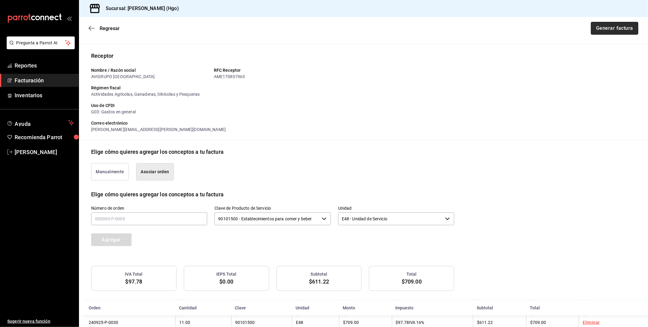
click at [611, 32] on button "Generar factura" at bounding box center [613, 28] width 47 height 13
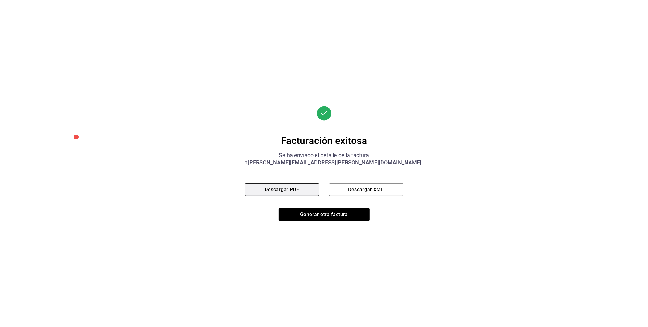
click at [293, 191] on button "Descargar PDF" at bounding box center [282, 189] width 74 height 13
click at [332, 214] on button "Generar otra factura" at bounding box center [323, 214] width 91 height 13
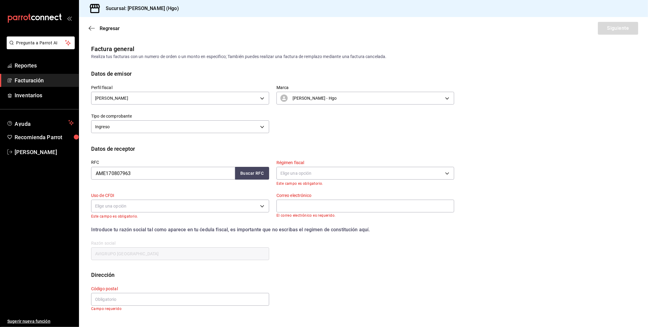
scroll to position [0, 0]
click at [134, 170] on input "AME170807963" at bounding box center [163, 173] width 144 height 13
click at [247, 174] on button "Buscar RFC" at bounding box center [252, 173] width 34 height 13
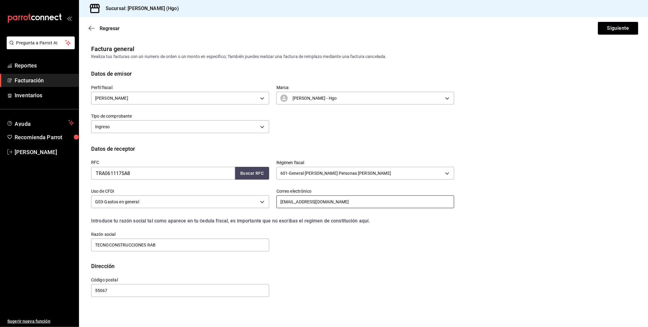
click at [347, 200] on input "facturacion_tecno@hotmail.com" at bounding box center [365, 201] width 178 height 13
click at [615, 27] on button "Siguiente" at bounding box center [617, 28] width 40 height 13
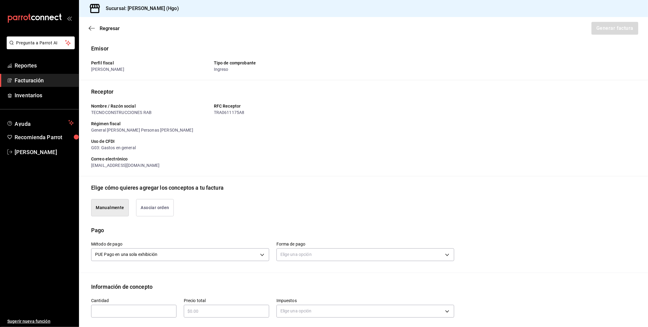
click at [163, 209] on button "Asociar orden" at bounding box center [155, 207] width 38 height 17
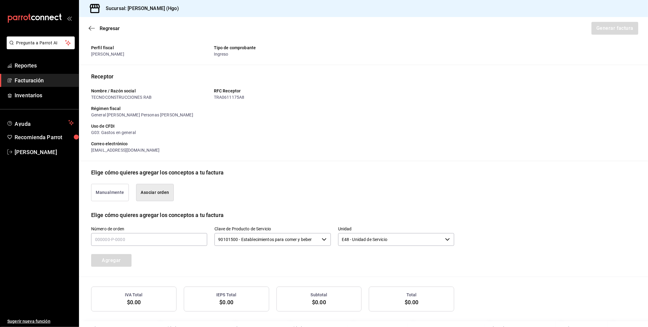
scroll to position [36, 0]
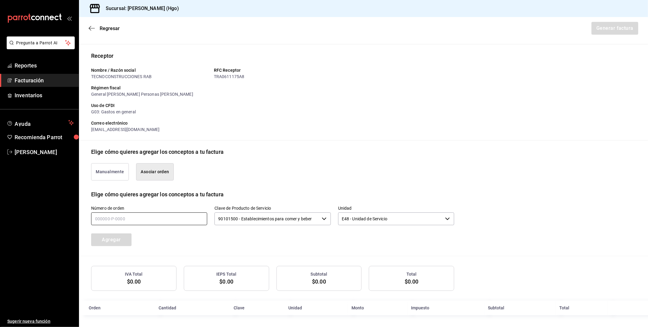
click at [157, 217] on input "text" at bounding box center [149, 218] width 116 height 13
click at [128, 244] on button "Agregar" at bounding box center [111, 239] width 40 height 13
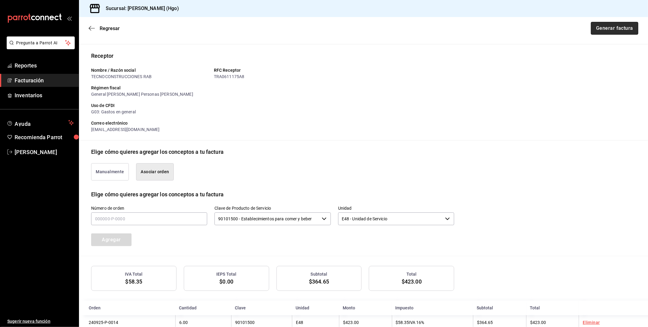
click at [612, 30] on button "Generar factura" at bounding box center [613, 28] width 47 height 13
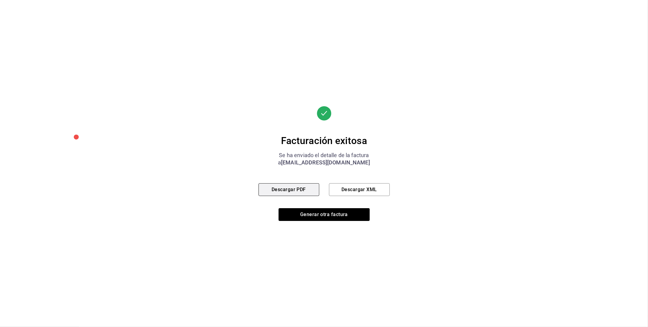
click at [312, 191] on button "Descargar PDF" at bounding box center [288, 189] width 61 height 13
click at [300, 216] on button "Generar otra factura" at bounding box center [323, 214] width 91 height 13
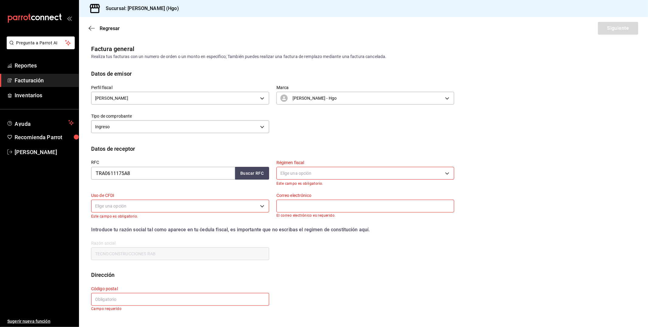
scroll to position [0, 0]
click at [160, 172] on input "TRA0611175A8" at bounding box center [163, 173] width 144 height 13
click at [262, 172] on button "Buscar RFC" at bounding box center [252, 173] width 34 height 13
click at [315, 173] on body "Pregunta a Parrot AI Reportes Facturación Inventarios Ayuda Recomienda Parrot V…" at bounding box center [324, 163] width 648 height 327
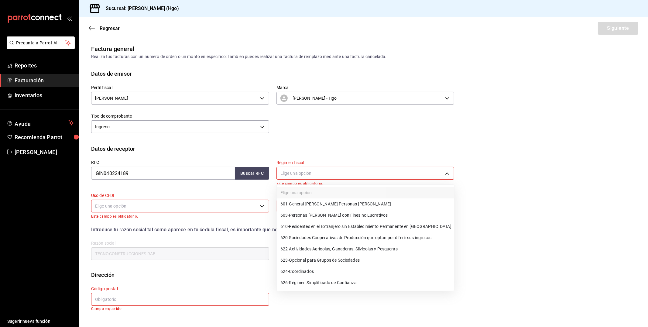
click at [333, 205] on span "601 - General de Ley Personas Morales" at bounding box center [335, 204] width 111 height 6
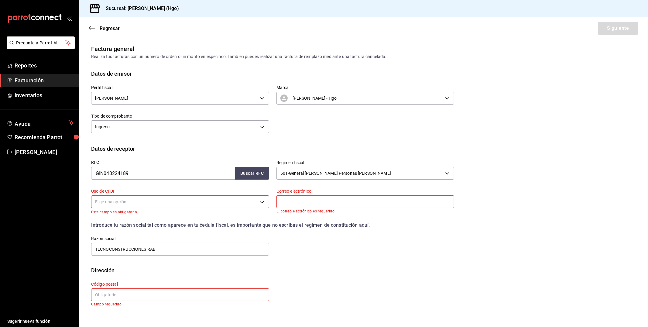
click at [226, 204] on body "Pregunta a Parrot AI Reportes Facturación Inventarios Ayuda Recomienda Parrot V…" at bounding box center [324, 163] width 648 height 327
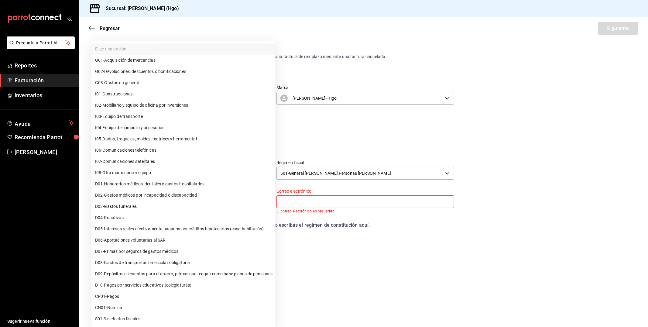
click at [170, 83] on li "G03 - Gastos en general" at bounding box center [183, 82] width 184 height 11
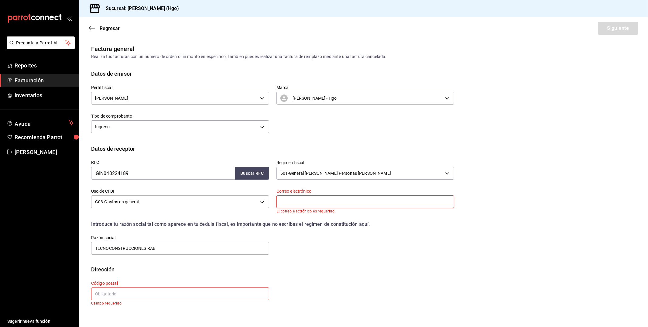
click at [324, 196] on input "text" at bounding box center [365, 201] width 178 height 13
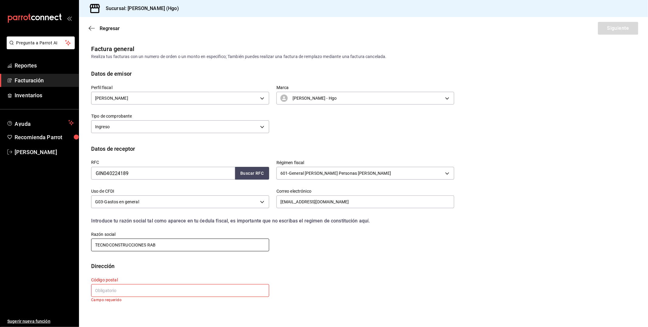
click at [172, 244] on input "TECNOCONSTRUCCIONES RAB" at bounding box center [180, 244] width 178 height 13
click at [97, 287] on input "text" at bounding box center [180, 290] width 178 height 13
click at [627, 28] on button "Siguiente" at bounding box center [617, 28] width 40 height 13
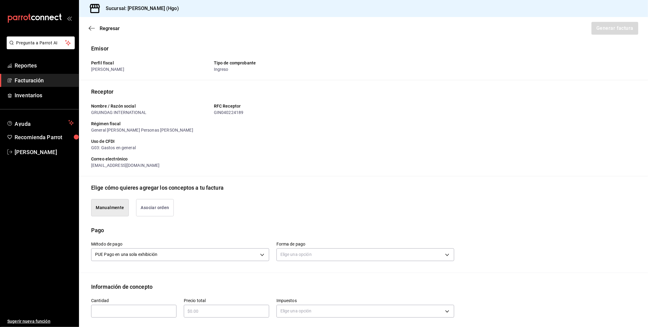
click at [172, 202] on button "Asociar orden" at bounding box center [155, 207] width 38 height 17
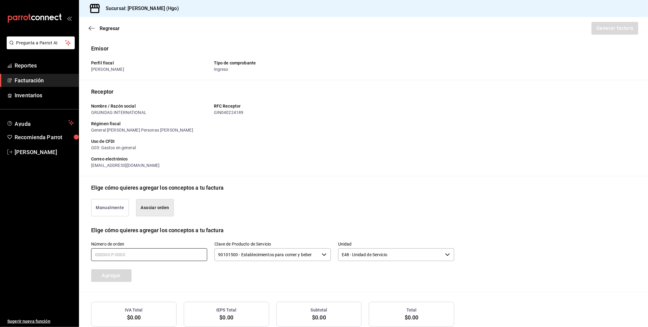
click at [98, 254] on input "text" at bounding box center [149, 254] width 116 height 13
click at [114, 276] on button "Agregar" at bounding box center [111, 275] width 40 height 13
click at [612, 28] on button "Generar factura" at bounding box center [613, 28] width 47 height 13
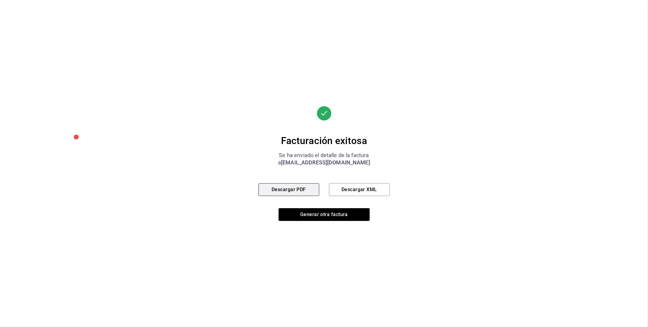
click at [311, 189] on button "Descargar PDF" at bounding box center [288, 189] width 61 height 13
click at [306, 210] on button "Generar otra factura" at bounding box center [323, 214] width 91 height 13
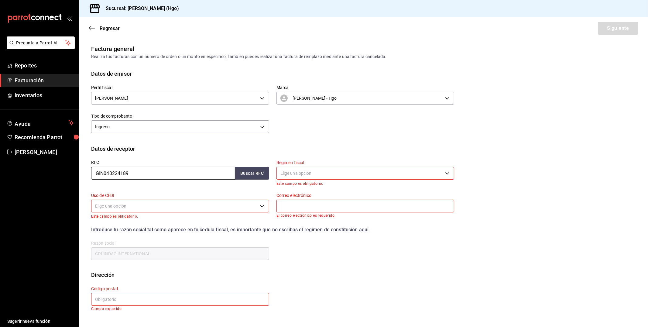
click at [134, 175] on input "GIN040224189" at bounding box center [163, 173] width 144 height 13
click at [267, 175] on button "Buscar RFC" at bounding box center [252, 173] width 34 height 13
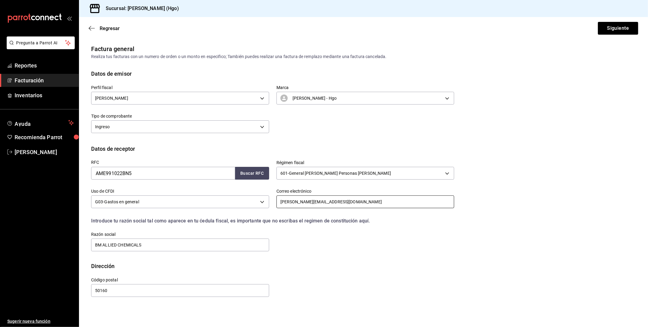
click at [307, 202] on input "ernesto.papel@bmallied.com.mx" at bounding box center [365, 201] width 178 height 13
click at [606, 29] on button "Siguiente" at bounding box center [617, 28] width 40 height 13
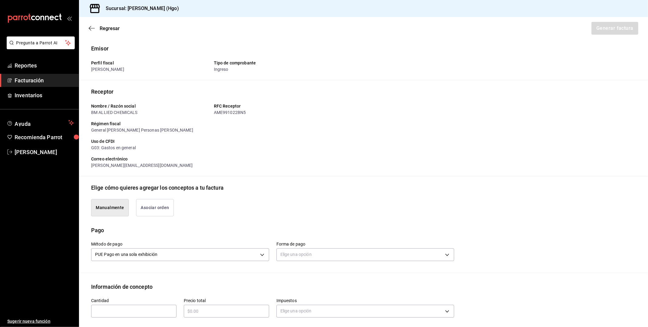
click at [150, 206] on button "Asociar orden" at bounding box center [155, 207] width 38 height 17
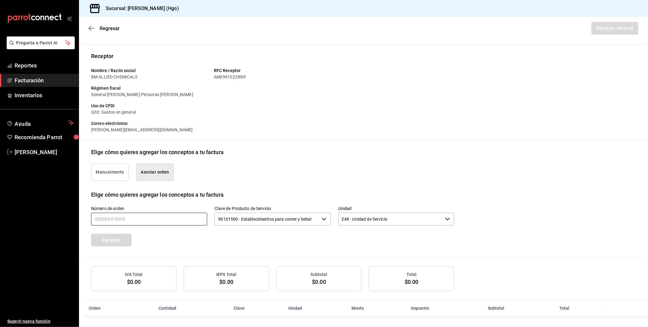
scroll to position [36, 0]
click at [123, 219] on input "text" at bounding box center [149, 218] width 116 height 13
click at [107, 235] on button "Agregar" at bounding box center [111, 239] width 40 height 13
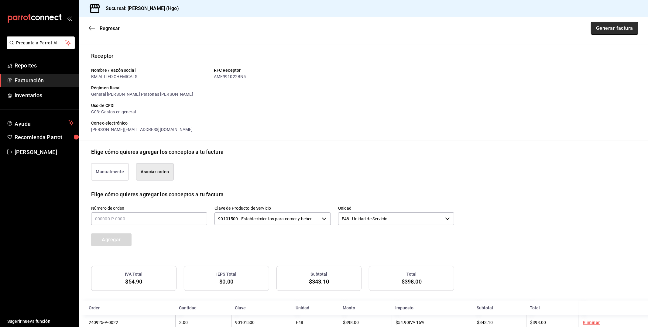
click at [609, 31] on button "Generar factura" at bounding box center [613, 28] width 47 height 13
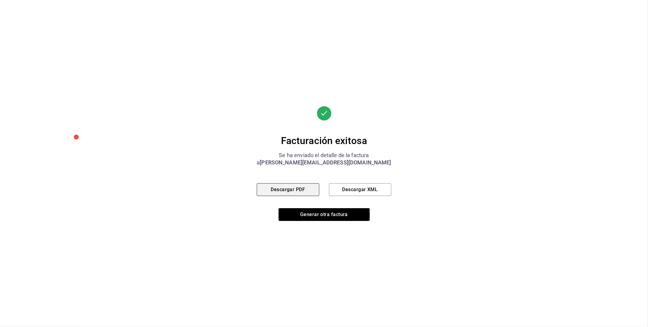
click at [309, 187] on button "Descargar PDF" at bounding box center [288, 189] width 62 height 13
click at [332, 217] on button "Generar otra factura" at bounding box center [323, 214] width 91 height 13
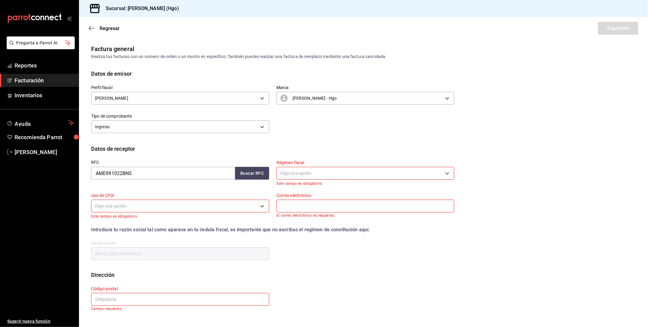
scroll to position [0, 0]
click at [143, 175] on input "AME991022BN5" at bounding box center [163, 173] width 144 height 13
click at [250, 167] on button "Buscar RFC" at bounding box center [252, 173] width 34 height 13
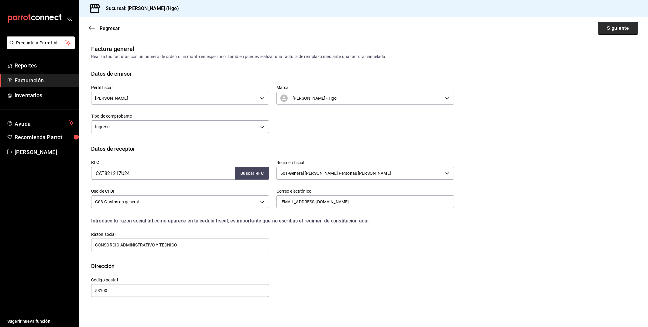
click at [612, 26] on button "Siguiente" at bounding box center [617, 28] width 40 height 13
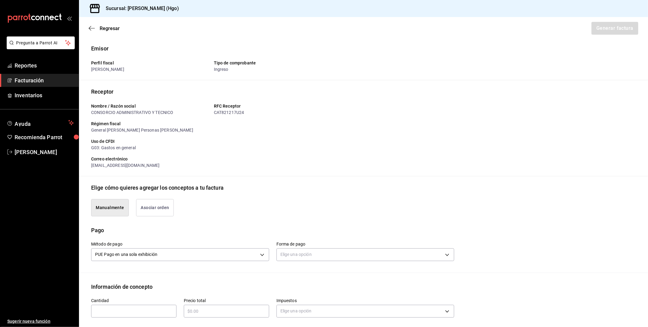
click at [165, 211] on button "Asociar orden" at bounding box center [155, 207] width 38 height 17
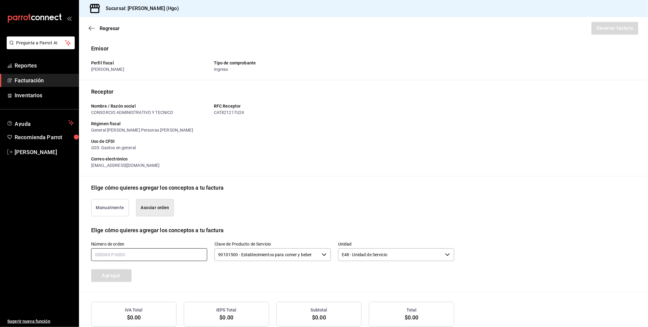
click at [160, 251] on input "text" at bounding box center [149, 254] width 116 height 13
click at [127, 274] on button "Agregar" at bounding box center [111, 275] width 40 height 13
click at [118, 258] on input "text" at bounding box center [149, 254] width 116 height 13
click at [122, 272] on button "Agregar" at bounding box center [111, 275] width 40 height 13
click at [624, 29] on button "Generar factura" at bounding box center [613, 28] width 47 height 13
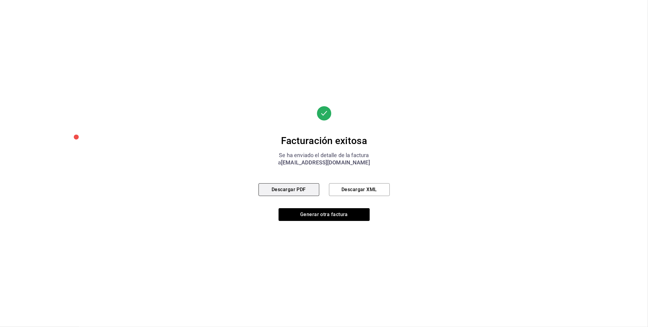
click at [309, 189] on button "Descargar PDF" at bounding box center [288, 189] width 61 height 13
click at [319, 209] on button "Generar otra factura" at bounding box center [323, 214] width 91 height 13
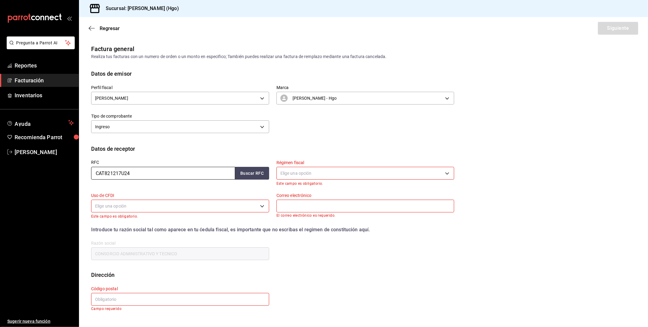
click at [152, 171] on input "CAT821217U24" at bounding box center [163, 173] width 144 height 13
click at [255, 172] on button "Buscar RFC" at bounding box center [252, 173] width 34 height 13
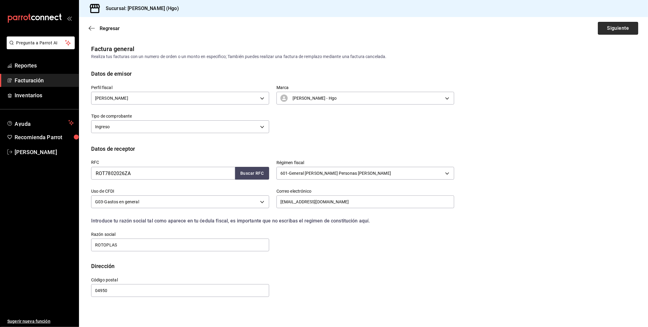
click at [627, 29] on button "Siguiente" at bounding box center [617, 28] width 40 height 13
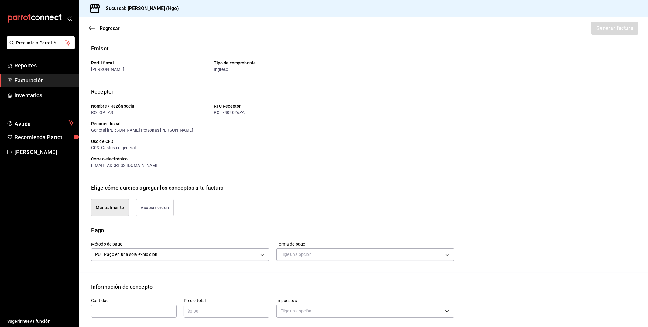
click at [166, 214] on button "Asociar orden" at bounding box center [155, 207] width 38 height 17
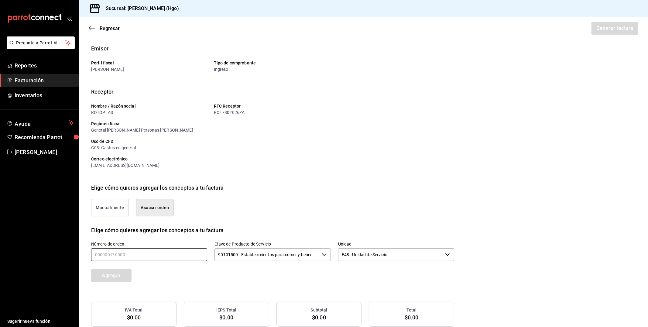
click at [150, 250] on input "text" at bounding box center [149, 254] width 116 height 13
click at [120, 275] on button "Agregar" at bounding box center [111, 275] width 40 height 13
click at [606, 30] on button "Generar factura" at bounding box center [613, 28] width 47 height 13
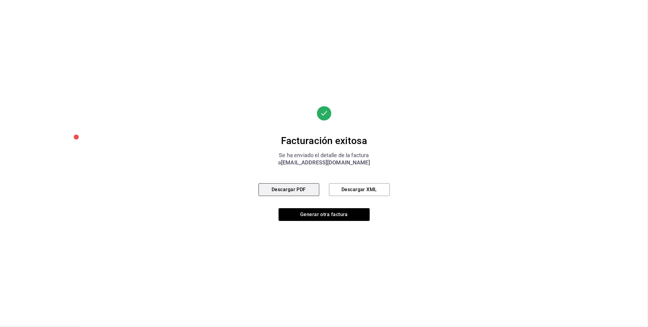
click at [295, 189] on button "Descargar PDF" at bounding box center [288, 189] width 61 height 13
click at [339, 219] on button "Generar otra factura" at bounding box center [323, 214] width 91 height 13
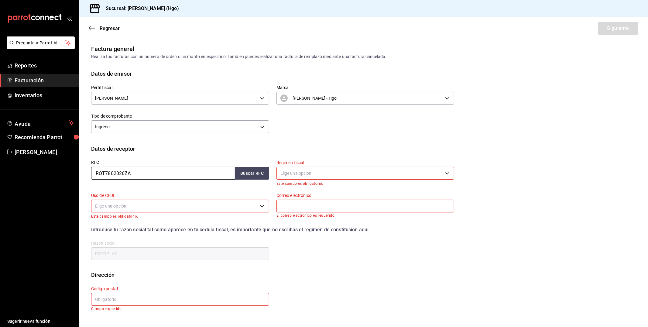
click at [147, 171] on input "ROT7802026ZA" at bounding box center [163, 173] width 144 height 13
click at [248, 170] on button "Buscar RFC" at bounding box center [252, 173] width 34 height 13
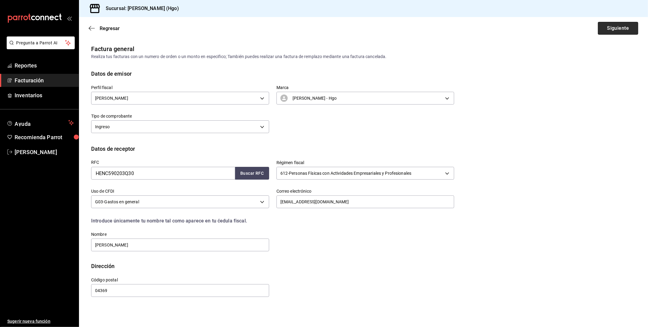
click at [606, 28] on button "Siguiente" at bounding box center [617, 28] width 40 height 13
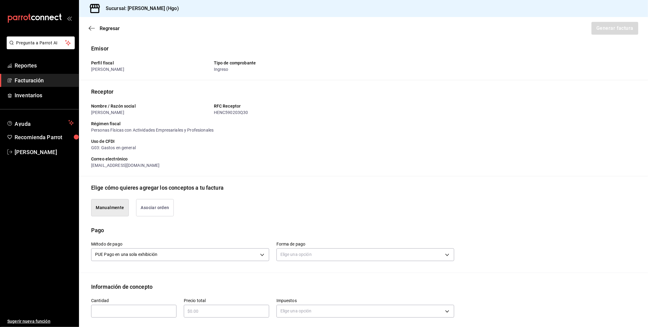
click at [165, 209] on button "Asociar orden" at bounding box center [155, 207] width 38 height 17
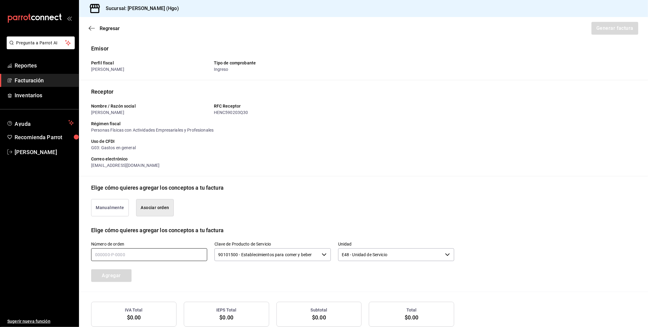
click at [160, 256] on input "text" at bounding box center [149, 254] width 116 height 13
click at [126, 274] on button "Agregar" at bounding box center [111, 275] width 40 height 13
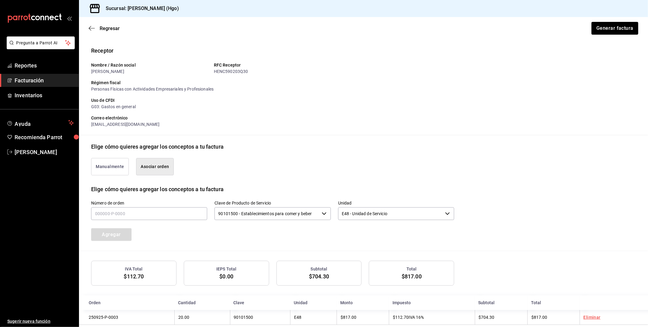
scroll to position [51, 0]
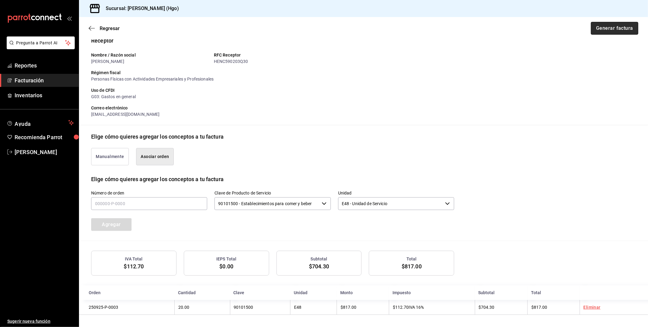
click at [606, 29] on button "Generar factura" at bounding box center [613, 28] width 47 height 13
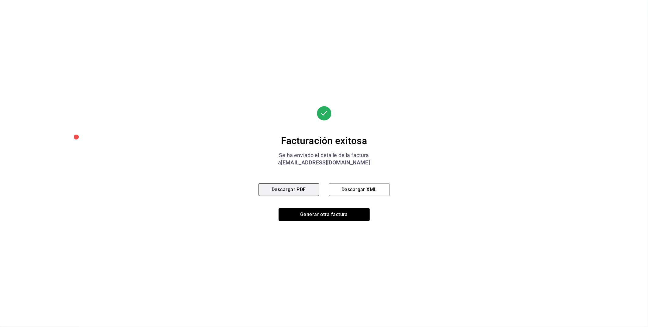
click at [305, 190] on button "Descargar PDF" at bounding box center [288, 189] width 61 height 13
click at [328, 214] on button "Generar otra factura" at bounding box center [323, 214] width 91 height 13
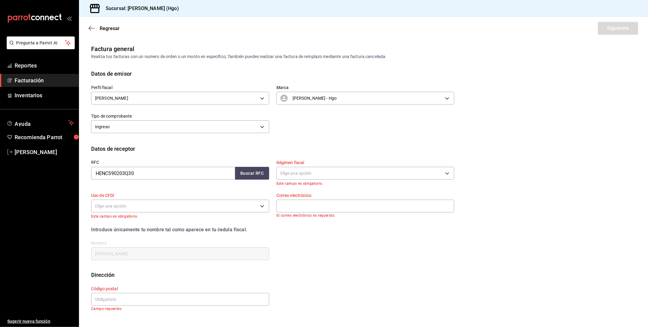
scroll to position [0, 0]
click at [145, 172] on input "HENC590203Q30" at bounding box center [163, 173] width 144 height 13
click at [252, 176] on button "Buscar RFC" at bounding box center [252, 173] width 34 height 13
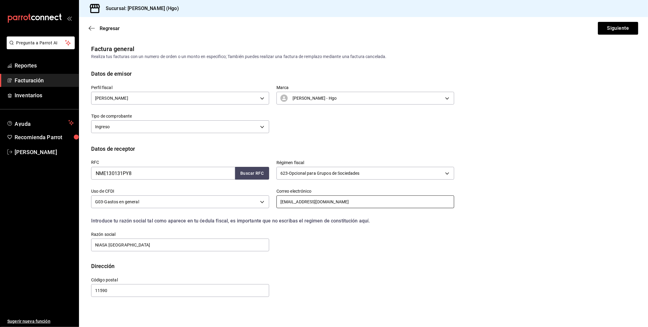
click at [306, 200] on input "cesar.gomezh@niasa.com.mx" at bounding box center [365, 201] width 178 height 13
click at [611, 26] on button "Siguiente" at bounding box center [617, 28] width 40 height 13
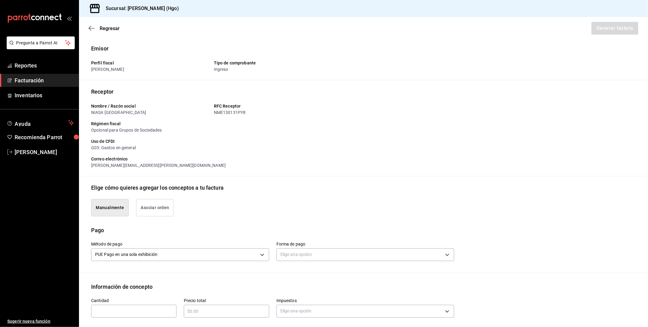
click at [154, 205] on button "Asociar orden" at bounding box center [155, 207] width 38 height 17
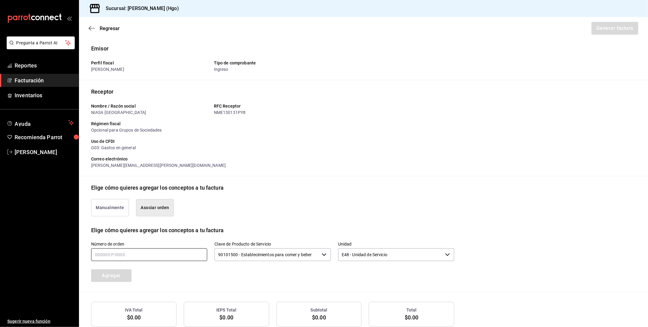
drag, startPoint x: 154, startPoint y: 205, endPoint x: 144, endPoint y: 257, distance: 52.5
click at [144, 257] on input "text" at bounding box center [149, 254] width 116 height 13
click at [124, 252] on input "text" at bounding box center [149, 254] width 116 height 13
click at [116, 271] on button "Agregar" at bounding box center [111, 275] width 40 height 13
click at [625, 29] on button "Generar factura" at bounding box center [613, 28] width 47 height 13
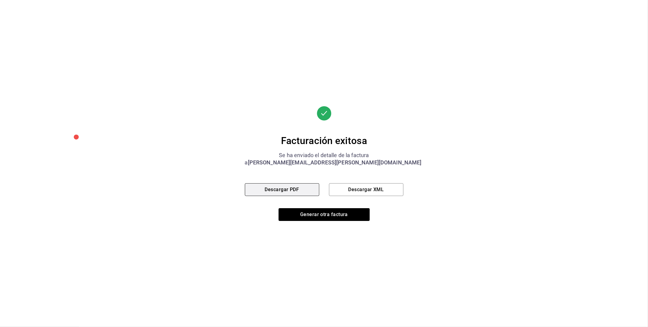
click at [281, 191] on button "Descargar PDF" at bounding box center [282, 189] width 74 height 13
click at [326, 218] on button "Generar otra factura" at bounding box center [323, 214] width 91 height 13
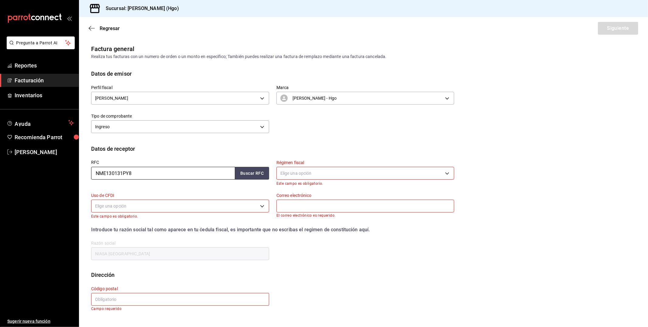
click at [149, 173] on input "NME130131PY8" at bounding box center [163, 173] width 144 height 13
click at [245, 178] on button "Buscar RFC" at bounding box center [252, 173] width 34 height 13
click at [246, 174] on button "Buscar RFC" at bounding box center [252, 173] width 34 height 13
click at [105, 174] on input "CNS120829961" at bounding box center [163, 173] width 144 height 13
click at [257, 169] on button "Buscar RFC" at bounding box center [252, 173] width 34 height 13
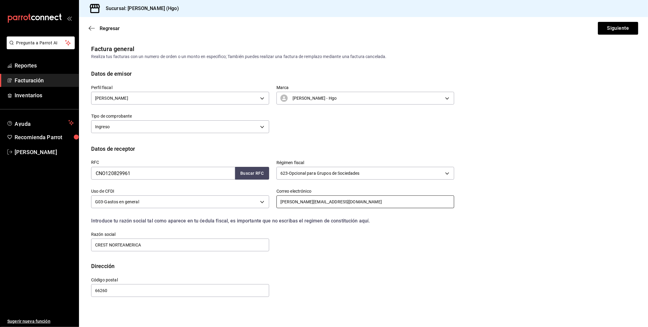
click at [300, 202] on input "luis.toledo@crest.com.mx" at bounding box center [365, 201] width 178 height 13
click at [611, 30] on button "Siguiente" at bounding box center [617, 28] width 40 height 13
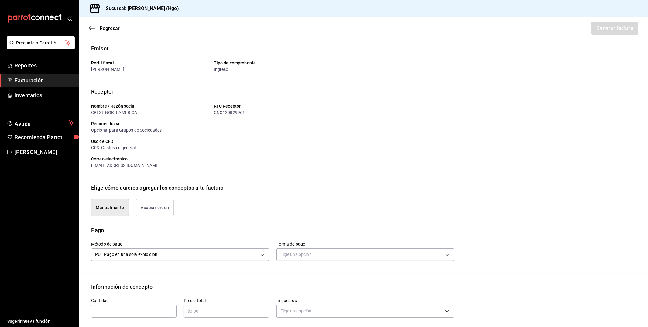
click at [148, 208] on button "Asociar orden" at bounding box center [155, 207] width 38 height 17
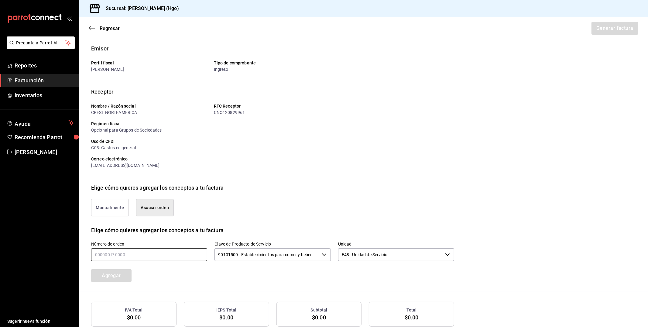
click at [134, 257] on input "text" at bounding box center [149, 254] width 116 height 13
click at [101, 272] on button "Agregar" at bounding box center [111, 275] width 40 height 13
click at [621, 29] on button "Generar factura" at bounding box center [613, 28] width 47 height 13
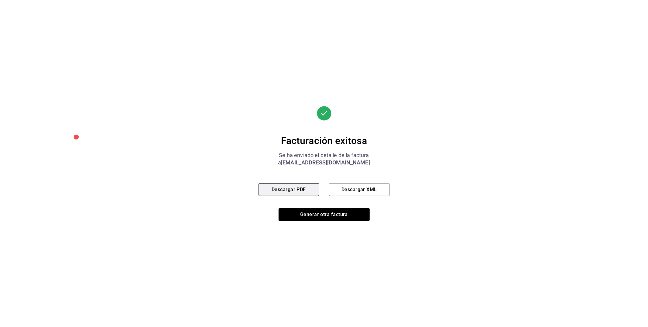
click at [281, 190] on button "Descargar PDF" at bounding box center [288, 189] width 61 height 13
click at [319, 209] on button "Generar otra factura" at bounding box center [323, 214] width 91 height 13
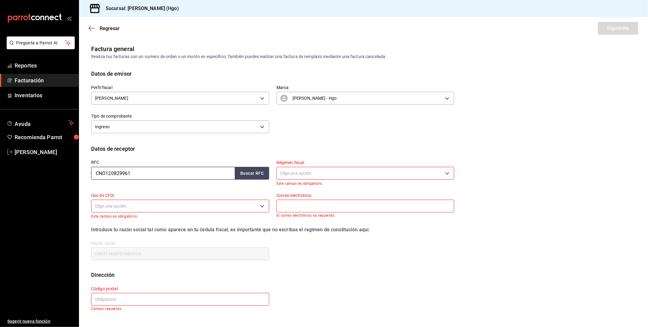
click at [153, 175] on input "CNO120829961" at bounding box center [163, 173] width 144 height 13
click at [259, 175] on button "Buscar RFC" at bounding box center [252, 173] width 34 height 13
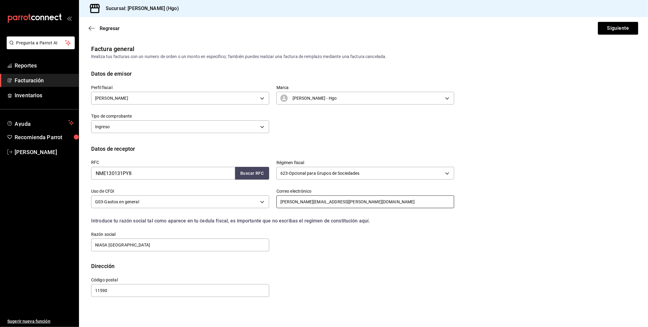
click at [305, 202] on input "javier.mariaca@niasa.com.mx" at bounding box center [365, 201] width 178 height 13
click at [307, 201] on input "javier.mariaca@niasa.com.mx" at bounding box center [365, 201] width 178 height 13
click at [622, 31] on button "Siguiente" at bounding box center [617, 28] width 40 height 13
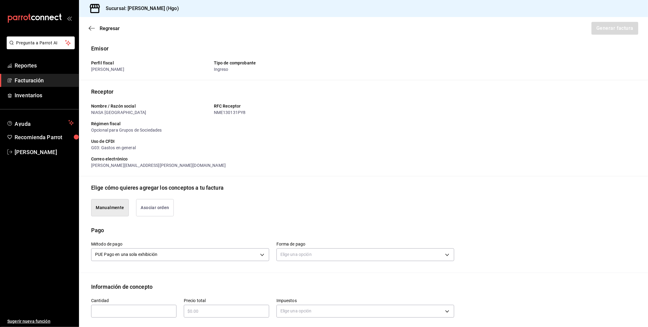
click at [145, 211] on button "Asociar orden" at bounding box center [155, 207] width 38 height 17
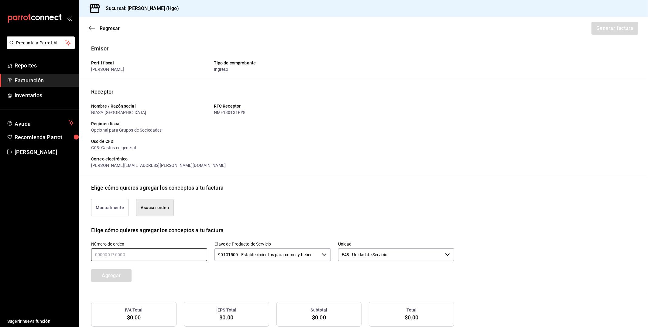
click at [132, 250] on input "text" at bounding box center [149, 254] width 116 height 13
click at [121, 275] on button "Agregar" at bounding box center [111, 275] width 40 height 13
click at [621, 33] on button "Generar factura" at bounding box center [613, 28] width 47 height 13
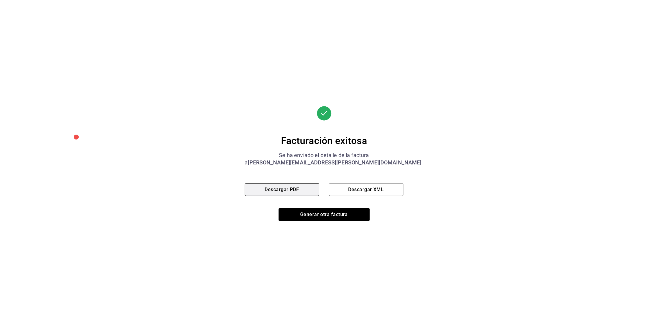
click at [283, 185] on button "Descargar PDF" at bounding box center [282, 189] width 74 height 13
click at [321, 216] on button "Generar otra factura" at bounding box center [323, 214] width 91 height 13
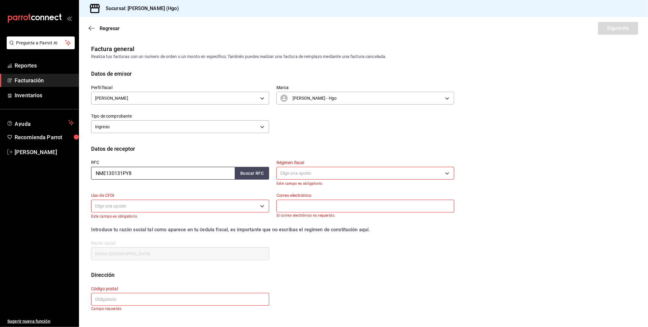
click at [143, 178] on input "NME130131PY8" at bounding box center [163, 173] width 144 height 13
click at [258, 171] on button "Buscar RFC" at bounding box center [252, 173] width 34 height 13
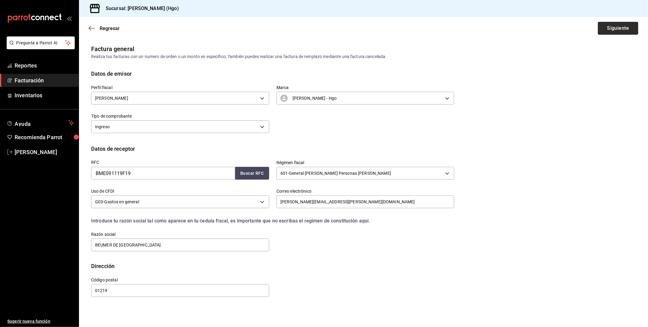
click at [627, 31] on button "Siguiente" at bounding box center [617, 28] width 40 height 13
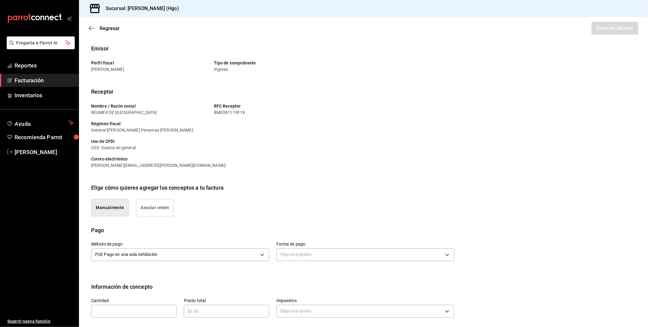
click at [168, 206] on button "Asociar orden" at bounding box center [155, 207] width 38 height 17
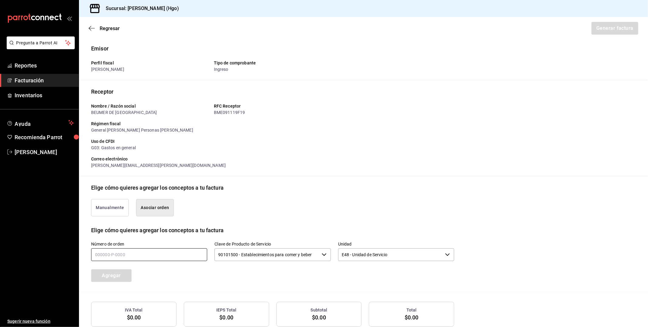
click at [135, 257] on input "text" at bounding box center [149, 254] width 116 height 13
type input "250925-p-0026"
drag, startPoint x: 122, startPoint y: 266, endPoint x: 125, endPoint y: 282, distance: 16.0
click at [122, 268] on div "Agregar" at bounding box center [130, 272] width 93 height 20
click at [125, 281] on div "Número de orden 250925-p-0026 Clave de Producto de Servicio 90101500 - Establec…" at bounding box center [363, 262] width 544 height 57
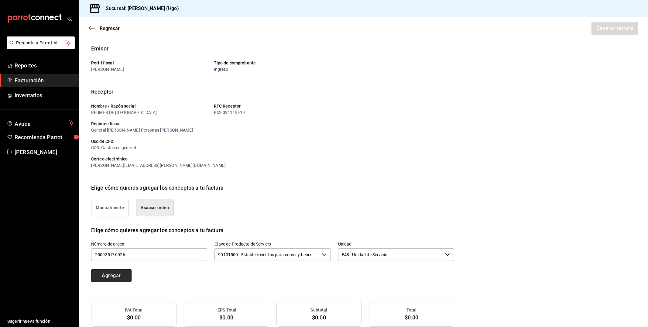
click at [125, 277] on button "Agregar" at bounding box center [111, 275] width 40 height 13
click at [611, 26] on button "Generar factura" at bounding box center [613, 28] width 47 height 13
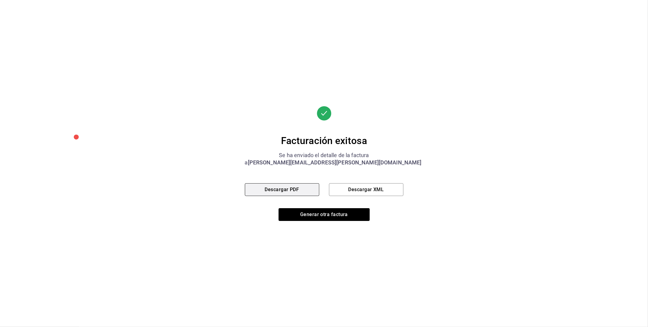
click at [311, 190] on button "Descargar PDF" at bounding box center [282, 189] width 74 height 13
click at [302, 216] on button "Generar otra factura" at bounding box center [323, 214] width 91 height 13
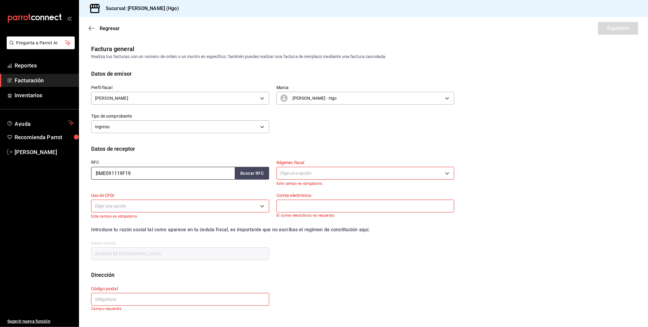
click at [145, 173] on input "BME091119F19" at bounding box center [163, 173] width 144 height 13
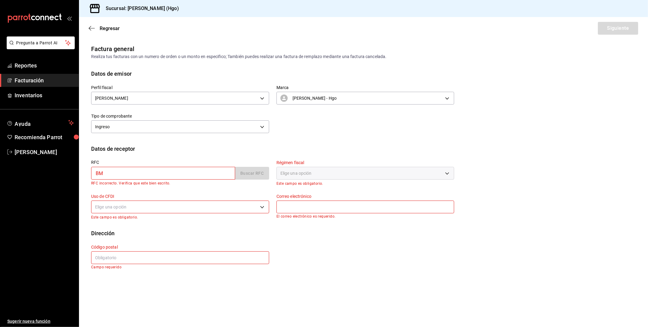
type input "B"
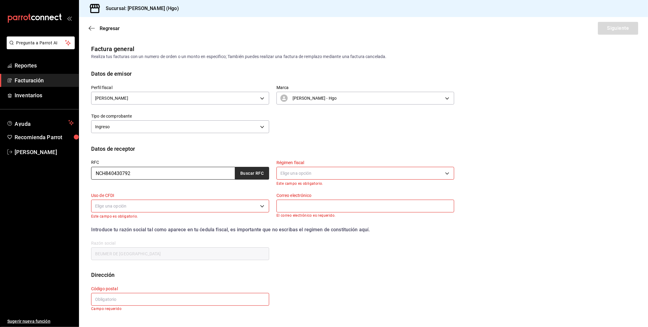
type input "NCH840430792"
click at [245, 175] on button "Buscar RFC" at bounding box center [252, 173] width 34 height 13
type input "[EMAIL_ADDRESS][DOMAIN_NAME]"
type input "54750"
type input "NCH [GEOGRAPHIC_DATA]"
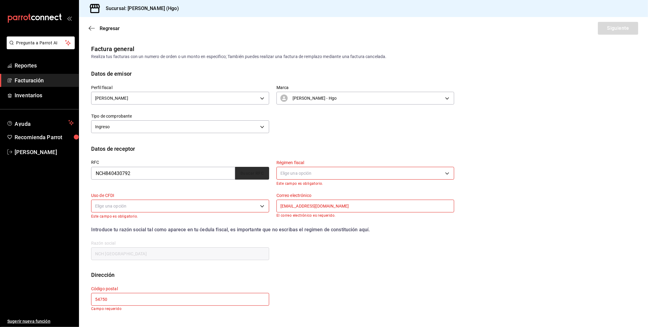
type input "601"
type input "G03"
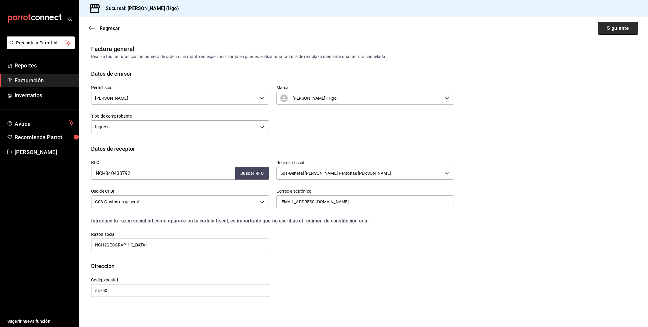
click at [624, 25] on button "Siguiente" at bounding box center [617, 28] width 40 height 13
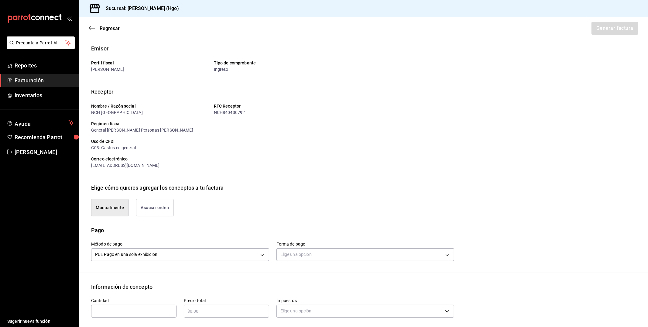
click at [164, 206] on button "Asociar orden" at bounding box center [155, 207] width 38 height 17
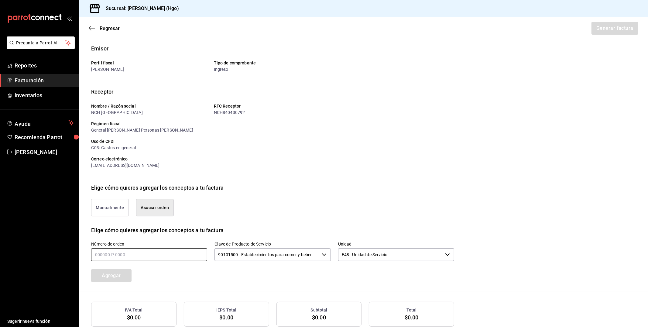
click at [155, 258] on input "text" at bounding box center [149, 254] width 116 height 13
type input "250925-p-0032"
click at [115, 278] on button "Agregar" at bounding box center [111, 275] width 40 height 13
click at [595, 27] on button "Generar factura" at bounding box center [613, 28] width 47 height 13
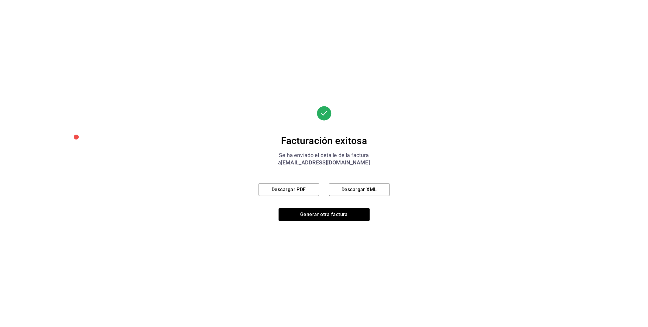
click at [304, 177] on div "Facturación exitosa Se ha enviado el detalle de la factura a [EMAIL_ADDRESS][DO…" at bounding box center [323, 163] width 131 height 115
click at [305, 185] on button "Descargar PDF" at bounding box center [288, 189] width 61 height 13
click at [324, 214] on button "Generar otra factura" at bounding box center [323, 214] width 91 height 13
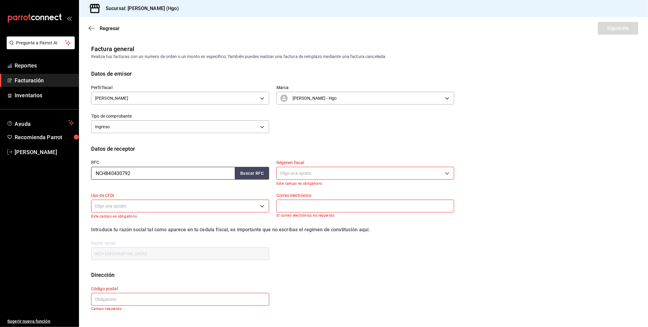
click at [140, 172] on input "NCH840430792" at bounding box center [163, 173] width 144 height 13
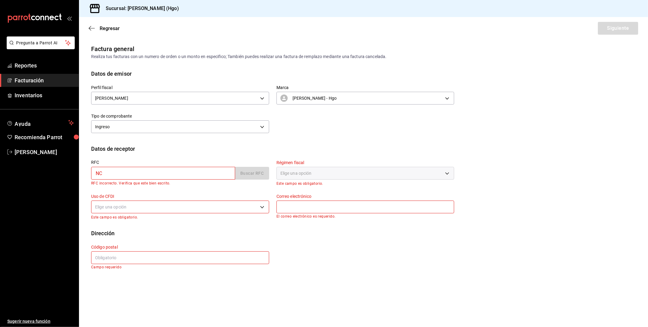
type input "N"
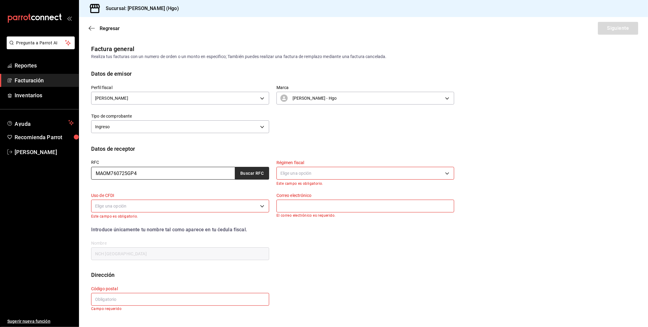
type input "MAOM760725GP4"
click at [242, 171] on button "Buscar RFC" at bounding box center [252, 173] width 34 height 13
click at [304, 175] on body "Pregunta a Parrot AI Reportes Facturación Inventarios Ayuda Recomienda Parrot […" at bounding box center [324, 163] width 648 height 327
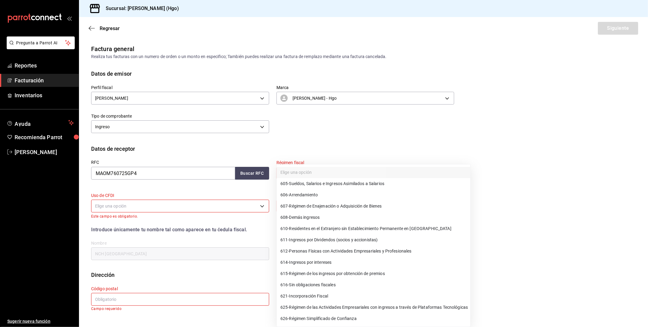
click at [334, 253] on span "612 - Personas Físicas con Actividades Empresariales y Profesionales" at bounding box center [345, 251] width 131 height 6
type input "612"
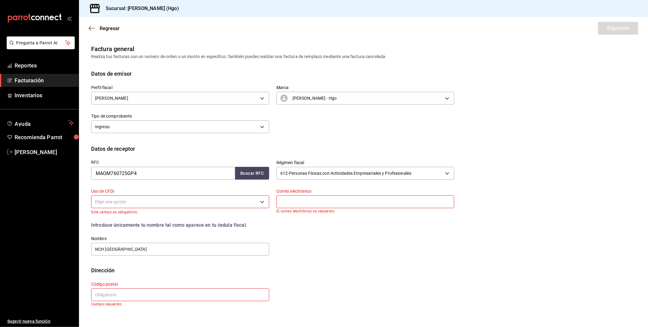
click at [187, 203] on body "Pregunta a Parrot AI Reportes Facturación Inventarios Ayuda Recomienda Parrot […" at bounding box center [324, 163] width 648 height 327
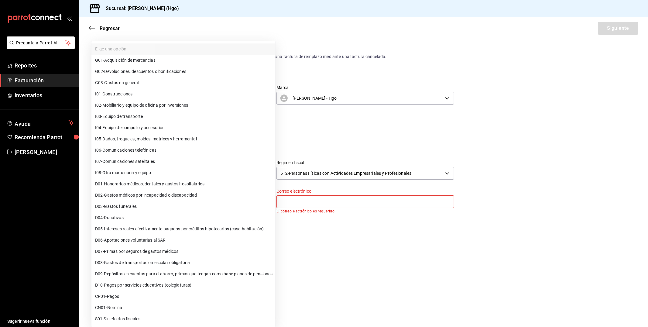
click at [159, 85] on li "G03 - Gastos en general" at bounding box center [183, 82] width 184 height 11
type input "G03"
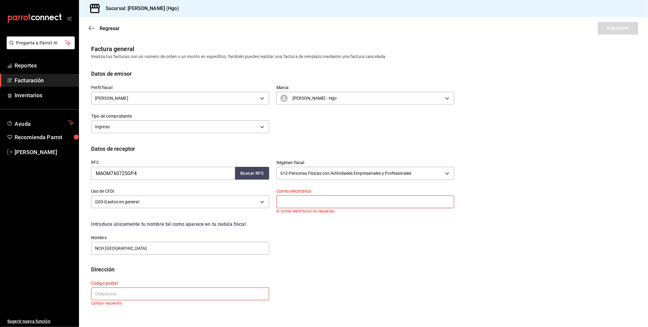
click at [295, 204] on input "text" at bounding box center [365, 201] width 178 height 13
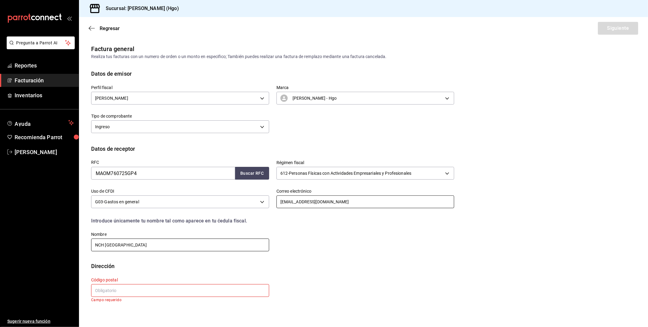
type input "[EMAIL_ADDRESS][DOMAIN_NAME]"
click at [131, 244] on input "NCH [GEOGRAPHIC_DATA]" at bounding box center [180, 244] width 178 height 13
type input "N"
type input "[PERSON_NAME] [PERSON_NAME]"
click at [114, 292] on input "text" at bounding box center [180, 290] width 178 height 13
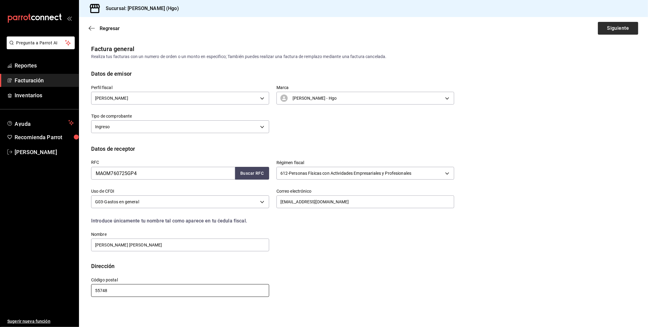
type input "55748"
click at [602, 25] on button "Siguiente" at bounding box center [617, 28] width 40 height 13
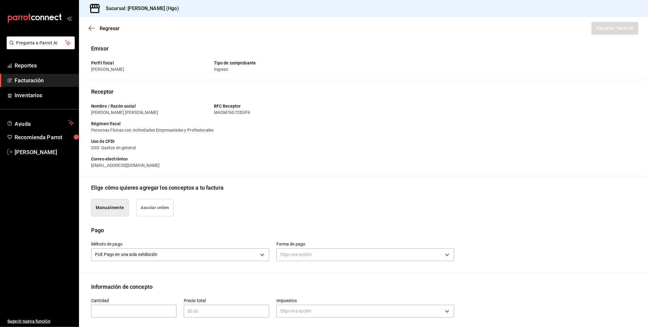
click at [155, 207] on button "Asociar orden" at bounding box center [155, 207] width 38 height 17
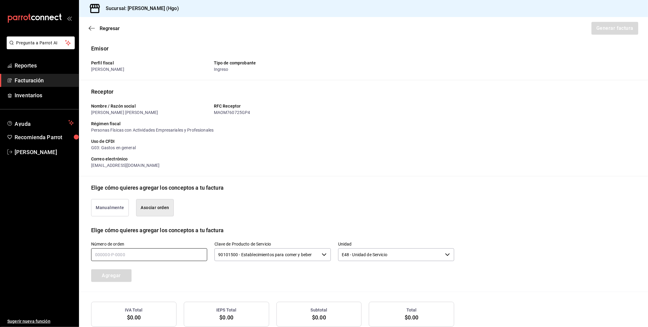
click at [143, 256] on input "text" at bounding box center [149, 254] width 116 height 13
type input "250925-p-0041"
click at [125, 276] on button "Agregar" at bounding box center [111, 275] width 40 height 13
click at [611, 29] on button "Generar factura" at bounding box center [613, 28] width 47 height 13
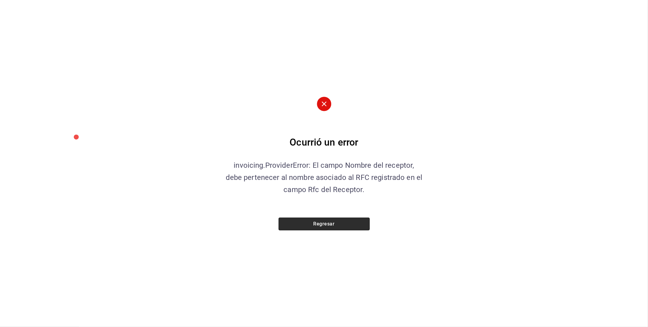
click at [353, 224] on button "Regresar" at bounding box center [323, 223] width 91 height 13
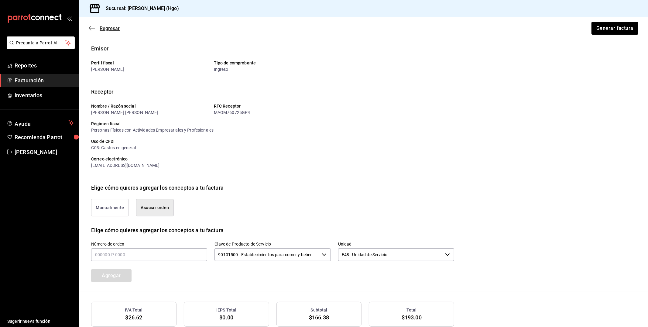
click at [94, 26] on icon "button" at bounding box center [92, 28] width 6 height 5
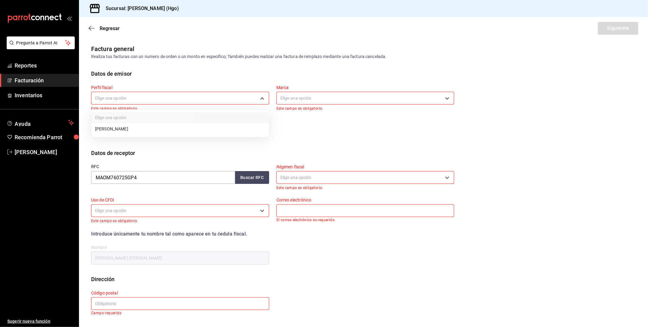
click at [160, 94] on body "Pregunta a Parrot AI Reportes Facturación Inventarios Ayuda Recomienda Parrot […" at bounding box center [324, 163] width 648 height 327
click at [170, 129] on li "[PERSON_NAME]" at bounding box center [179, 128] width 177 height 11
type input "143f57d4-a0c4-477f-919f-67aaf9315925"
type input "a4f139c2-eac0-4c86-bd9b-b12069b5a2fd"
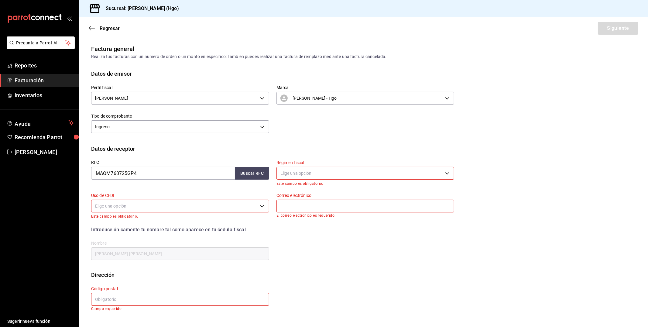
click at [290, 177] on body "Pregunta a Parrot AI Reportes Facturación Inventarios Ayuda Recomienda Parrot […" at bounding box center [324, 163] width 648 height 327
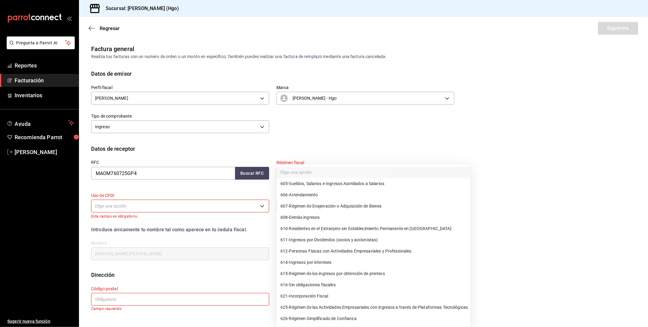
click at [390, 250] on span "612 - Personas Físicas con Actividades Empresariales y Profesionales" at bounding box center [345, 251] width 131 height 6
type input "612"
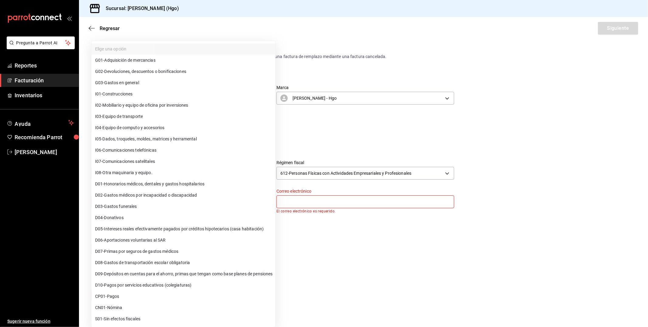
click at [165, 198] on body "Pregunta a Parrot AI Reportes Facturación Inventarios Ayuda Recomienda Parrot […" at bounding box center [324, 163] width 648 height 327
click at [172, 83] on li "G03 - Gastos en general" at bounding box center [183, 82] width 184 height 11
type input "G03"
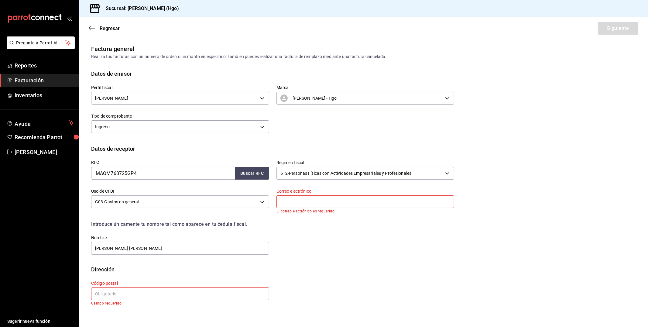
click at [302, 196] on input "text" at bounding box center [365, 201] width 178 height 13
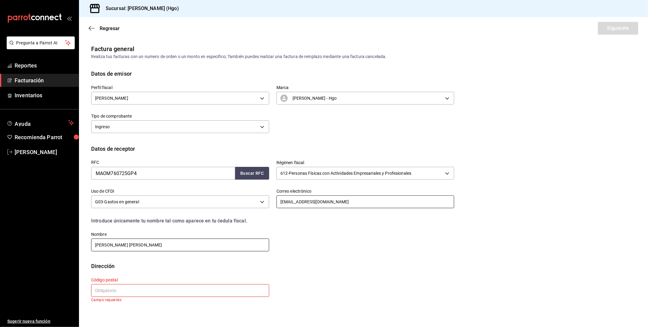
type input "[EMAIL_ADDRESS][DOMAIN_NAME]"
click at [172, 242] on input "[PERSON_NAME] [PERSON_NAME]" at bounding box center [180, 244] width 178 height 13
type input "[PERSON_NAME] [PERSON_NAME]"
click at [119, 289] on input "text" at bounding box center [180, 290] width 178 height 13
type input "55748"
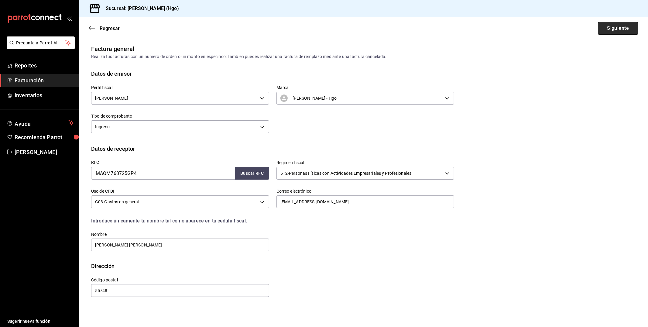
click at [609, 29] on button "Siguiente" at bounding box center [617, 28] width 40 height 13
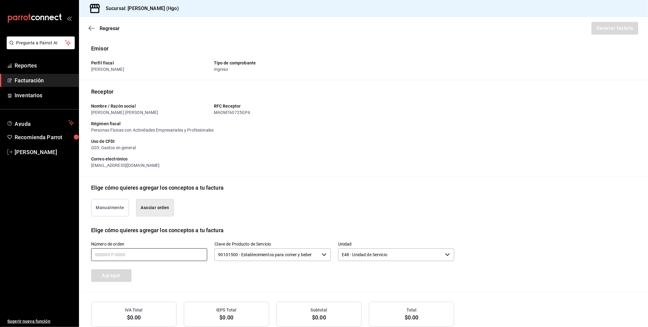
click at [141, 255] on input "text" at bounding box center [149, 254] width 116 height 13
type input "250925-p-0041"
click at [126, 278] on button "Agregar" at bounding box center [111, 275] width 40 height 13
click at [611, 26] on button "Generar factura" at bounding box center [613, 28] width 47 height 13
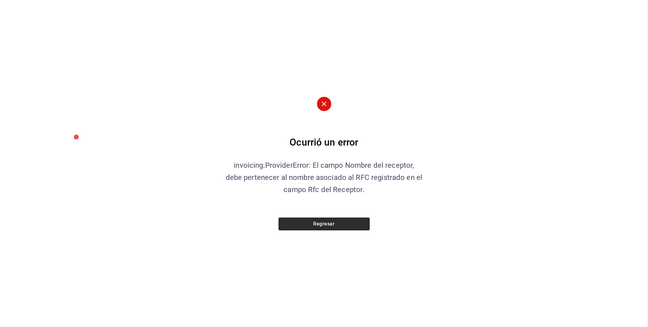
click at [367, 222] on button "Regresar" at bounding box center [323, 223] width 91 height 13
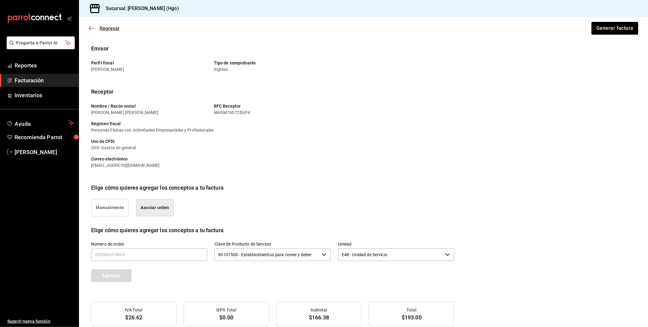
click at [90, 27] on icon "button" at bounding box center [92, 28] width 6 height 5
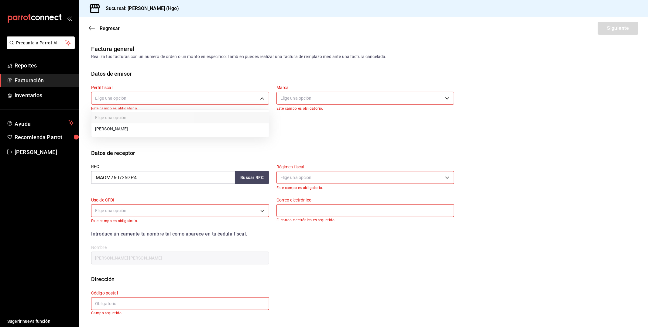
click at [129, 99] on body "Pregunta a Parrot AI Reportes Facturación Inventarios Ayuda Recomienda Parrot […" at bounding box center [324, 163] width 648 height 327
click at [152, 130] on li "[PERSON_NAME]" at bounding box center [179, 128] width 177 height 11
type input "143f57d4-a0c4-477f-919f-67aaf9315925"
type input "a4f139c2-eac0-4c86-bd9b-b12069b5a2fd"
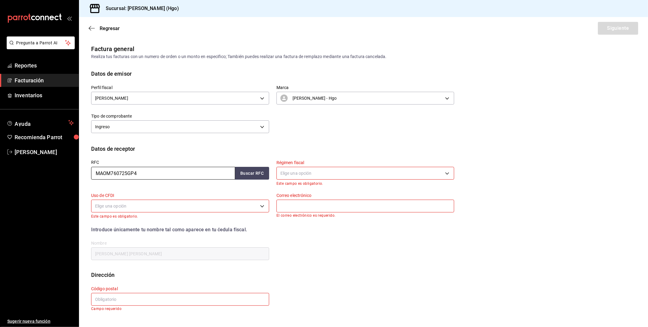
click at [146, 175] on input "MAOM760725GP4" at bounding box center [163, 173] width 144 height 13
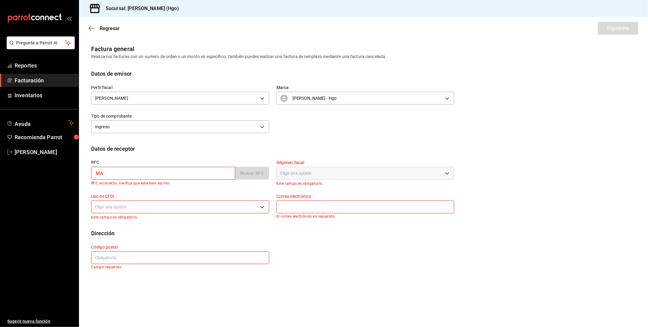
type input "M"
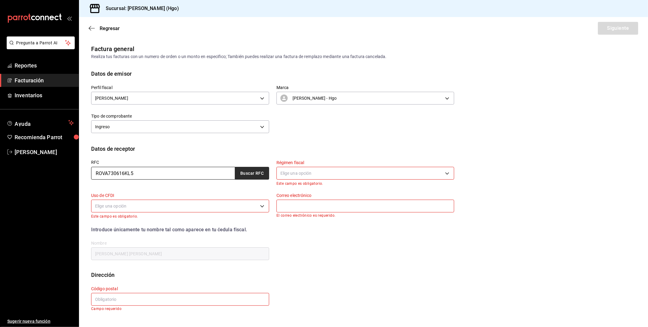
type input "ROVA730616KL5"
click at [257, 169] on button "Buscar RFC" at bounding box center [252, 173] width 34 height 13
type input "612"
type input "G03"
type input "[EMAIL_ADDRESS][DOMAIN_NAME]"
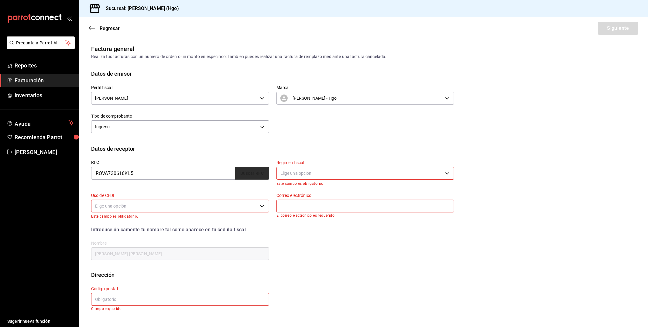
type input "43823"
type input "[PERSON_NAME]"
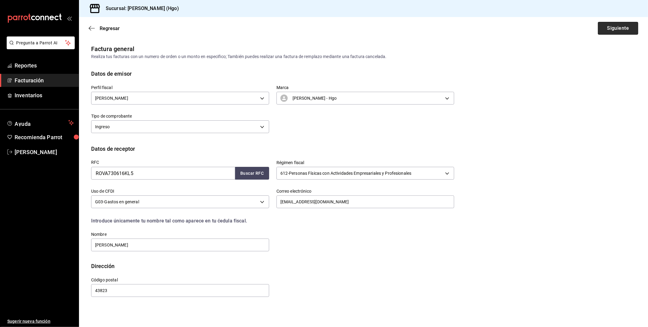
click at [606, 28] on button "Siguiente" at bounding box center [617, 28] width 40 height 13
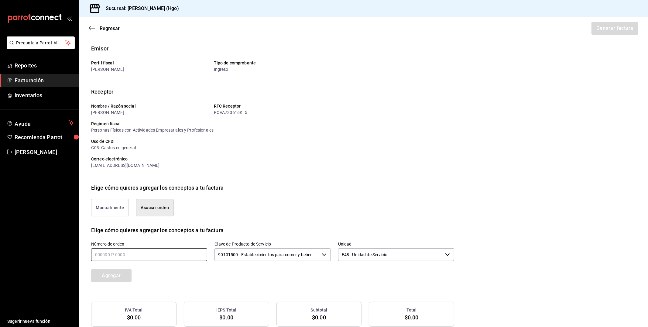
click at [134, 254] on input "text" at bounding box center [149, 254] width 116 height 13
type input "250925-p-0044"
click at [124, 276] on button "Agregar" at bounding box center [111, 275] width 40 height 13
click at [612, 26] on button "Generar factura" at bounding box center [613, 28] width 47 height 13
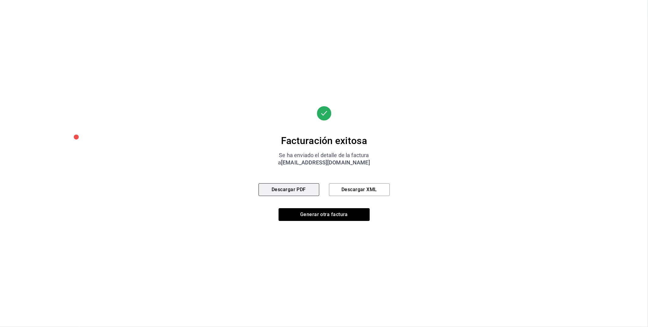
click at [311, 192] on button "Descargar PDF" at bounding box center [288, 189] width 61 height 13
click at [306, 216] on button "Generar otra factura" at bounding box center [323, 214] width 91 height 13
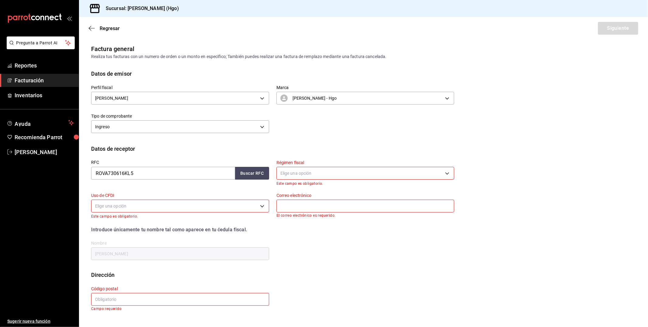
click at [48, 84] on span "Facturación" at bounding box center [44, 80] width 59 height 8
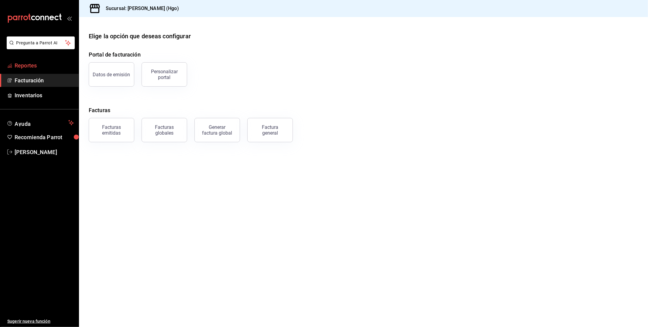
click at [50, 65] on span "Reportes" at bounding box center [44, 65] width 59 height 8
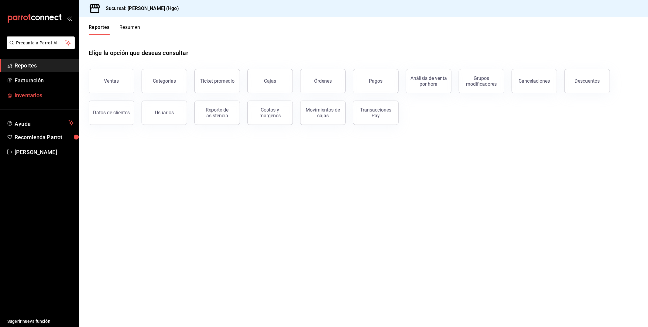
click at [43, 95] on span "Inventarios" at bounding box center [44, 95] width 59 height 8
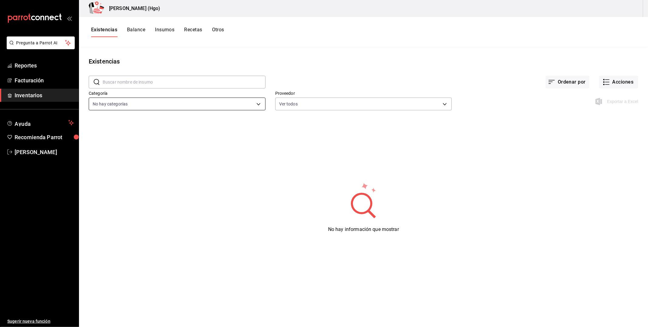
click at [162, 108] on body "Pregunta a Parrot AI Reportes Facturación Inventarios Ayuda Recomienda Parrot […" at bounding box center [324, 161] width 648 height 322
click at [166, 128] on span "Ver todo" at bounding box center [184, 126] width 154 height 6
click at [141, 32] on div at bounding box center [324, 163] width 648 height 327
click at [140, 29] on button "Balance" at bounding box center [136, 32] width 18 height 10
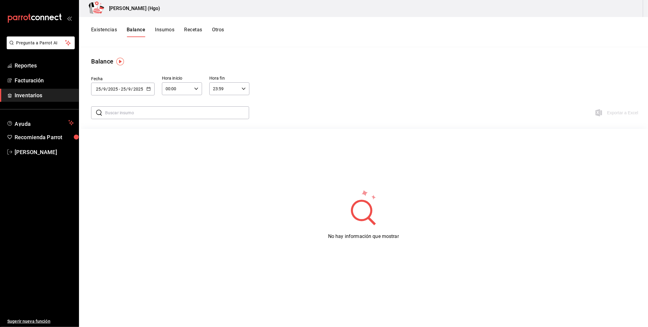
click at [163, 23] on div "Existencias Balance Insumos Recetas Otros" at bounding box center [363, 32] width 569 height 30
click at [165, 31] on button "Insumos" at bounding box center [164, 32] width 19 height 10
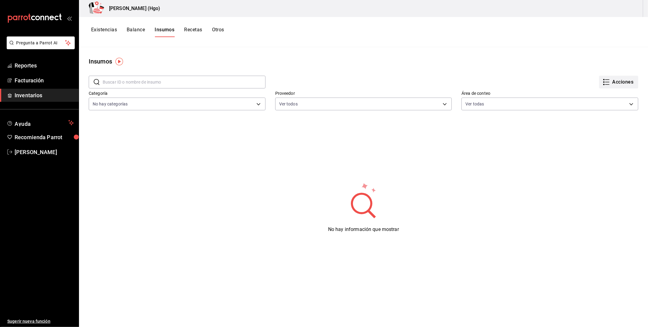
click at [605, 81] on button "Acciones" at bounding box center [618, 82] width 39 height 13
click at [181, 82] on div at bounding box center [324, 163] width 648 height 327
click at [191, 31] on button "Recetas" at bounding box center [193, 32] width 18 height 10
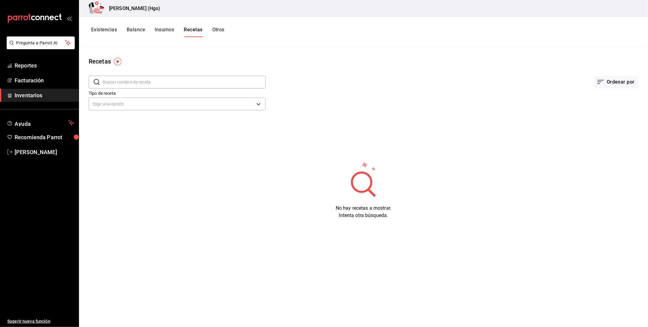
click at [225, 31] on div "Existencias Balance Insumos Recetas Otros" at bounding box center [363, 32] width 569 height 10
click at [223, 31] on button "Otros" at bounding box center [218, 32] width 12 height 10
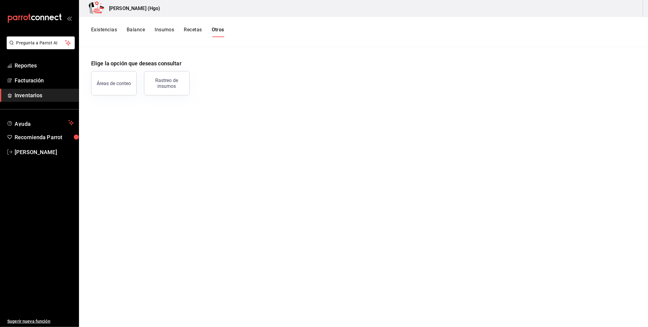
click at [115, 33] on button "Existencias" at bounding box center [104, 32] width 26 height 10
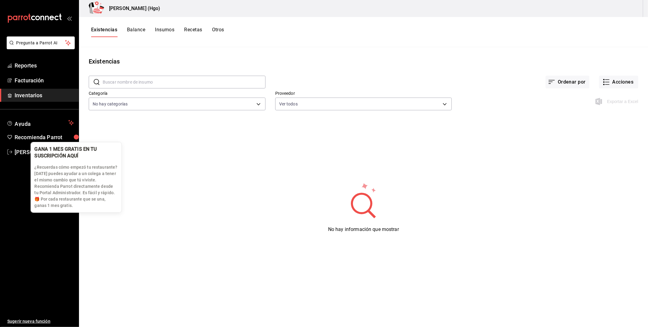
click at [69, 137] on div "button" at bounding box center [76, 136] width 15 height 15
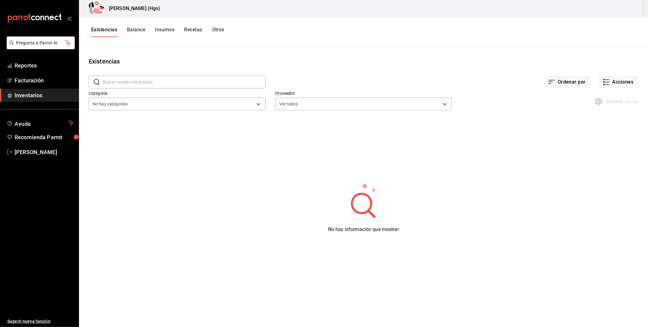
click at [159, 168] on div "No hay información que mostrar" at bounding box center [363, 207] width 569 height 152
click at [46, 123] on span "Ayuda" at bounding box center [40, 122] width 51 height 7
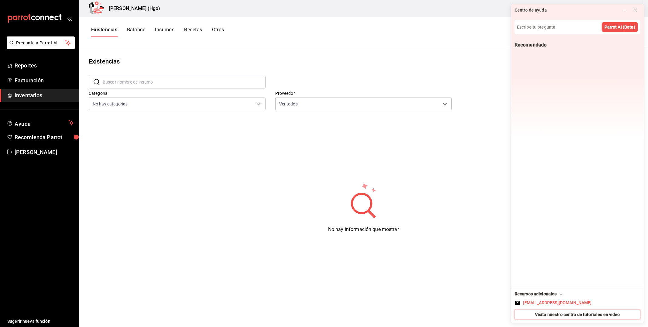
click at [581, 315] on span "Visita nuestro centro de tutoriales en video" at bounding box center [577, 314] width 85 height 6
click at [42, 81] on span "Facturación" at bounding box center [44, 80] width 59 height 8
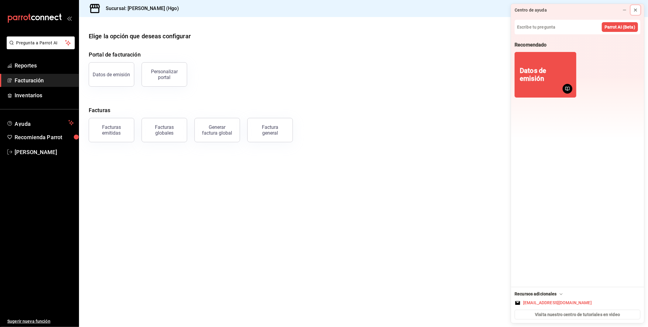
click at [635, 13] on div at bounding box center [635, 10] width 5 height 6
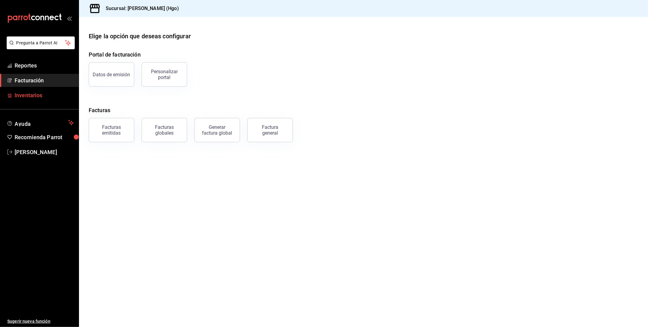
click at [35, 95] on span "Inventarios" at bounding box center [44, 95] width 59 height 8
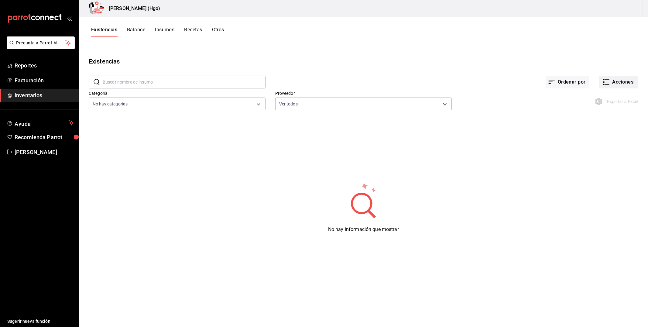
click at [621, 82] on button "Acciones" at bounding box center [618, 82] width 39 height 13
click at [307, 59] on div at bounding box center [324, 163] width 648 height 327
click at [46, 97] on span "Inventarios" at bounding box center [44, 95] width 59 height 8
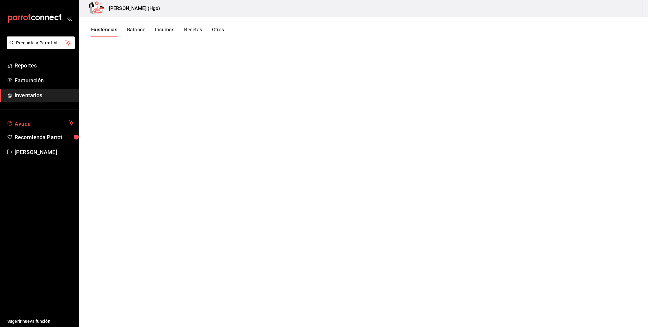
click at [42, 120] on span "Ayuda" at bounding box center [40, 122] width 51 height 7
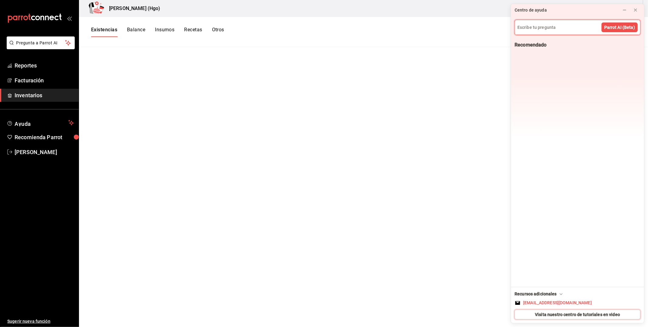
click at [563, 312] on span "Visita nuestro centro de tutoriales en video" at bounding box center [577, 314] width 85 height 6
click at [325, 92] on main at bounding box center [363, 184] width 569 height 275
click at [638, 10] on icon at bounding box center [635, 10] width 5 height 5
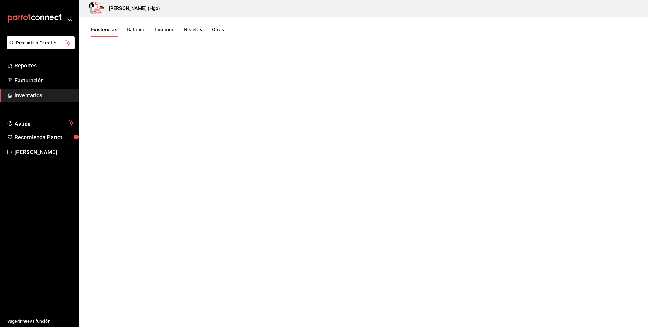
click at [31, 96] on span "Inventarios" at bounding box center [44, 95] width 59 height 8
click at [206, 10] on div "[PERSON_NAME] (Hgo)" at bounding box center [363, 8] width 569 height 17
drag, startPoint x: 206, startPoint y: 10, endPoint x: 601, endPoint y: 3, distance: 395.0
click at [601, 3] on div "[PERSON_NAME] (Hgo)" at bounding box center [363, 8] width 569 height 17
click at [138, 27] on div "Existencias Balance Insumos Recetas Otros" at bounding box center [363, 32] width 569 height 30
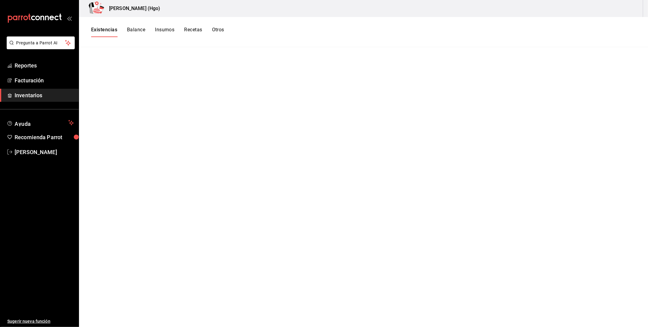
click at [60, 94] on span "Inventarios" at bounding box center [44, 95] width 59 height 8
